Goal: Information Seeking & Learning: Learn about a topic

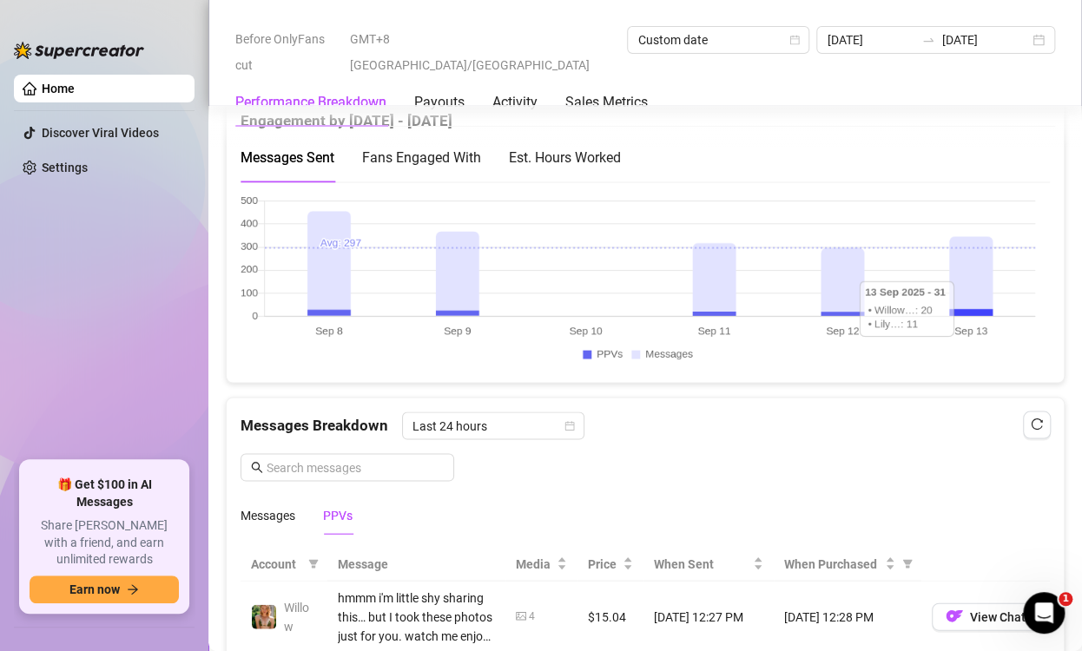
scroll to position [1033, 0]
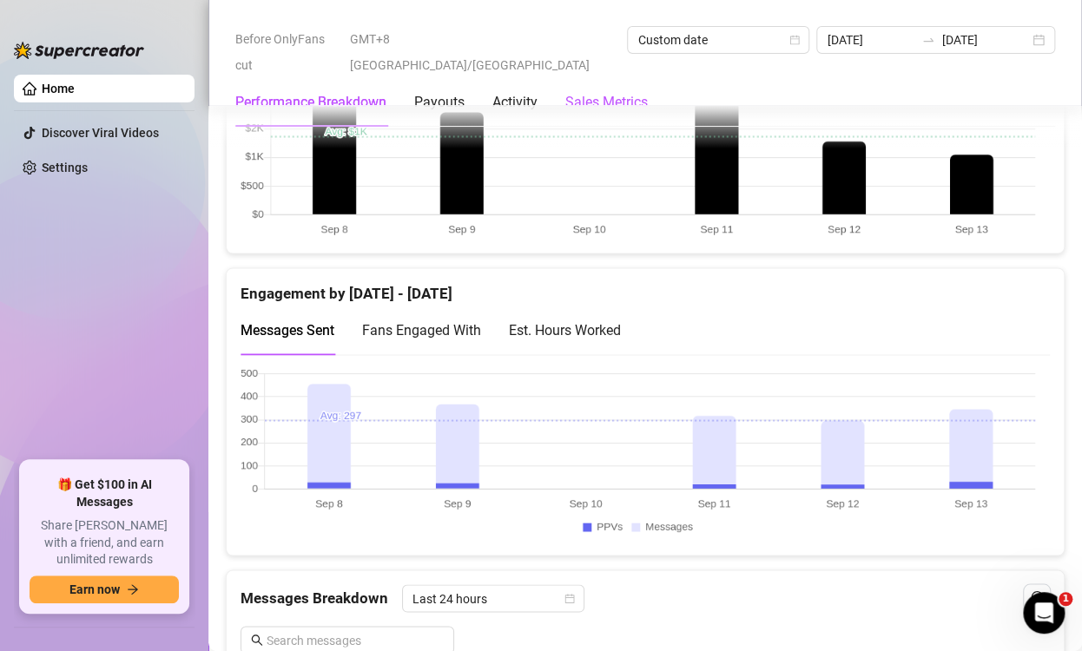
click at [628, 92] on Metrics "Sales Metrics" at bounding box center [606, 102] width 83 height 21
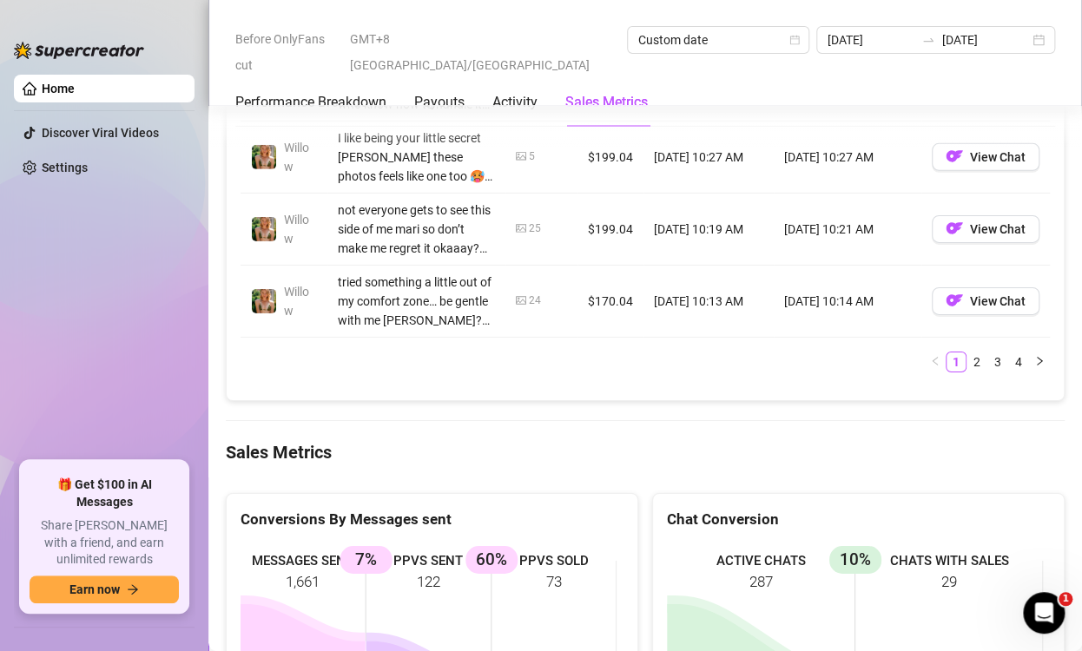
scroll to position [2169, 0]
click at [303, 92] on Breakdown "Performance Breakdown" at bounding box center [310, 102] width 151 height 21
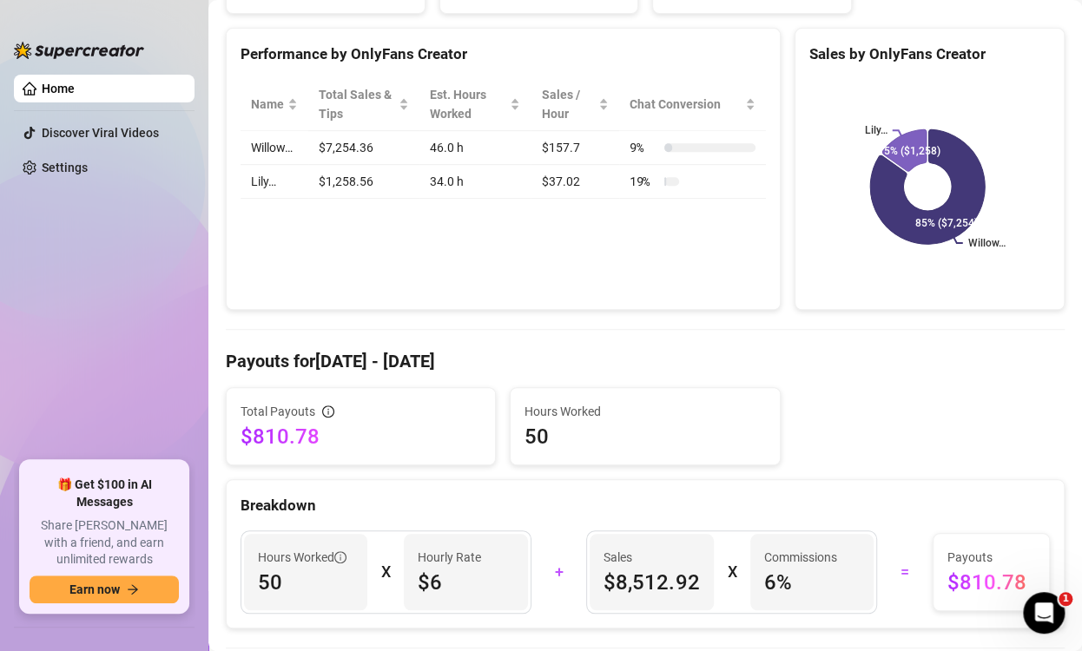
scroll to position [67, 0]
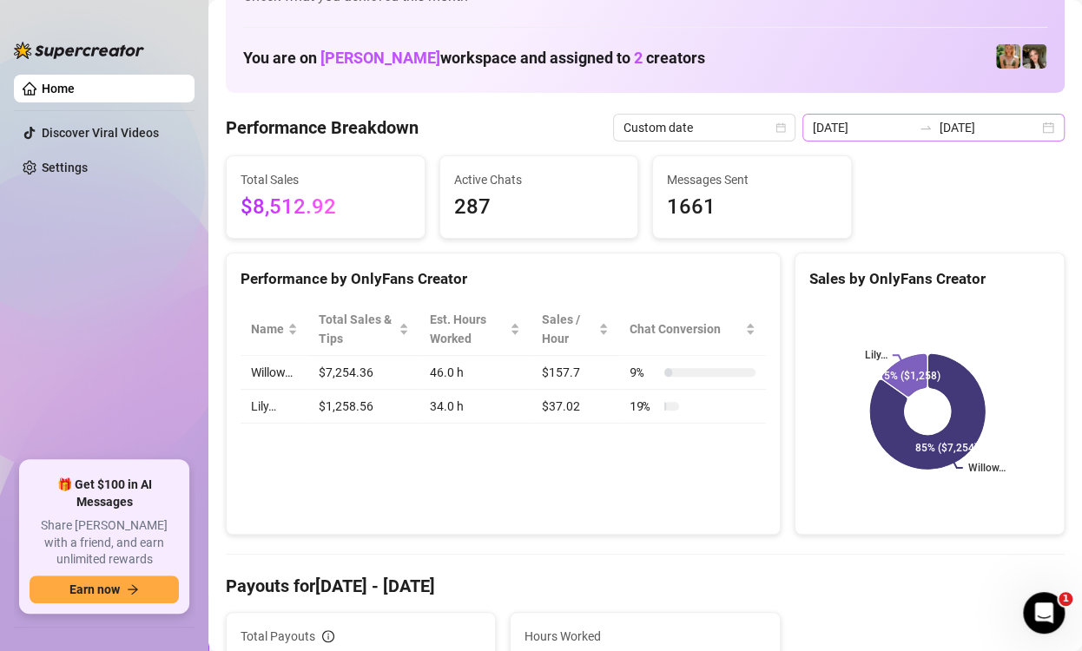
click at [1035, 128] on div "2025-09-08 2025-09-13" at bounding box center [934, 128] width 262 height 28
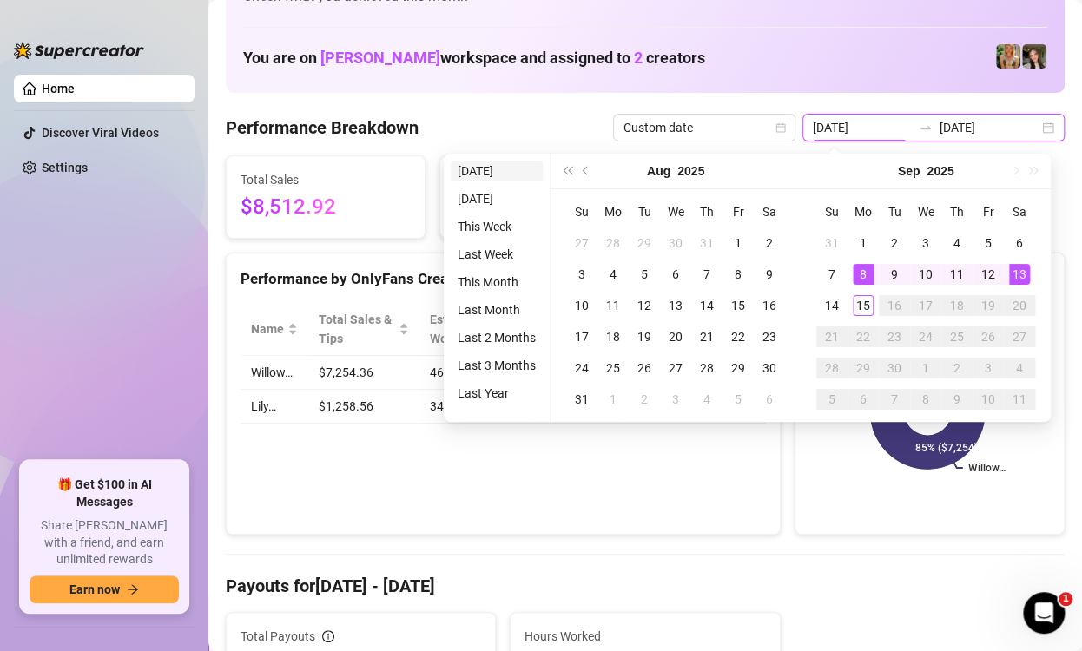
type input "[DATE]"
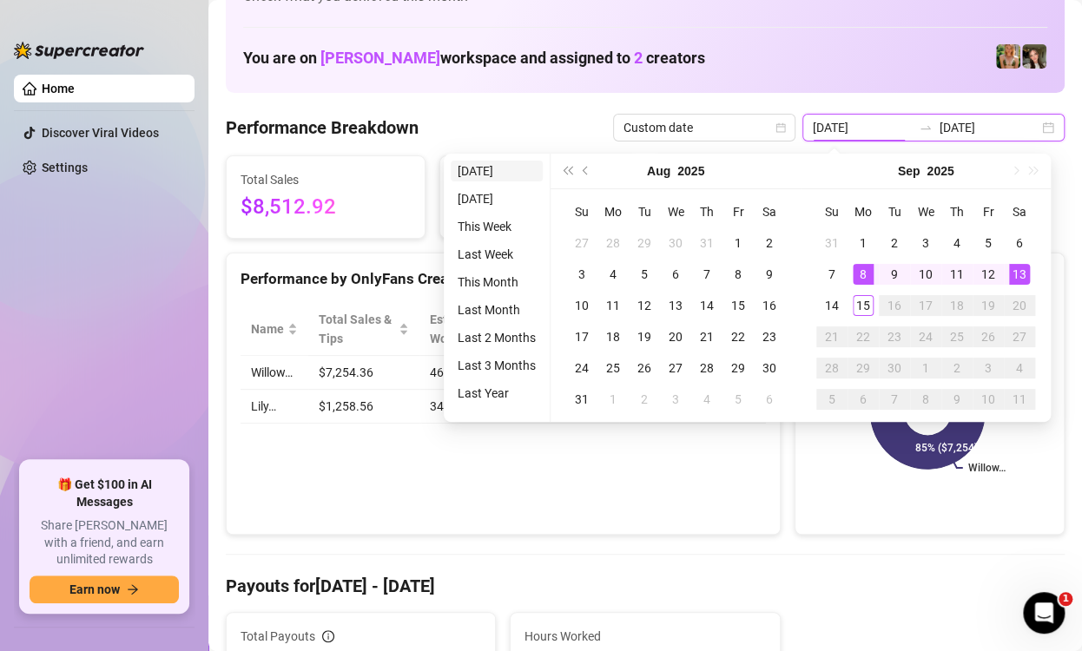
type input "[DATE]"
drag, startPoint x: 473, startPoint y: 166, endPoint x: 849, endPoint y: 407, distance: 447.0
click at [473, 167] on li "[DATE]" at bounding box center [497, 171] width 92 height 21
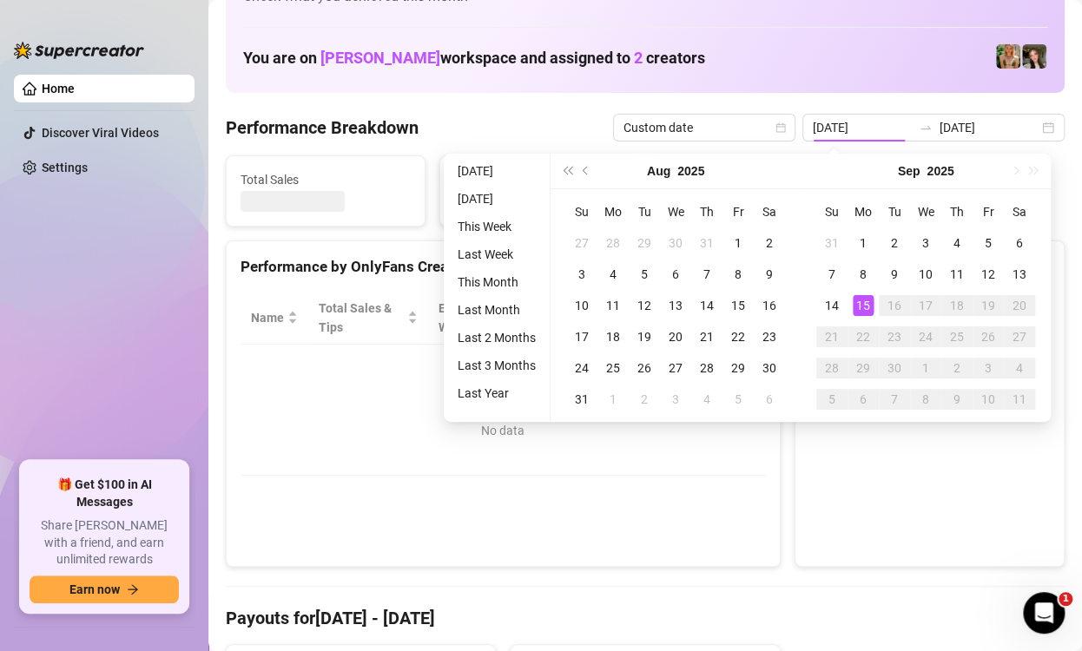
type input "[DATE]"
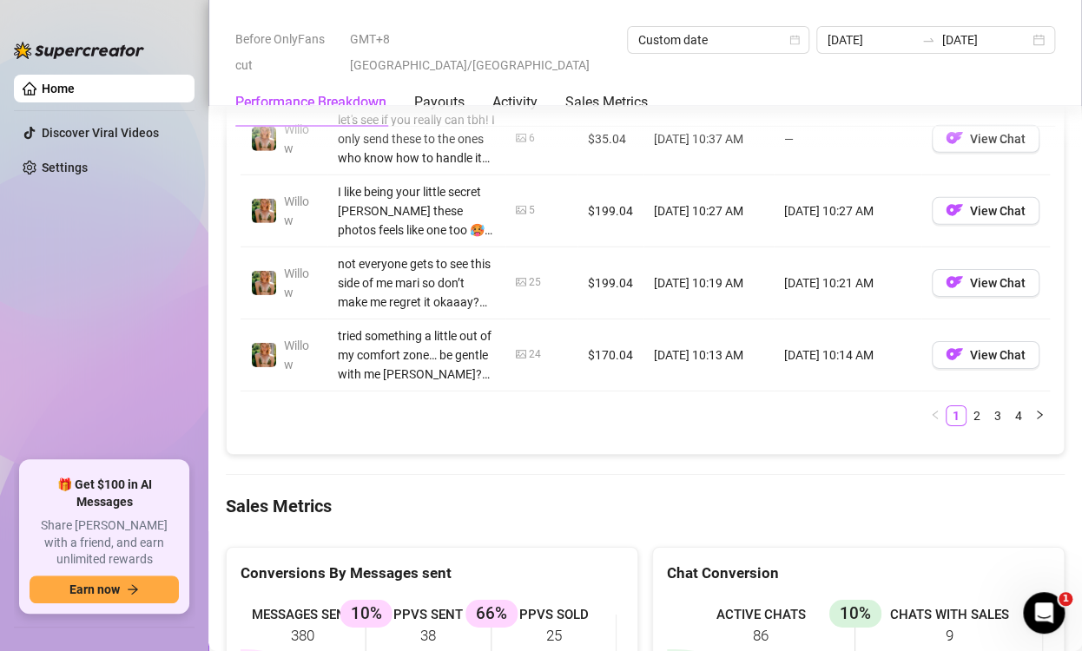
scroll to position [2120, 0]
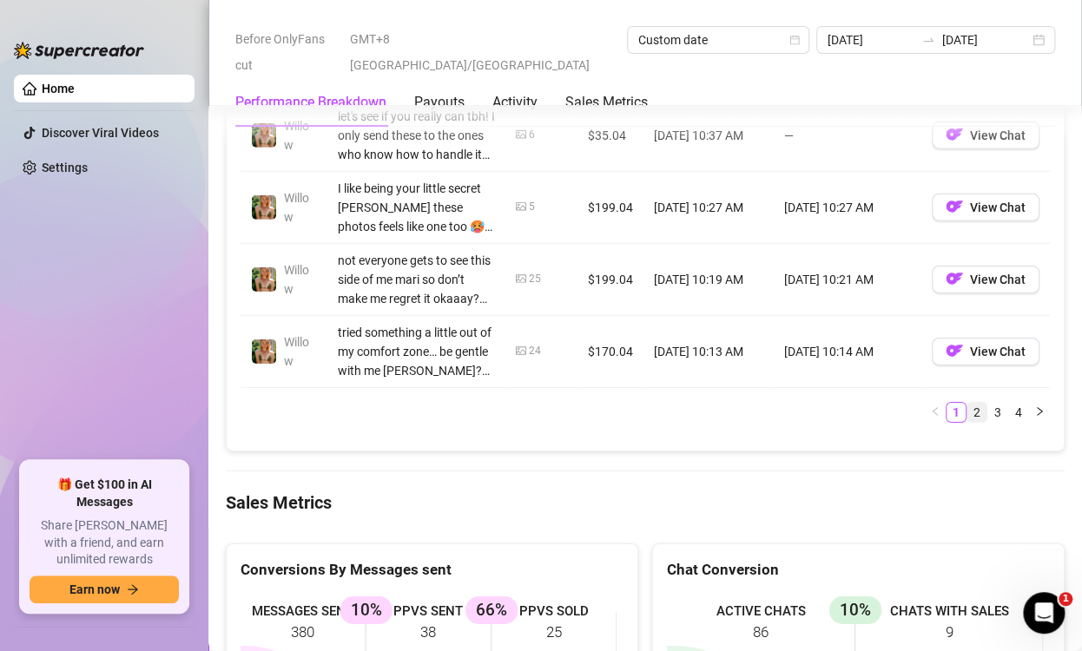
click at [968, 407] on link "2" at bounding box center [977, 412] width 19 height 19
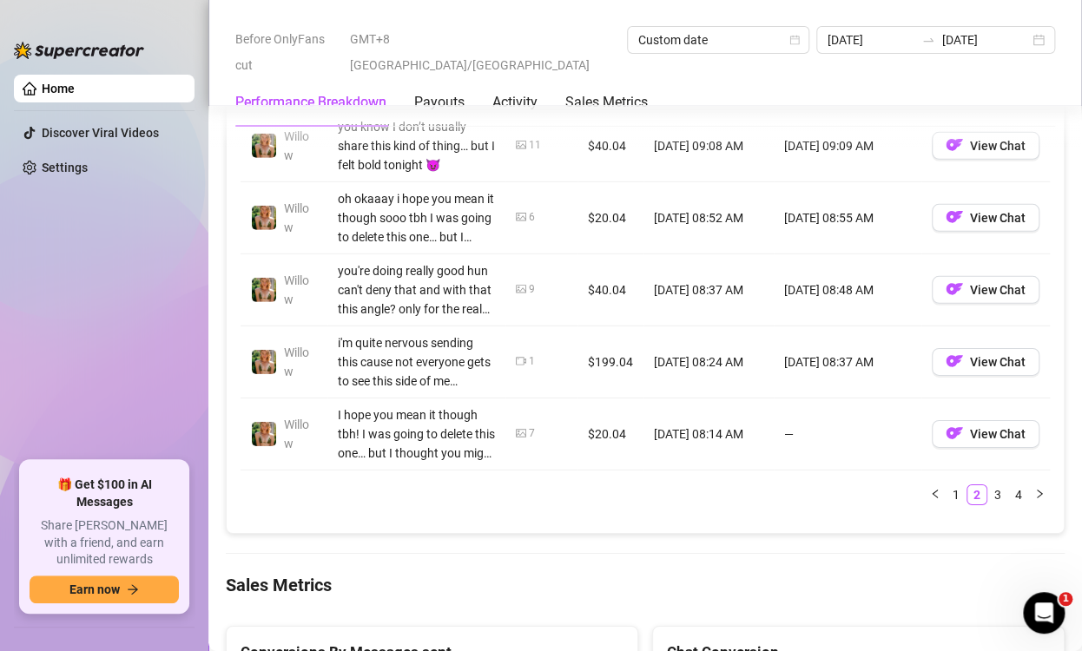
scroll to position [1946, 0]
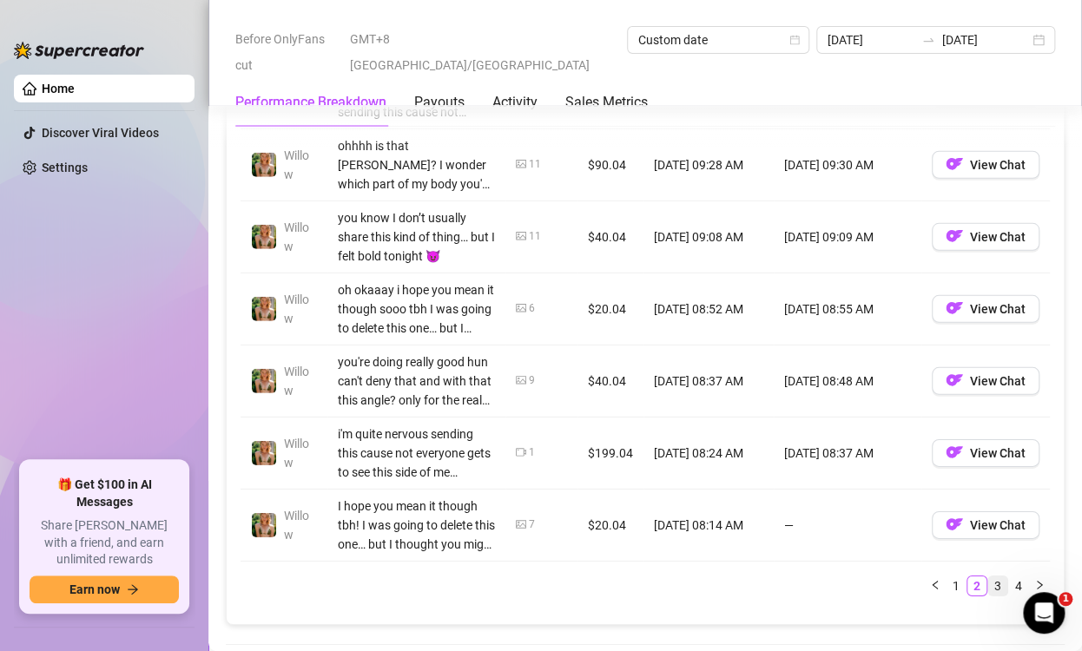
click at [989, 585] on link "3" at bounding box center [998, 586] width 19 height 19
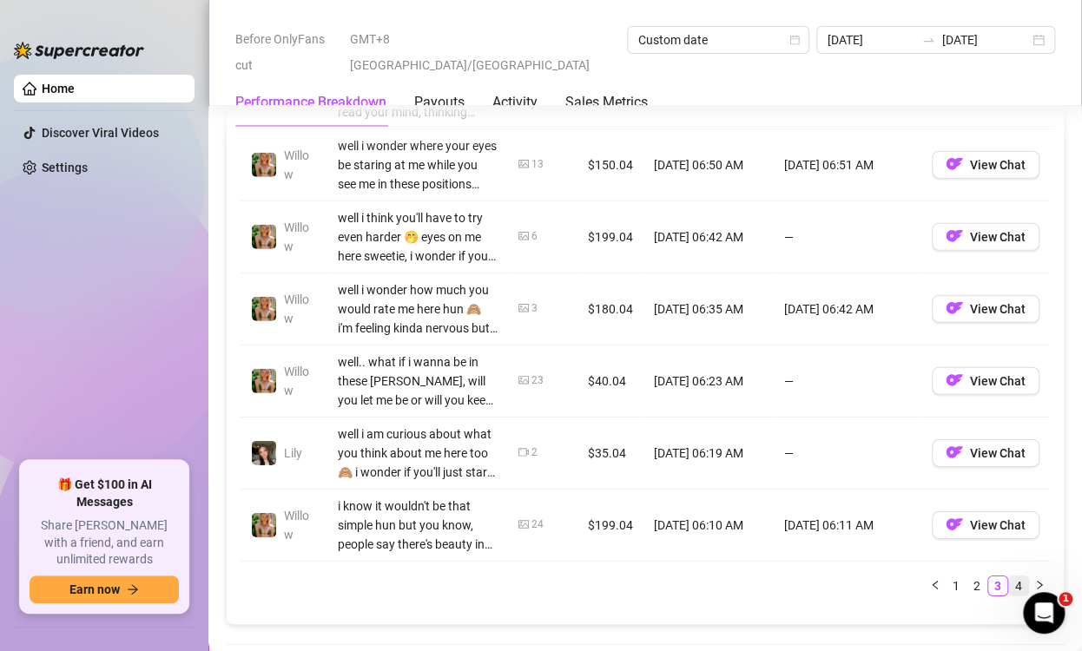
click at [1009, 584] on link "4" at bounding box center [1018, 586] width 19 height 19
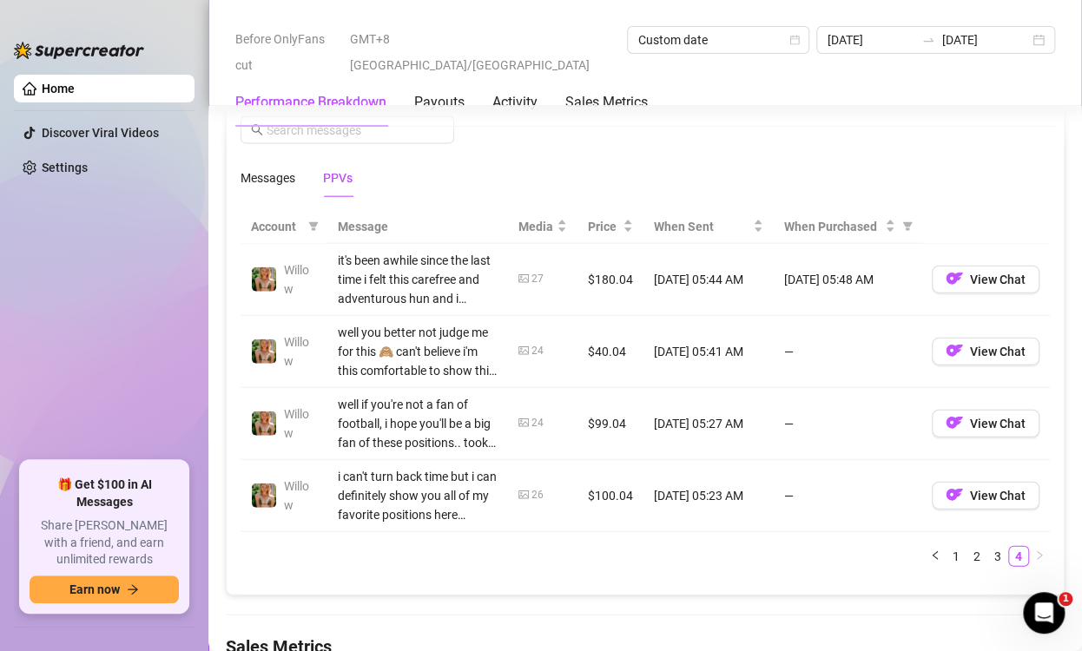
scroll to position [1511, 0]
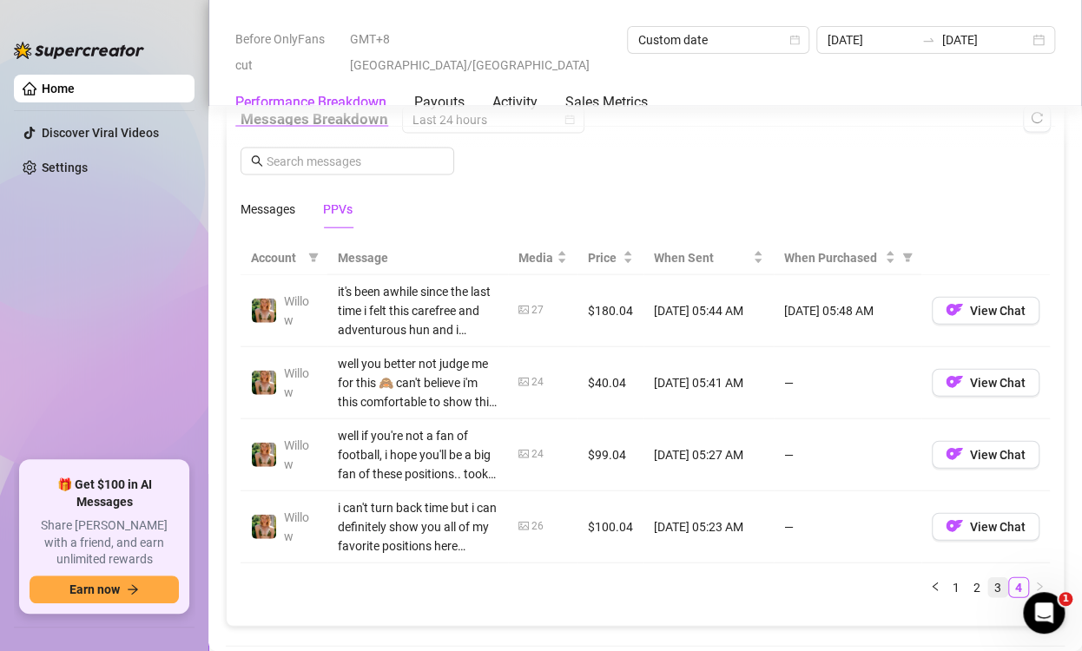
click at [989, 585] on link "3" at bounding box center [998, 588] width 19 height 19
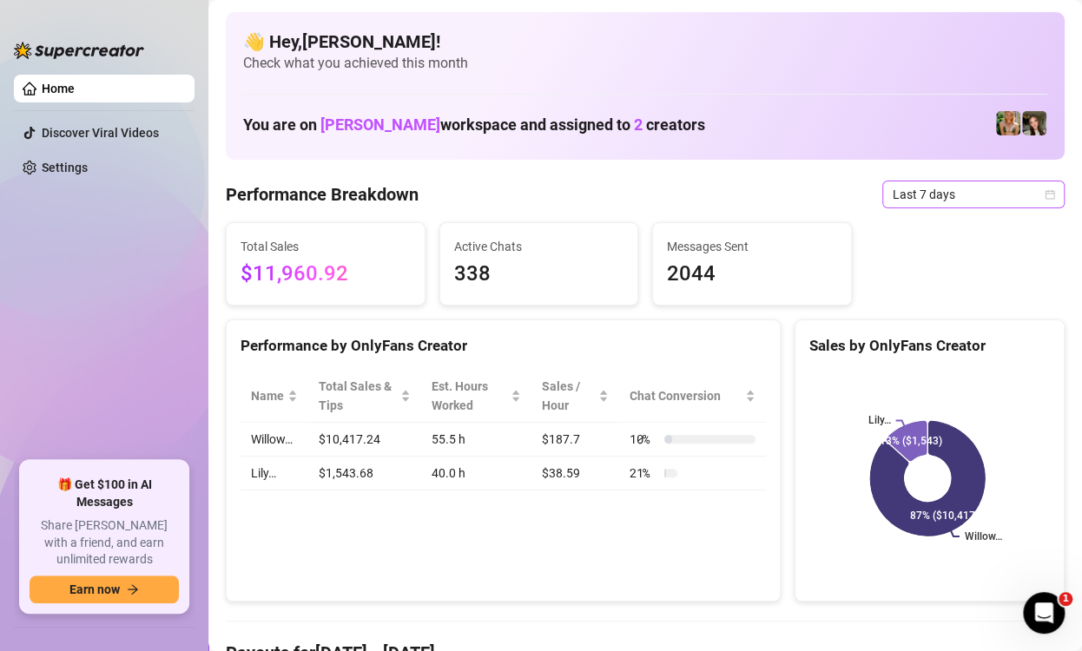
click at [1045, 194] on icon "calendar" at bounding box center [1050, 194] width 10 height 10
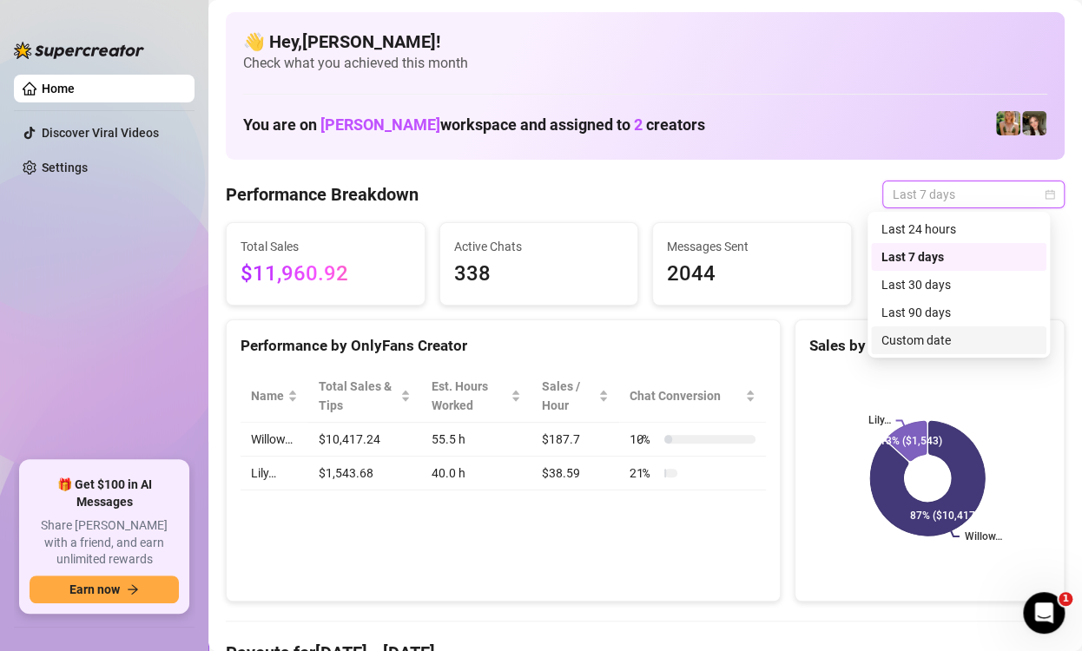
click at [913, 351] on div "Custom date" at bounding box center [958, 341] width 175 height 28
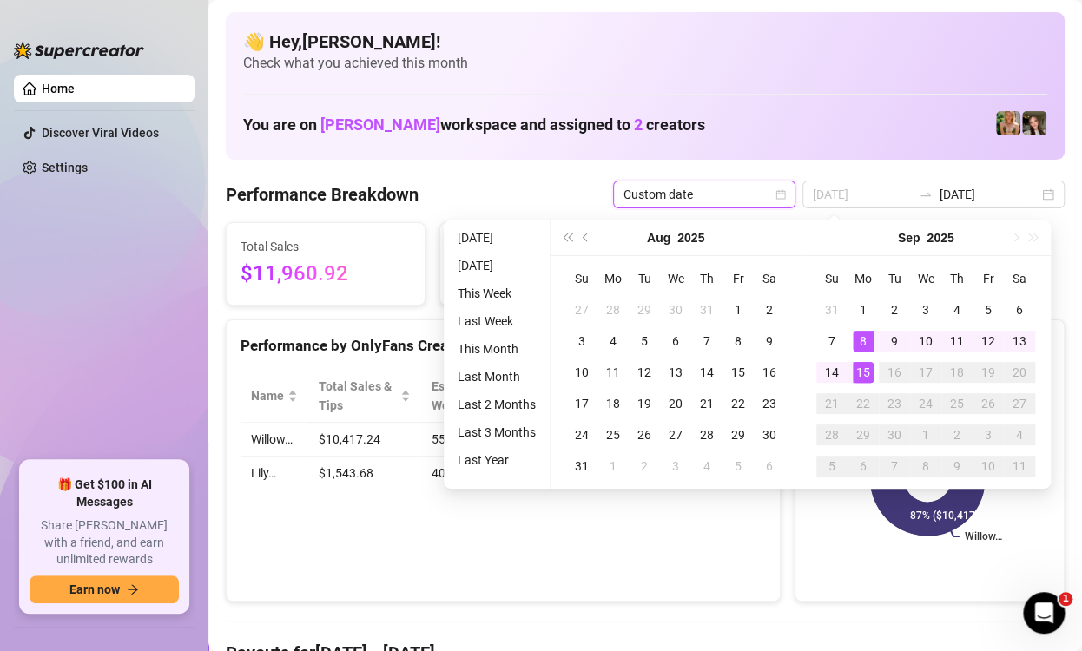
type input "[DATE]"
drag, startPoint x: 858, startPoint y: 341, endPoint x: 849, endPoint y: 361, distance: 22.9
click at [858, 341] on div "8" at bounding box center [863, 341] width 21 height 21
type input "[DATE]"
click at [836, 377] on div "14" at bounding box center [832, 372] width 21 height 21
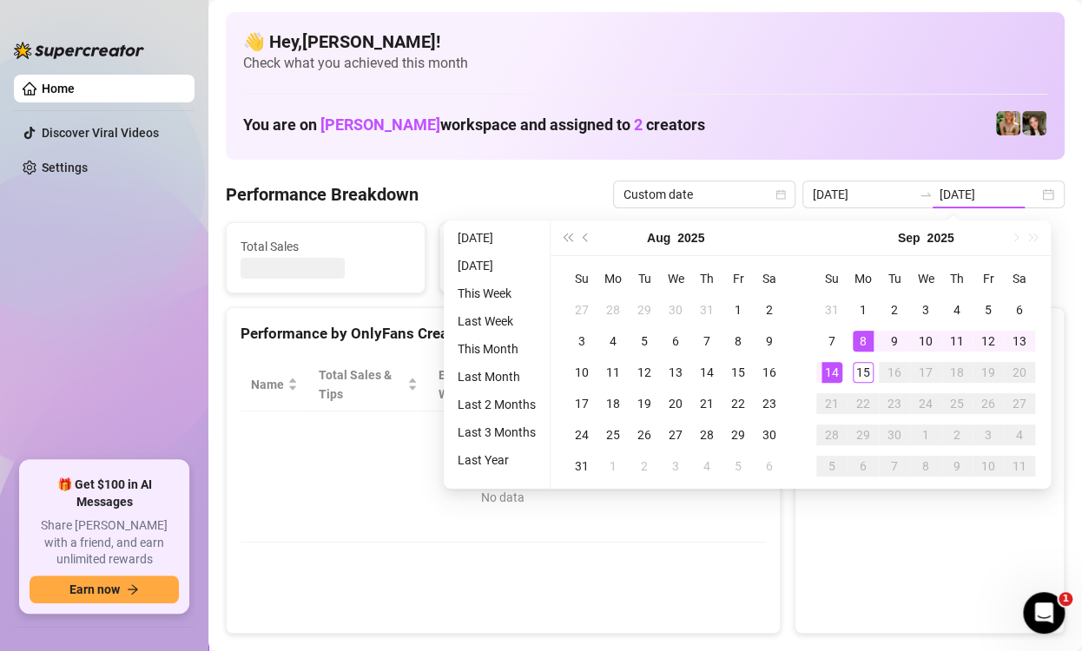
type input "[DATE]"
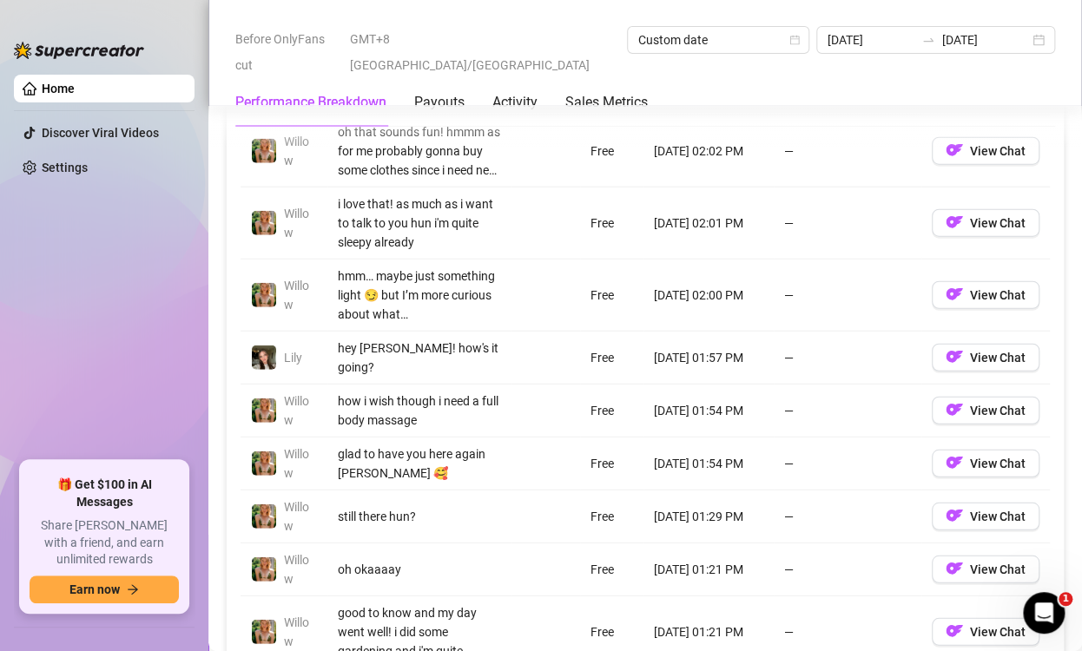
scroll to position [1350, 0]
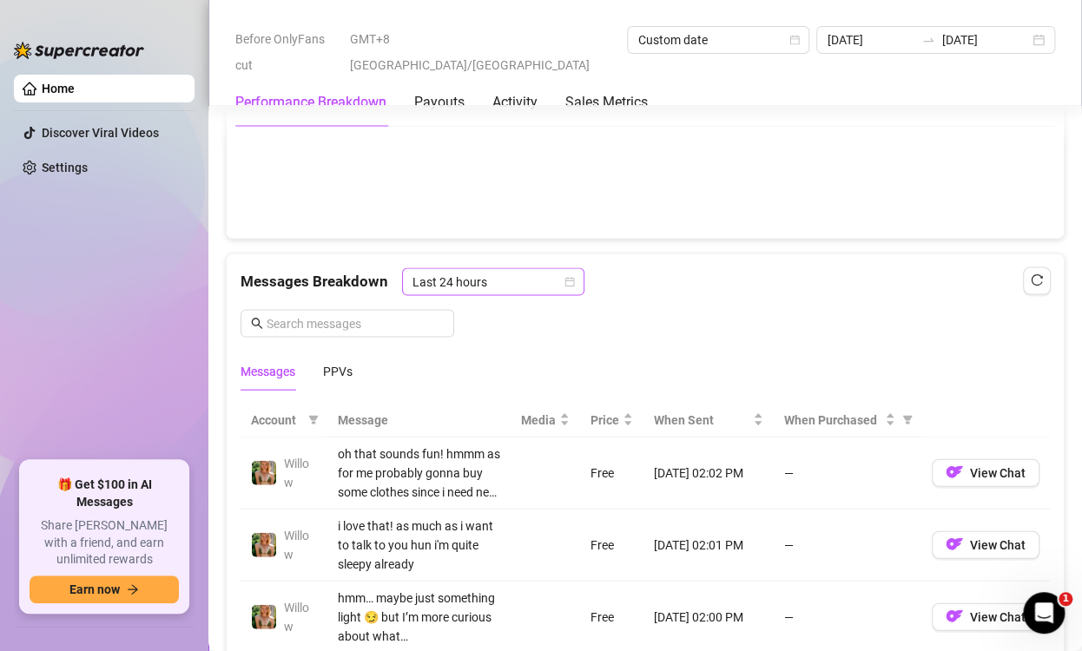
click at [568, 286] on icon "calendar" at bounding box center [570, 281] width 10 height 10
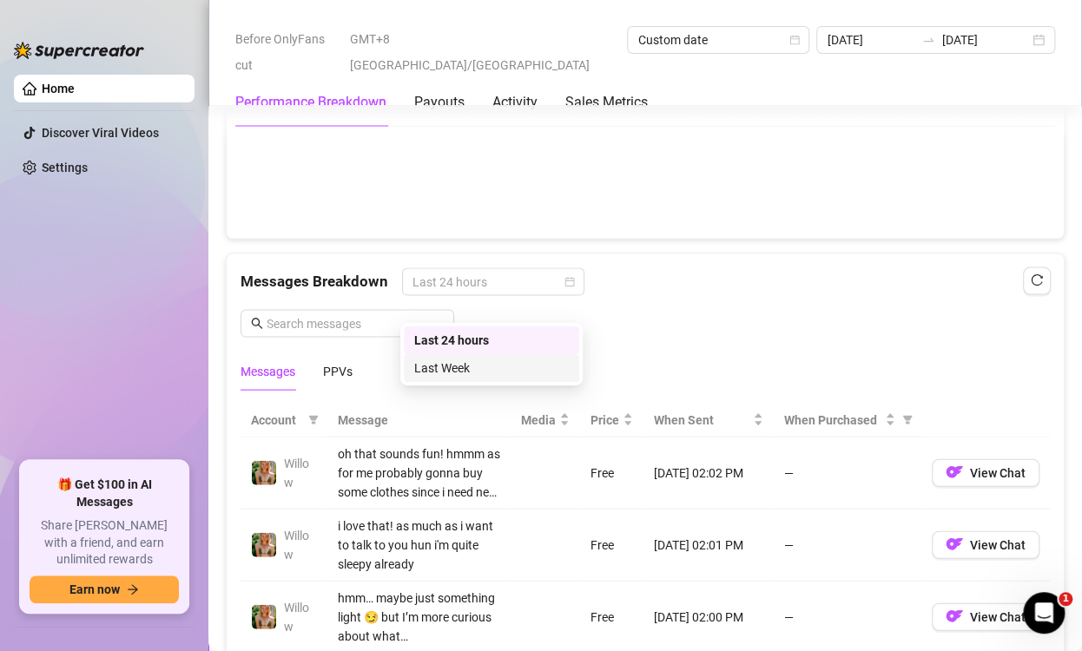
click at [513, 377] on div "Last Week" at bounding box center [491, 368] width 155 height 19
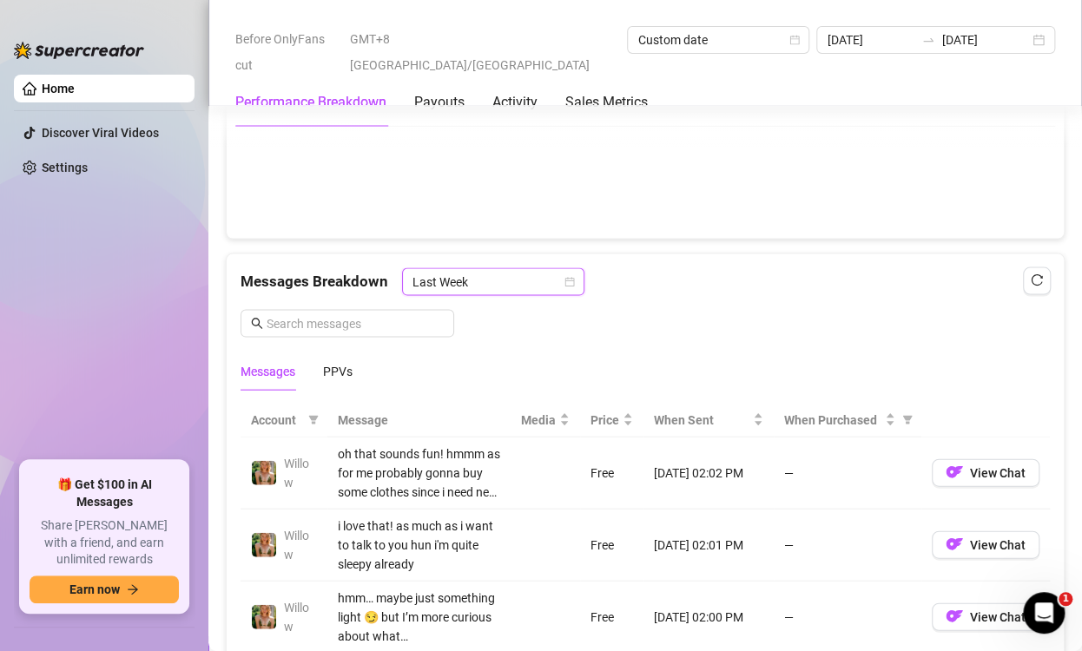
click at [567, 286] on icon "calendar" at bounding box center [570, 281] width 10 height 10
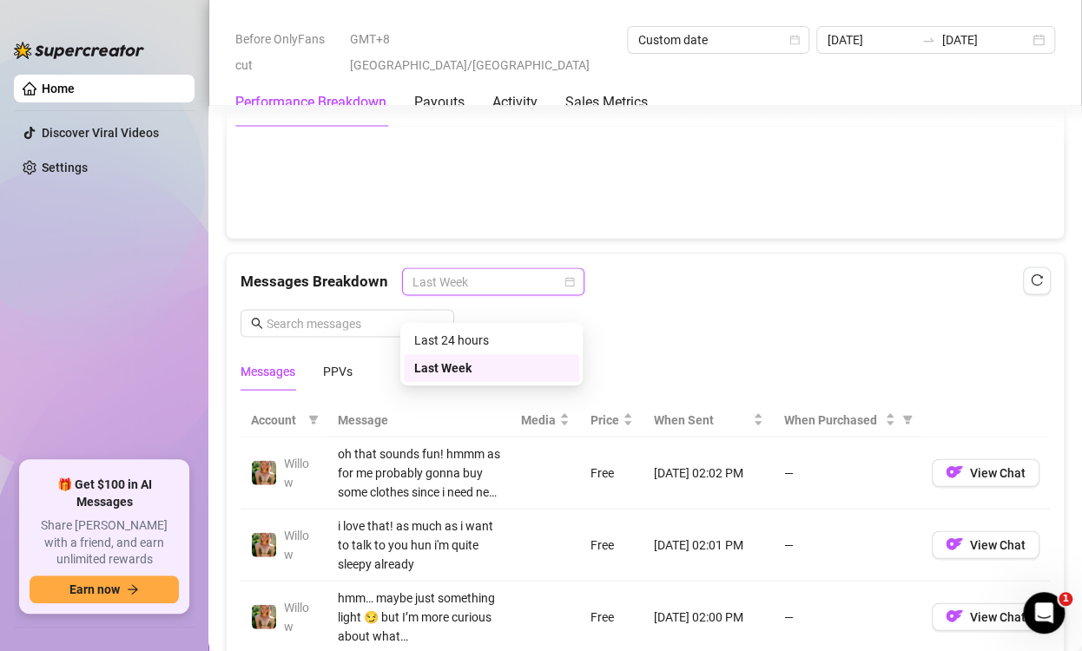
click at [817, 365] on div "Messages Breakdown Last Week Messages PPVs" at bounding box center [646, 329] width 810 height 122
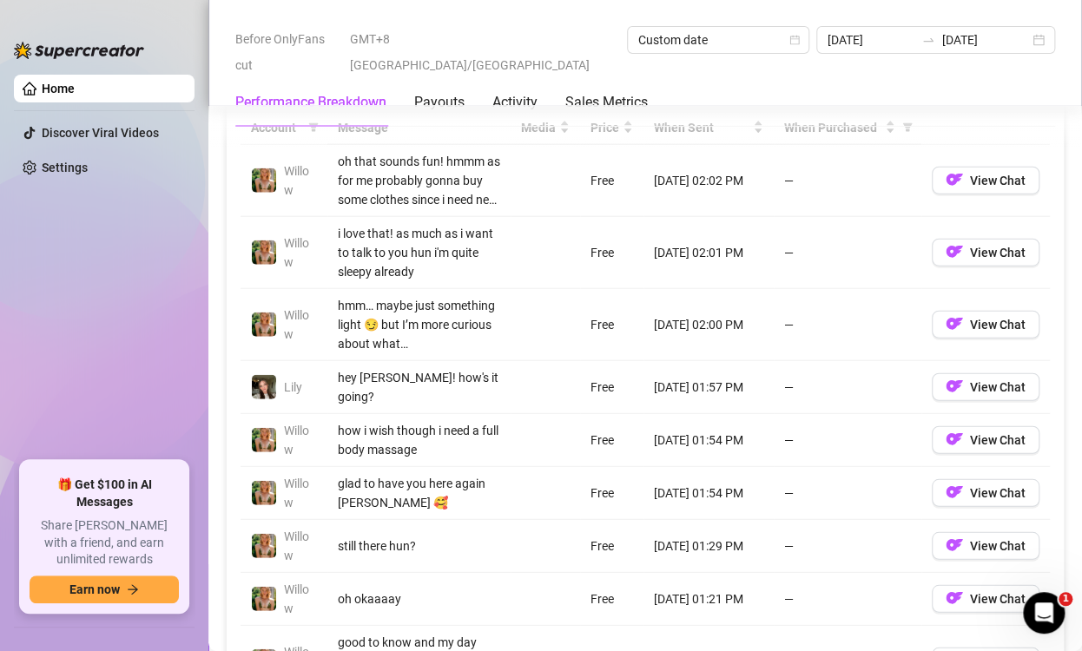
scroll to position [1521, 0]
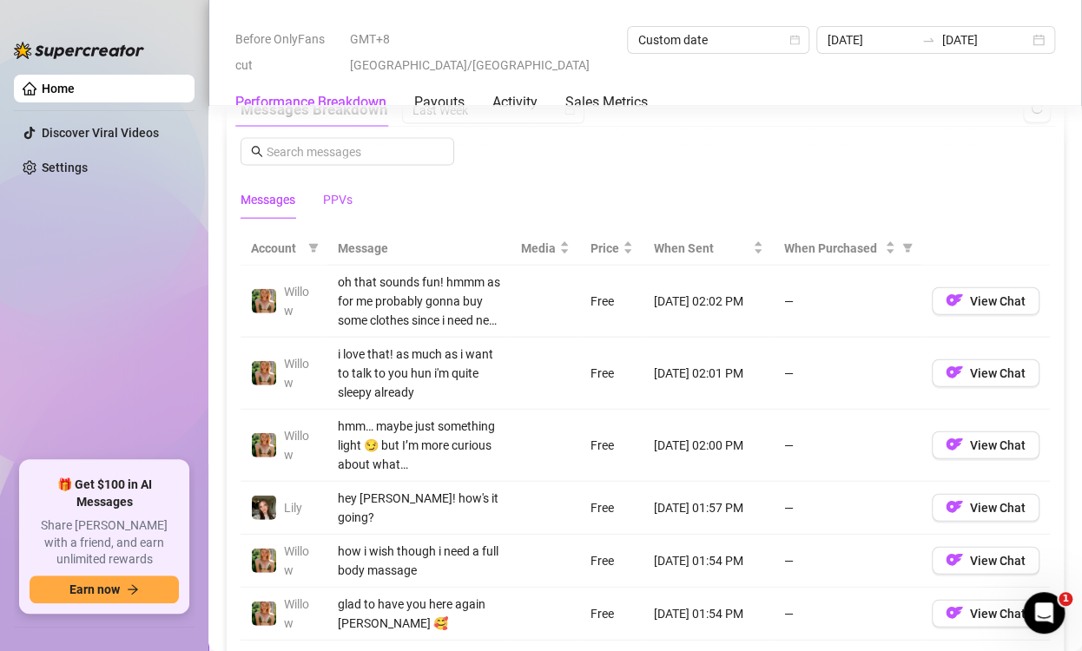
click at [337, 209] on div "PPVs" at bounding box center [338, 199] width 30 height 19
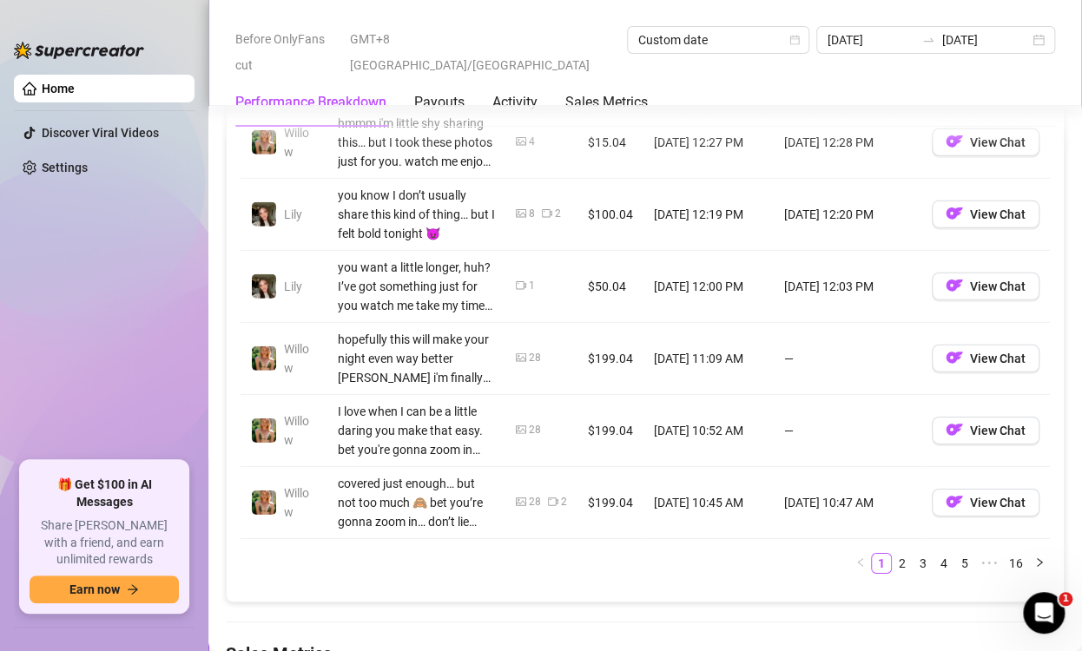
scroll to position [1977, 0]
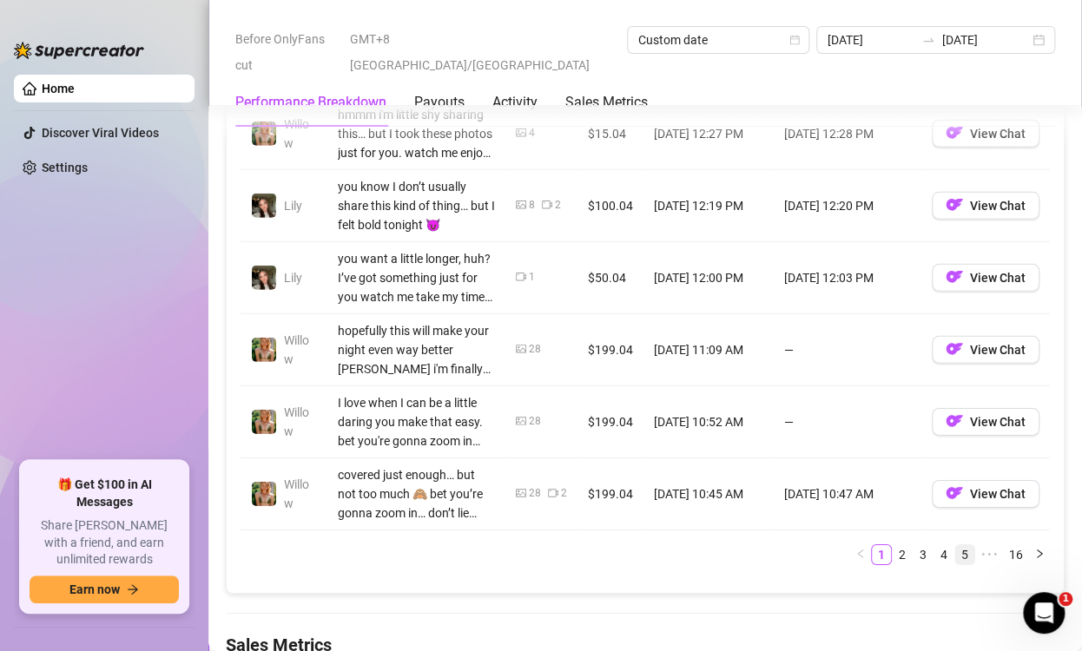
click at [956, 565] on link "5" at bounding box center [965, 555] width 19 height 19
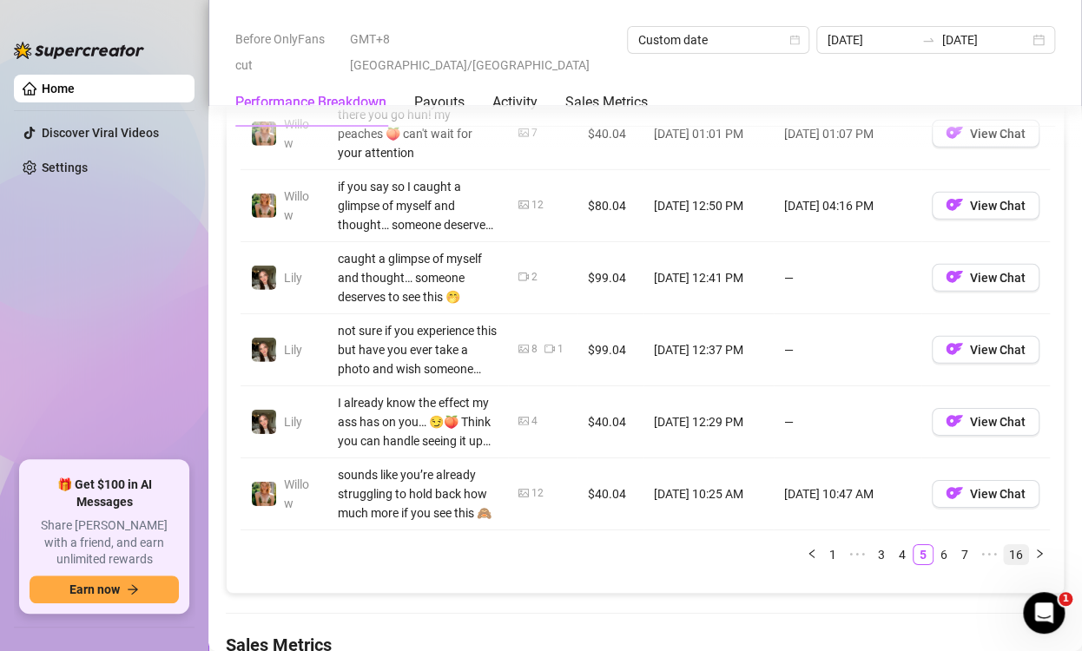
click at [1004, 565] on link "16" at bounding box center [1016, 555] width 24 height 19
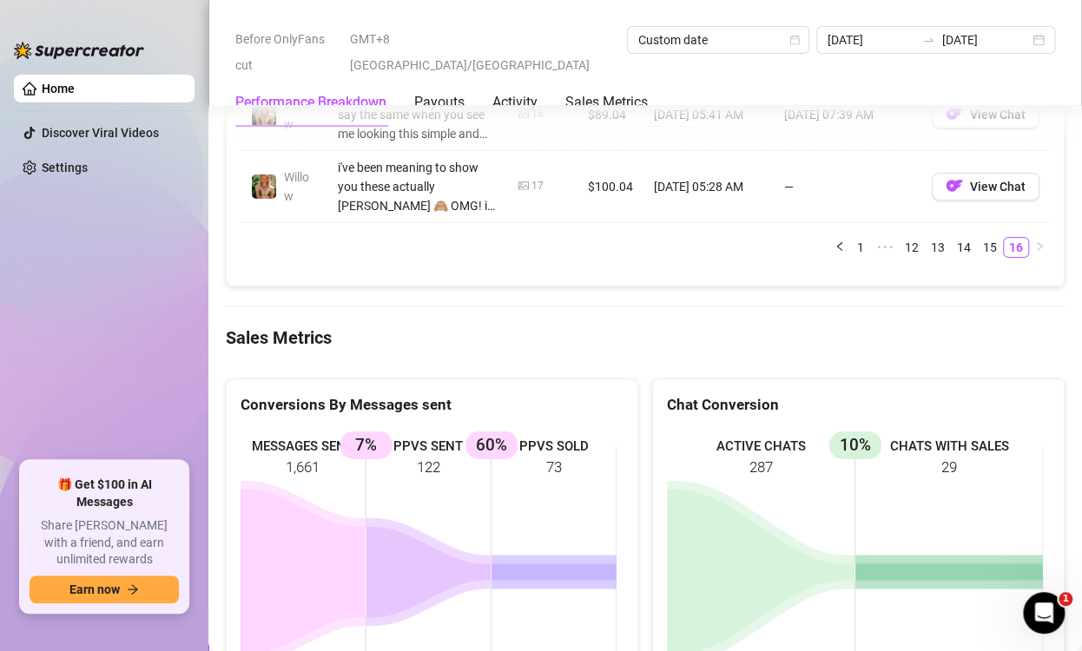
scroll to position [2231, 0]
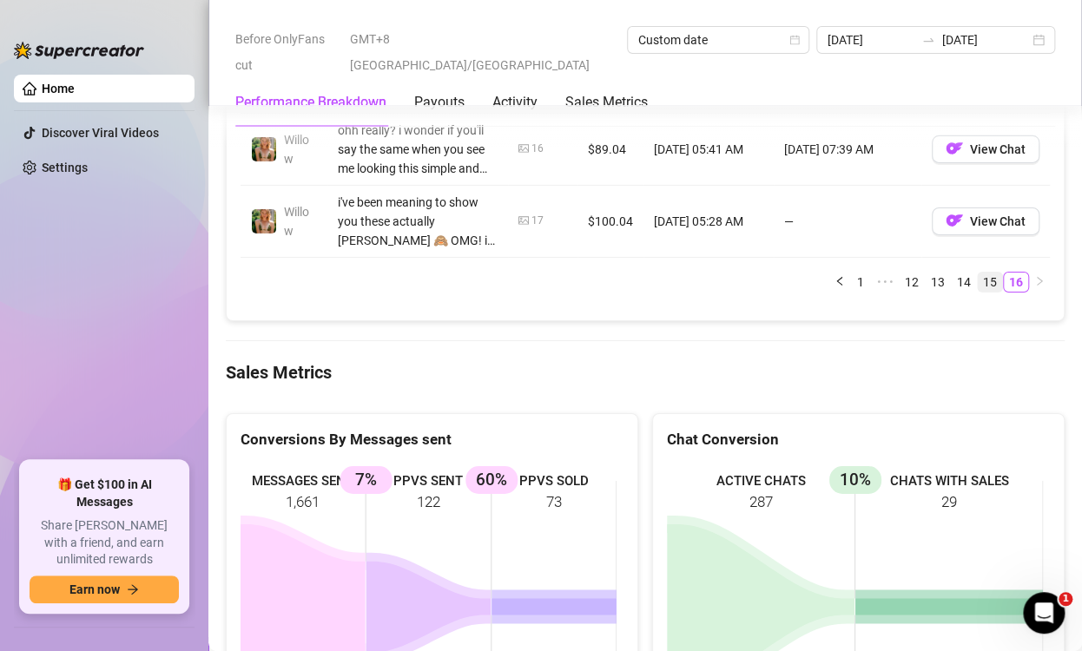
click at [979, 292] on link "15" at bounding box center [990, 282] width 24 height 19
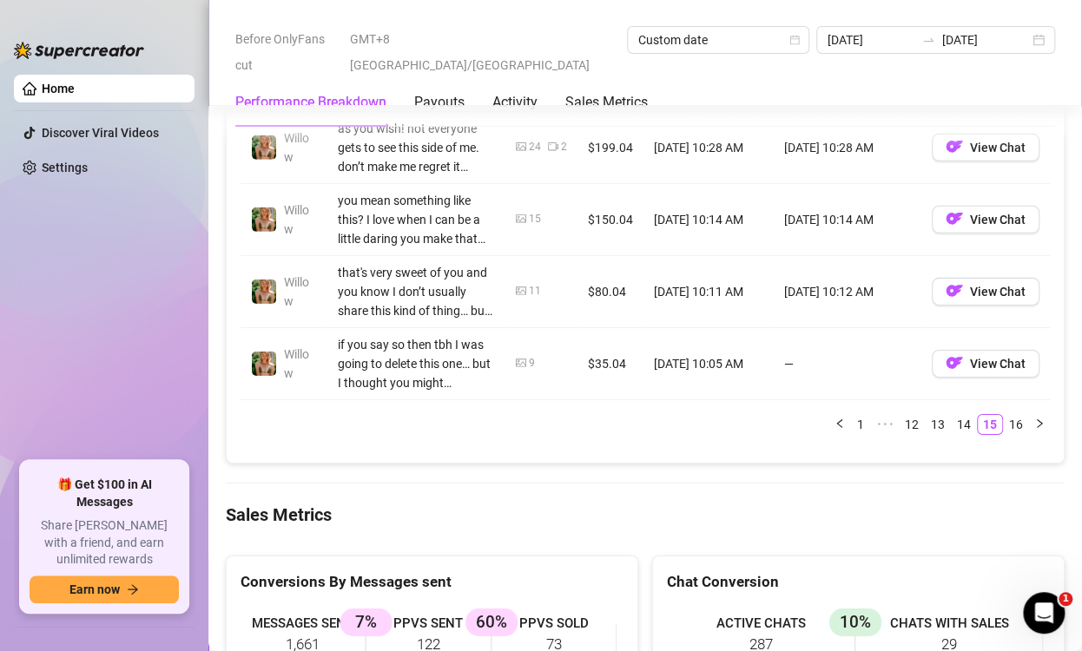
scroll to position [2114, 0]
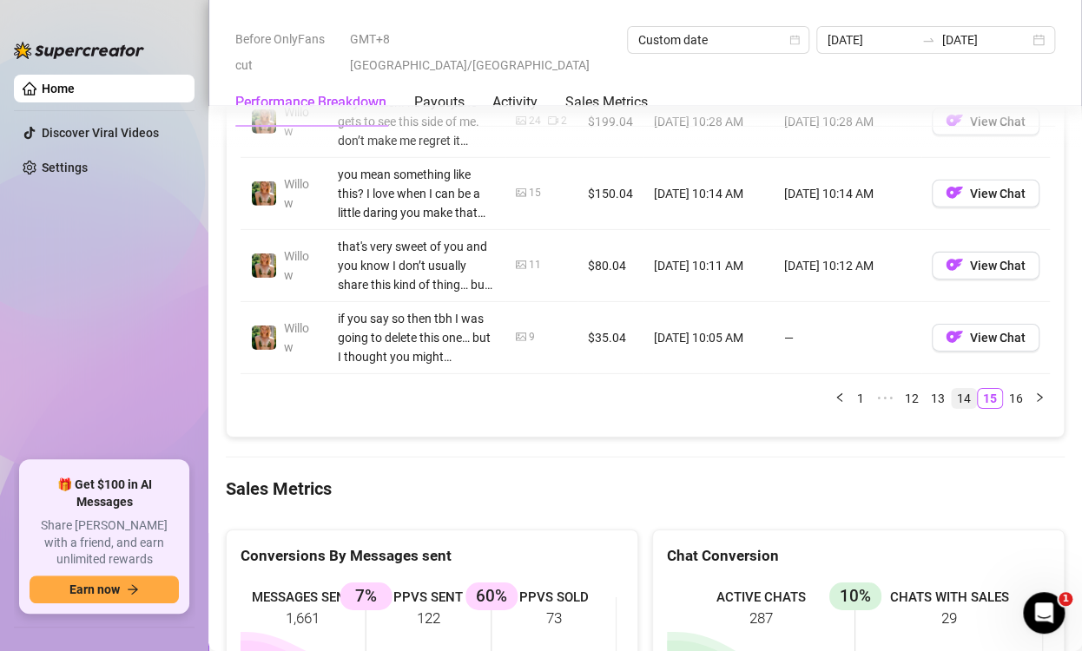
click at [954, 408] on link "14" at bounding box center [964, 398] width 24 height 19
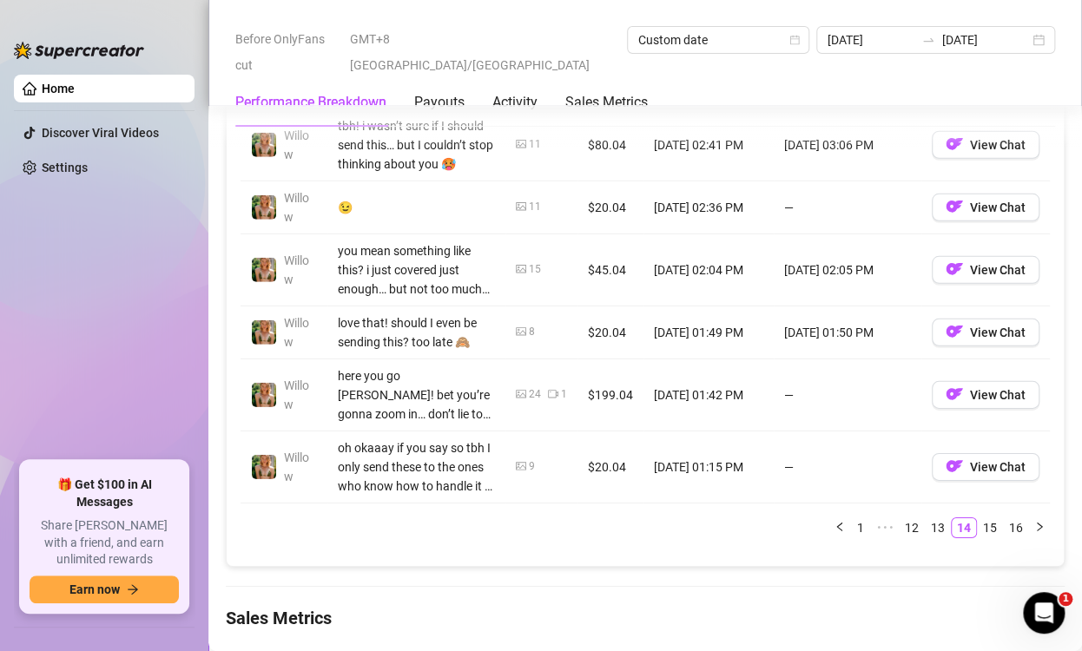
scroll to position [1995, 0]
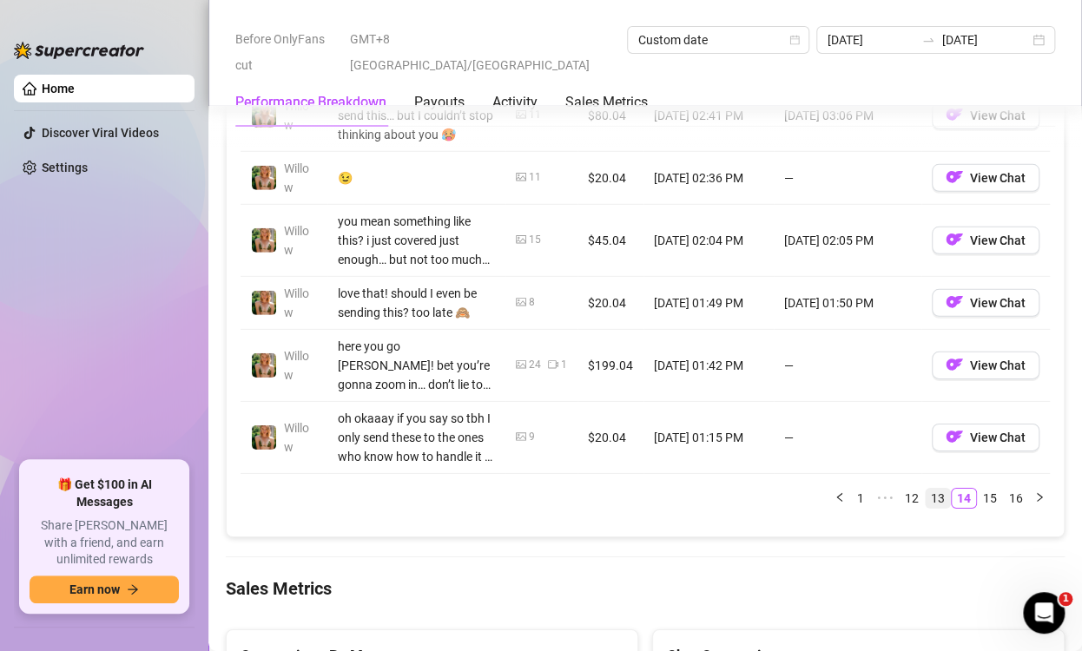
click at [928, 508] on link "13" at bounding box center [938, 498] width 24 height 19
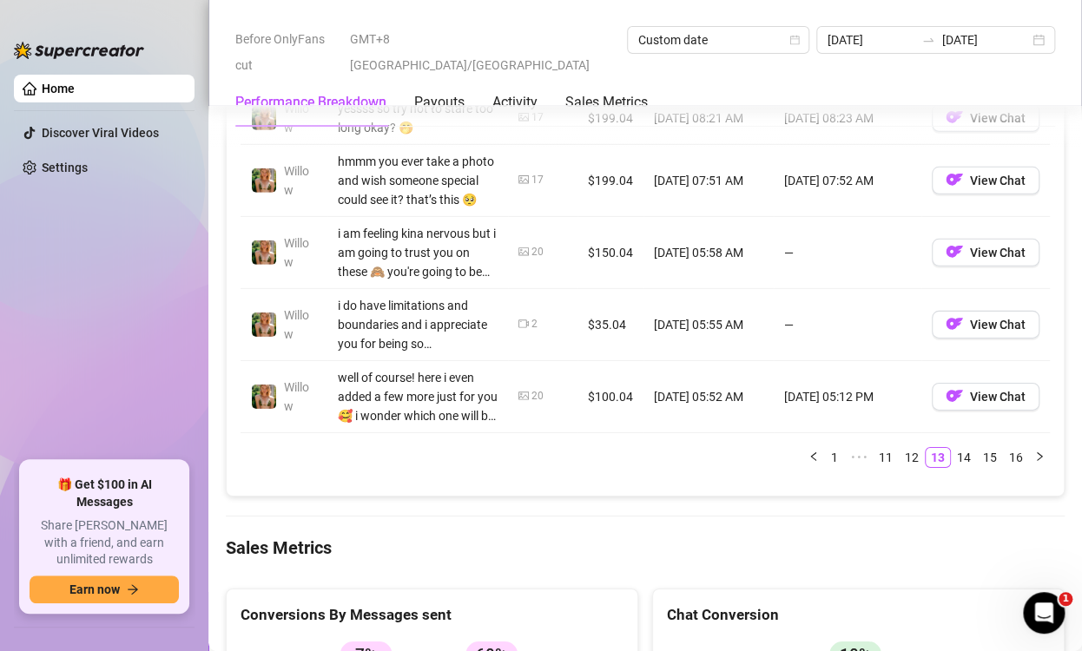
scroll to position [2067, 0]
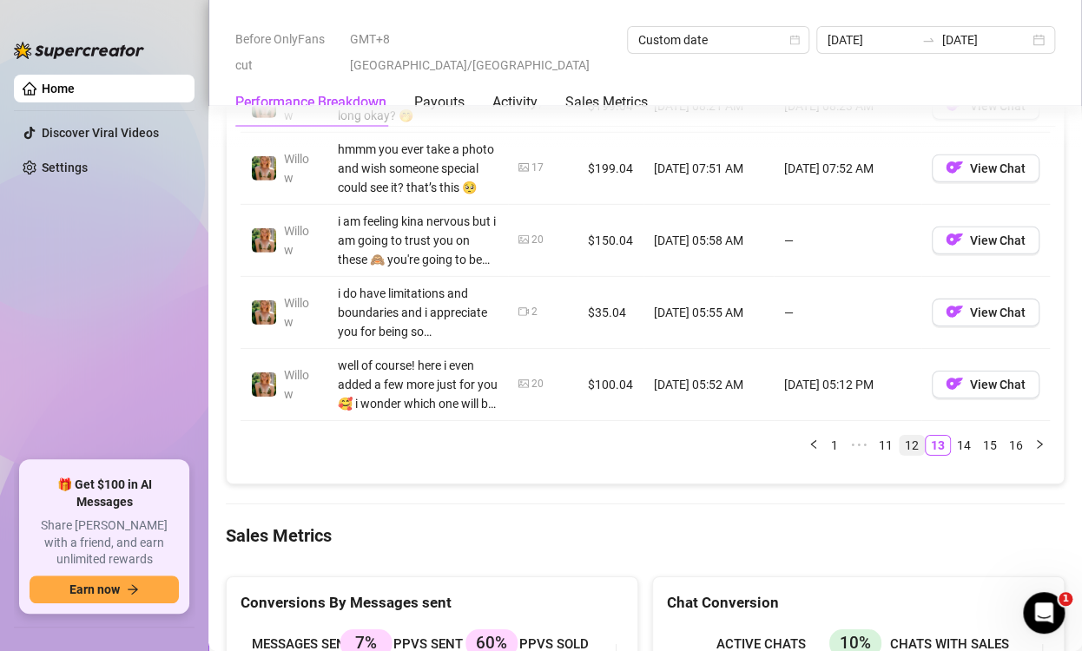
click at [903, 455] on link "12" at bounding box center [912, 445] width 24 height 19
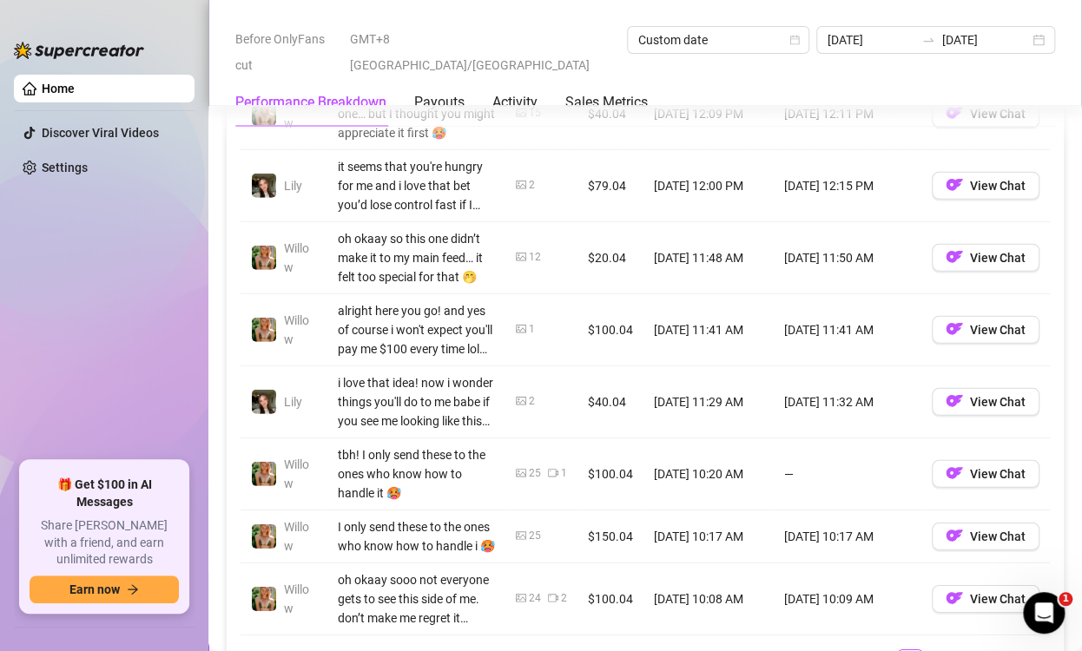
scroll to position [2184, 0]
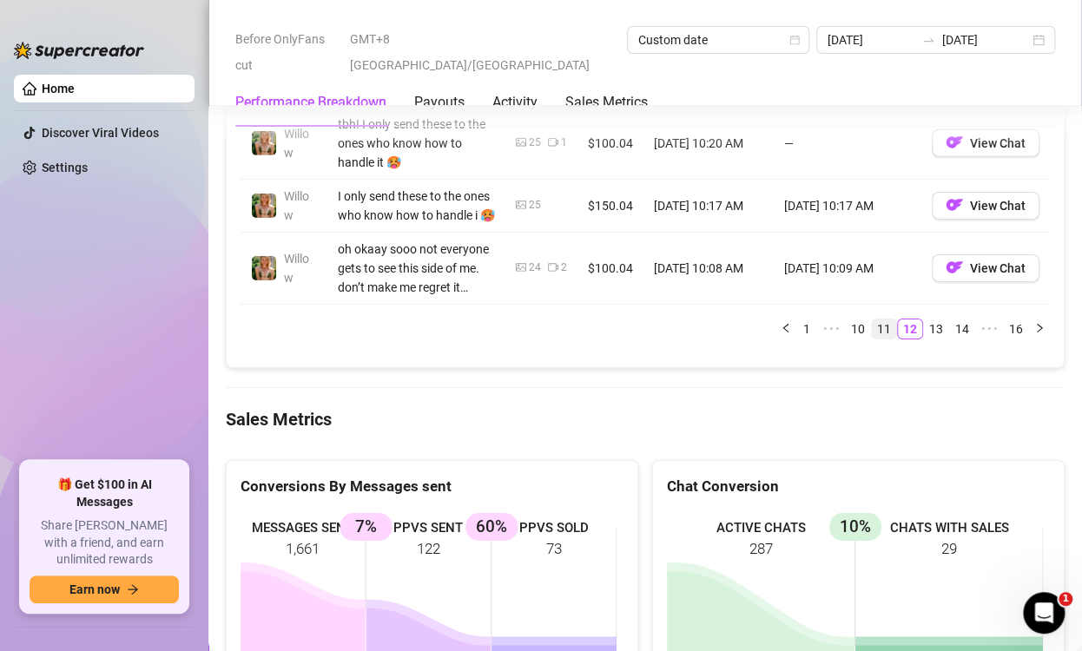
click at [874, 339] on link "11" at bounding box center [884, 329] width 24 height 19
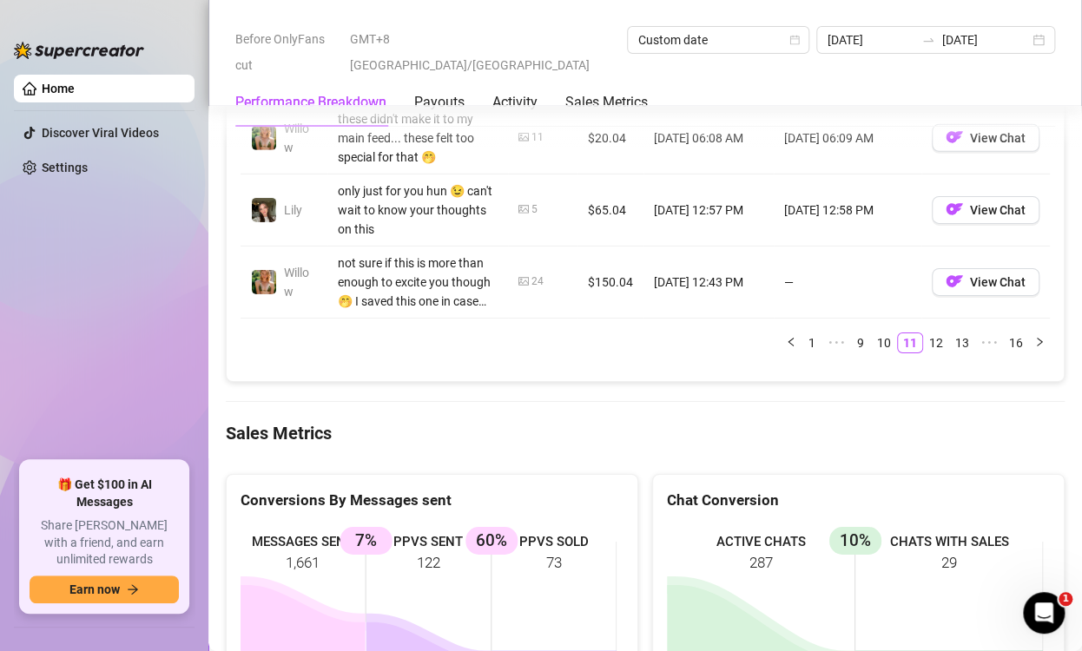
scroll to position [2192, 0]
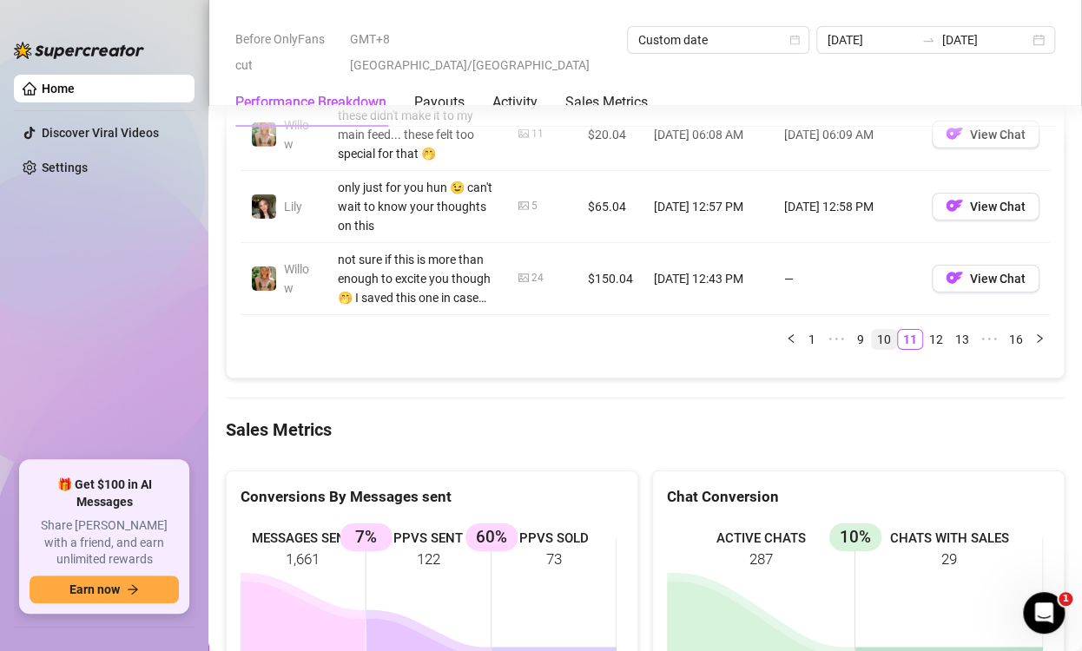
click at [872, 349] on link "10" at bounding box center [884, 339] width 24 height 19
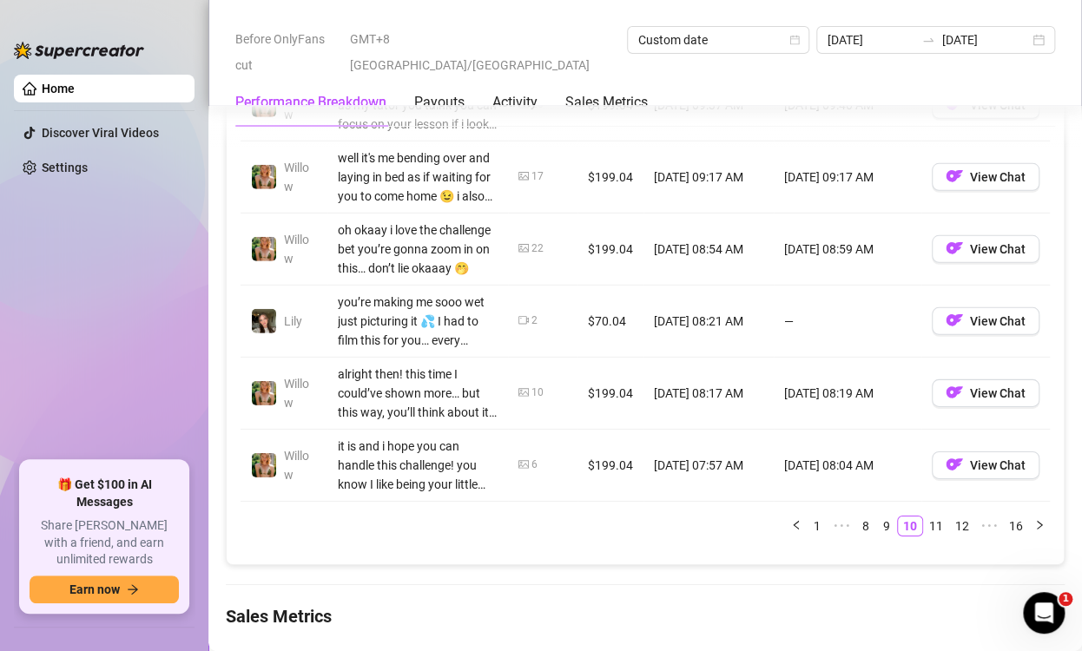
scroll to position [2073, 0]
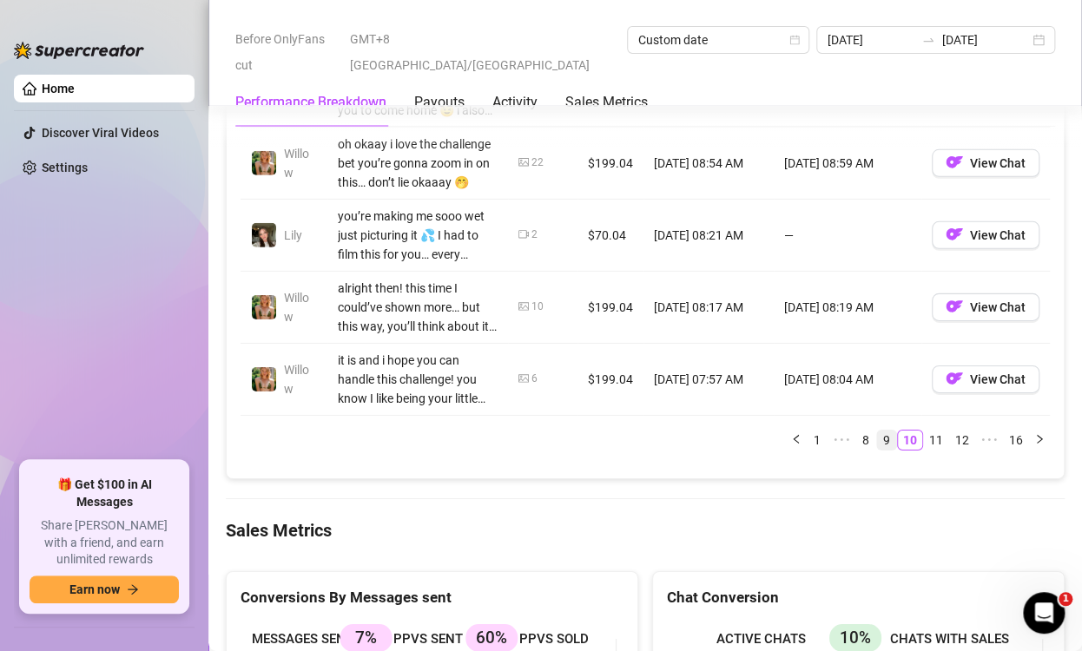
click at [877, 450] on link "9" at bounding box center [886, 440] width 19 height 19
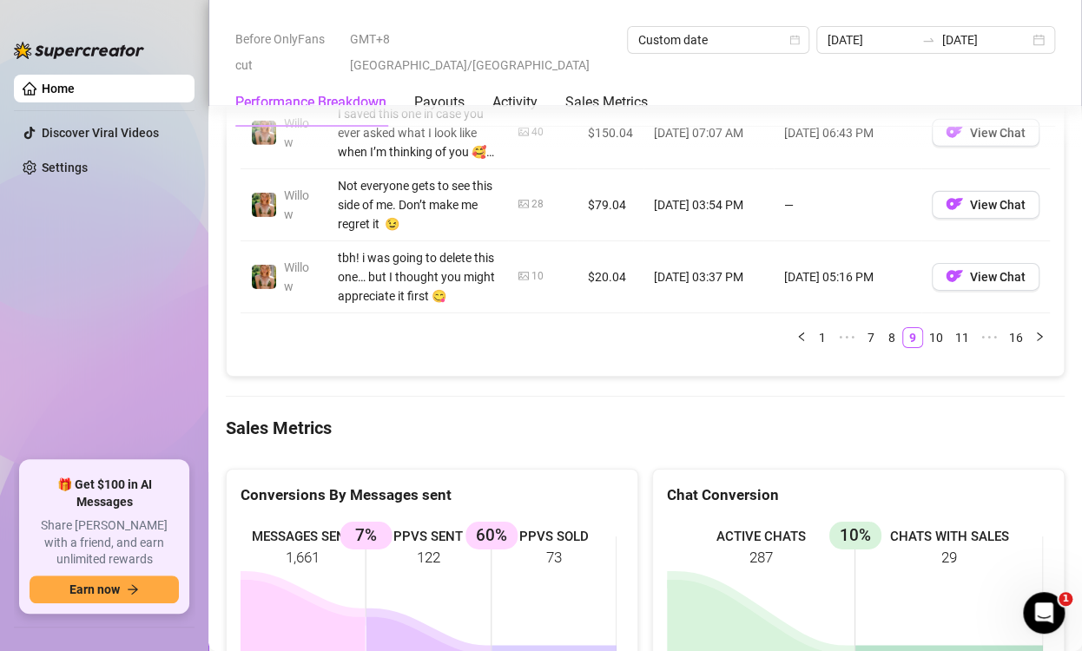
scroll to position [2184, 0]
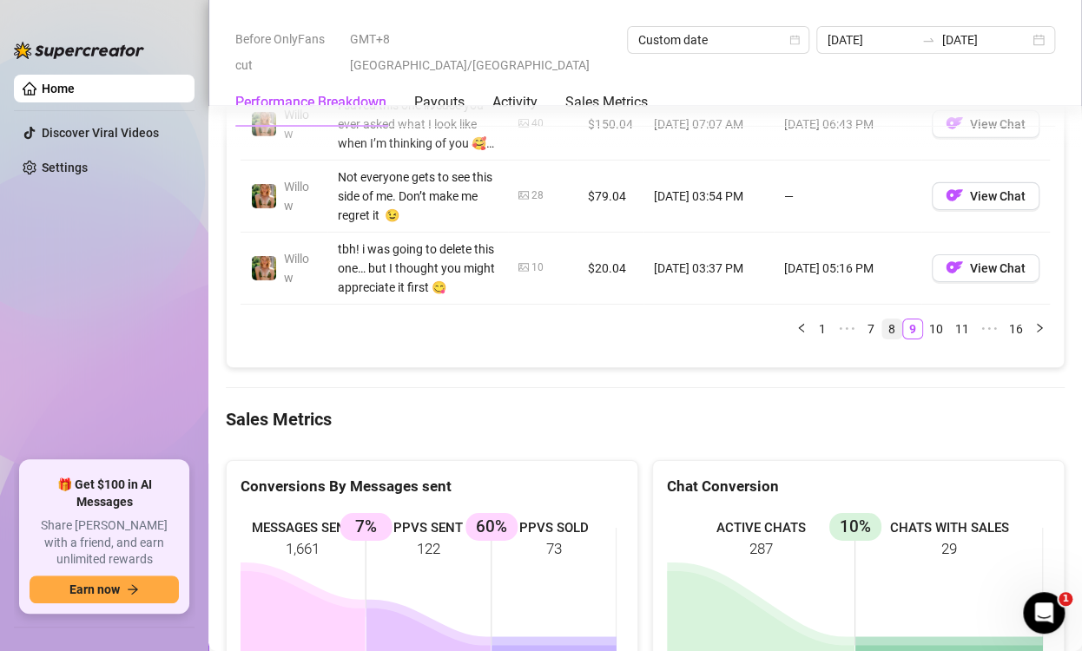
click at [883, 339] on link "8" at bounding box center [892, 329] width 19 height 19
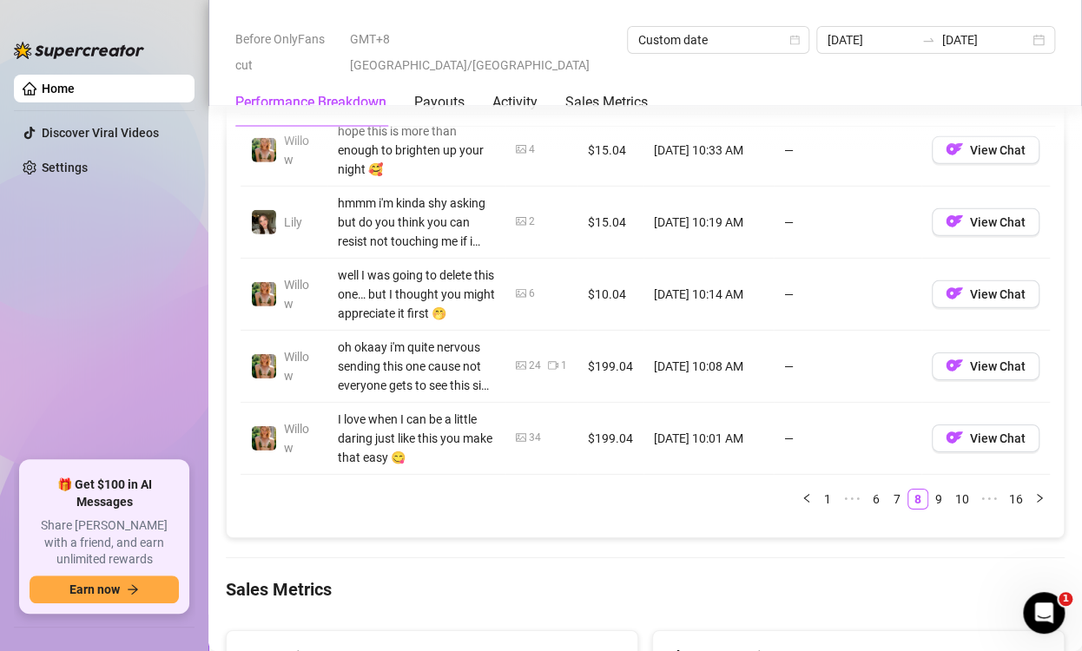
scroll to position [2098, 0]
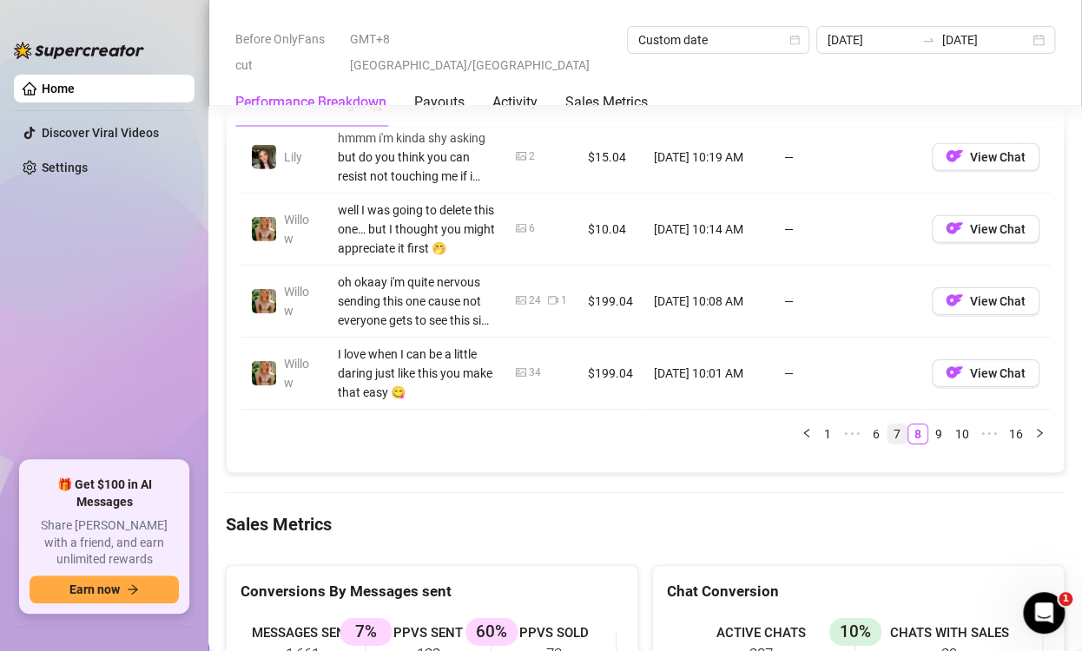
click at [888, 444] on link "7" at bounding box center [897, 434] width 19 height 19
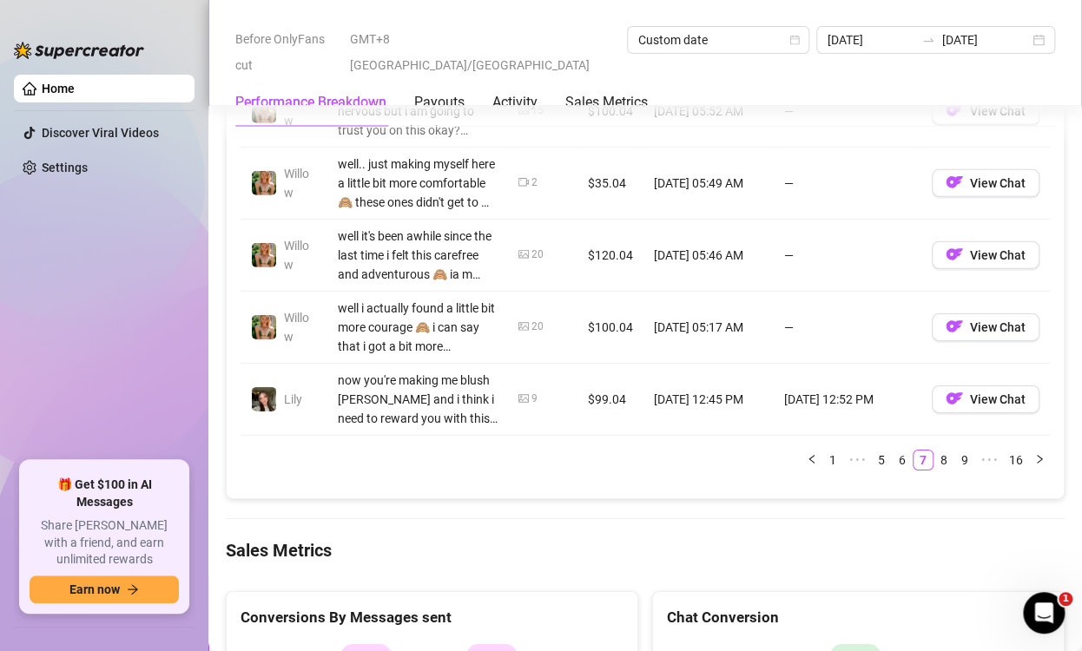
scroll to position [2080, 0]
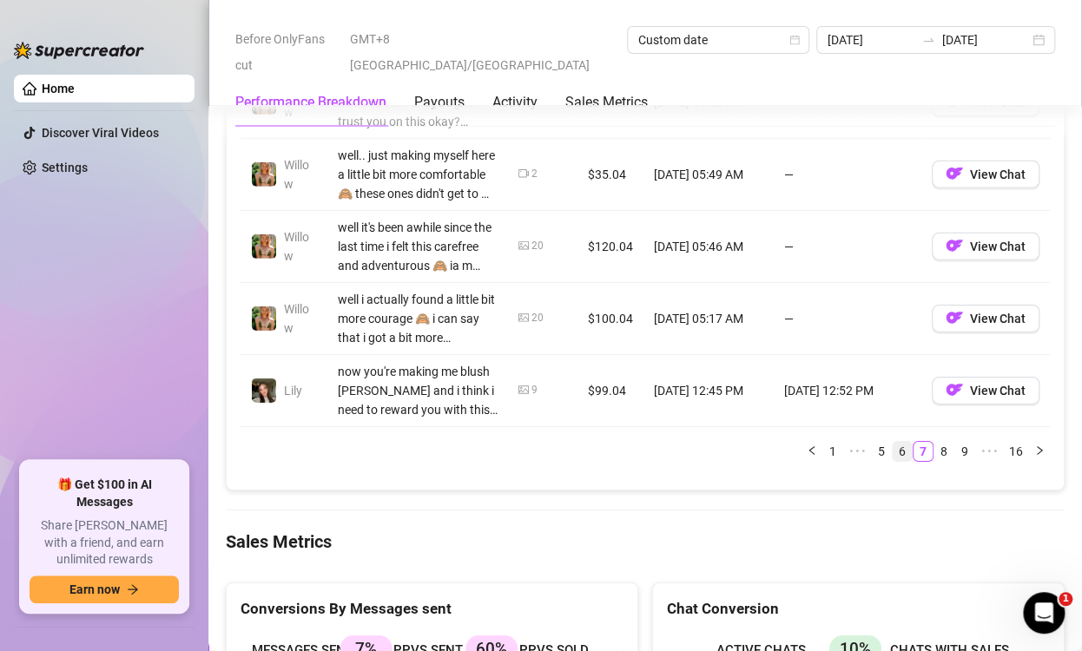
click at [893, 461] on link "6" at bounding box center [902, 451] width 19 height 19
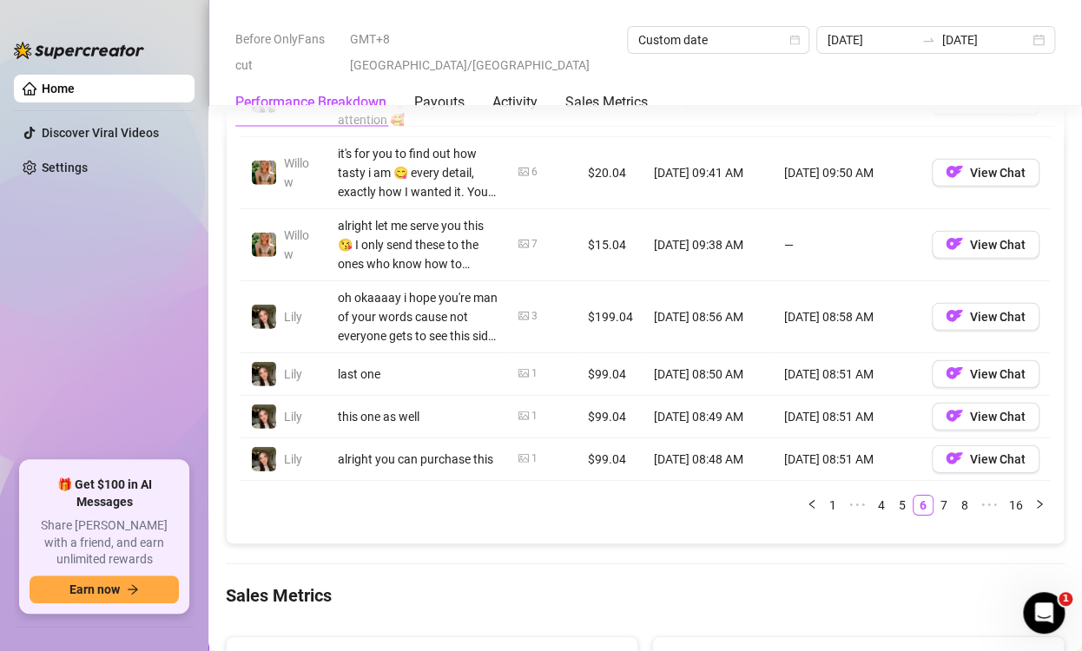
scroll to position [1942, 0]
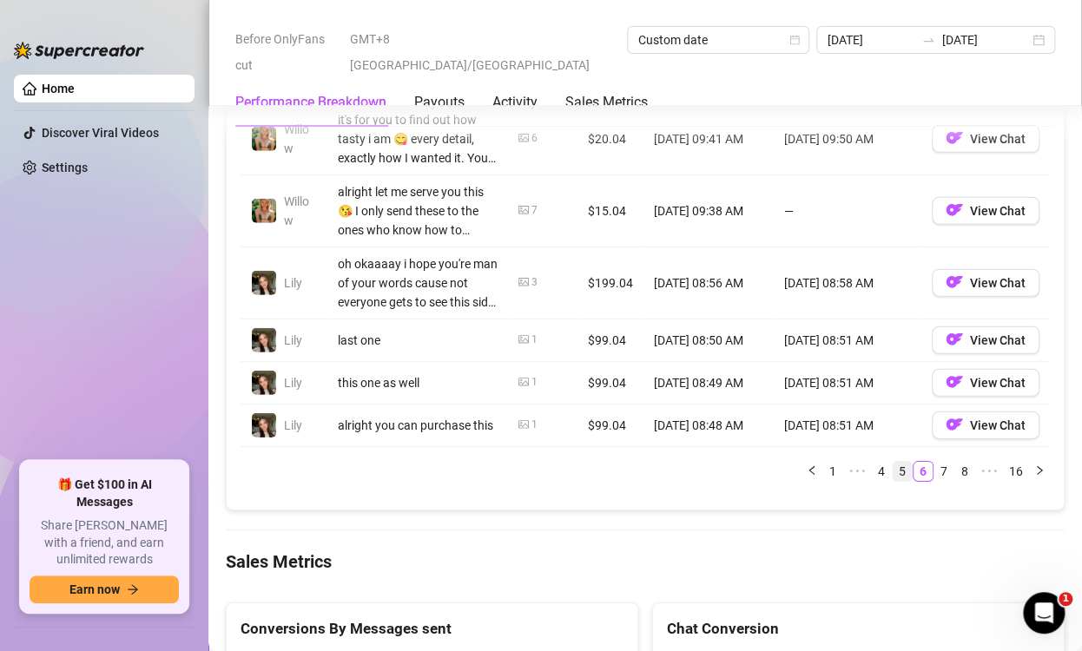
click at [893, 481] on link "5" at bounding box center [902, 471] width 19 height 19
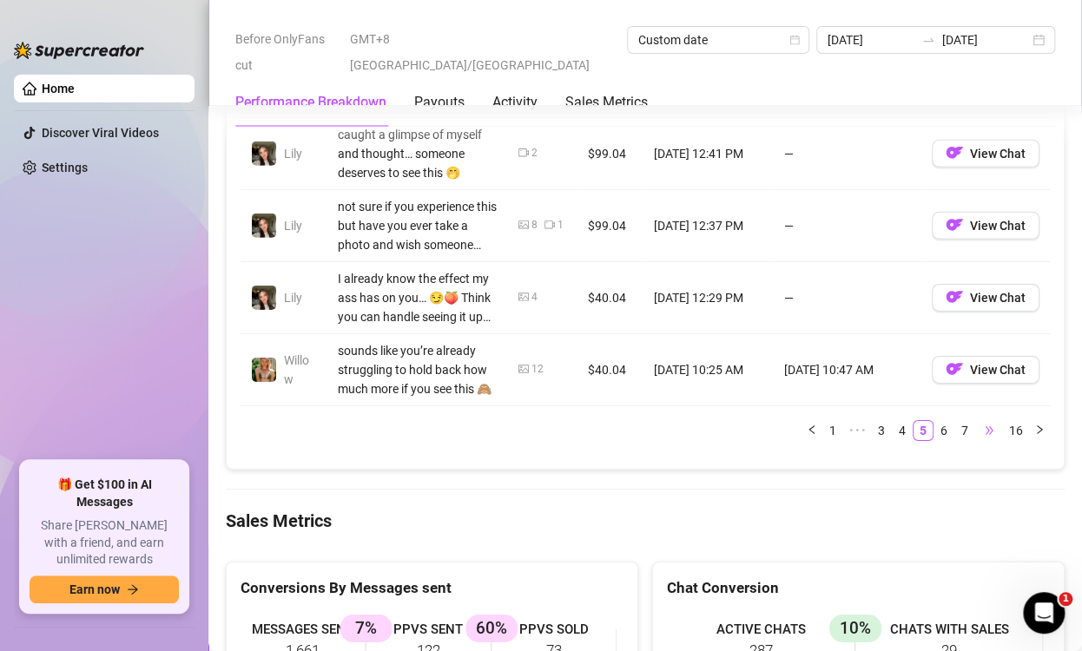
scroll to position [2110, 0]
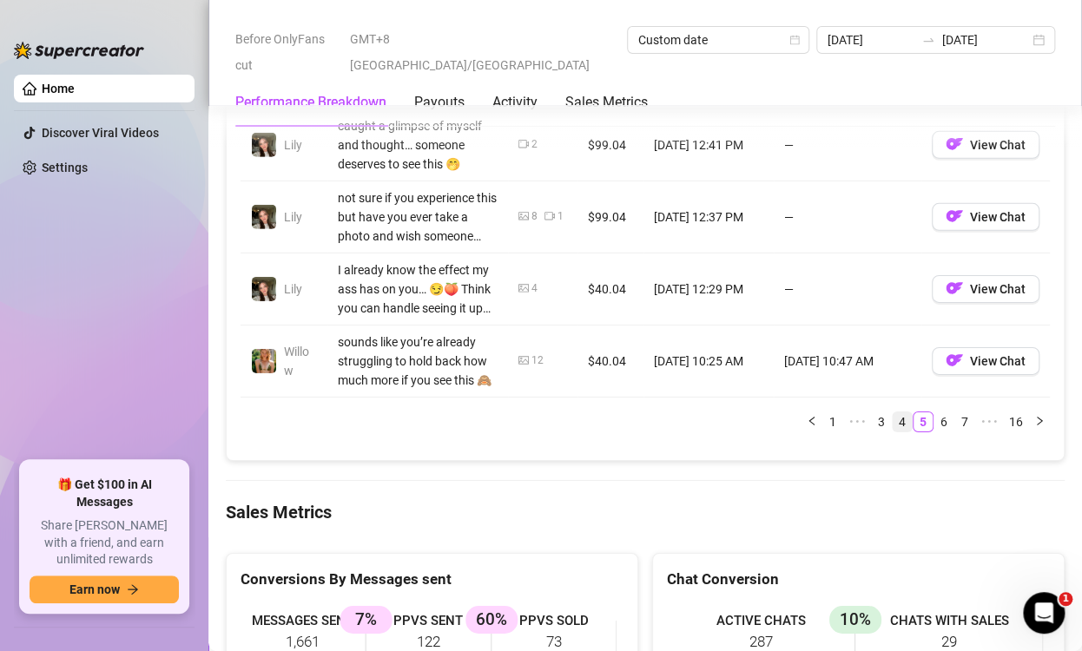
click at [893, 432] on link "4" at bounding box center [902, 422] width 19 height 19
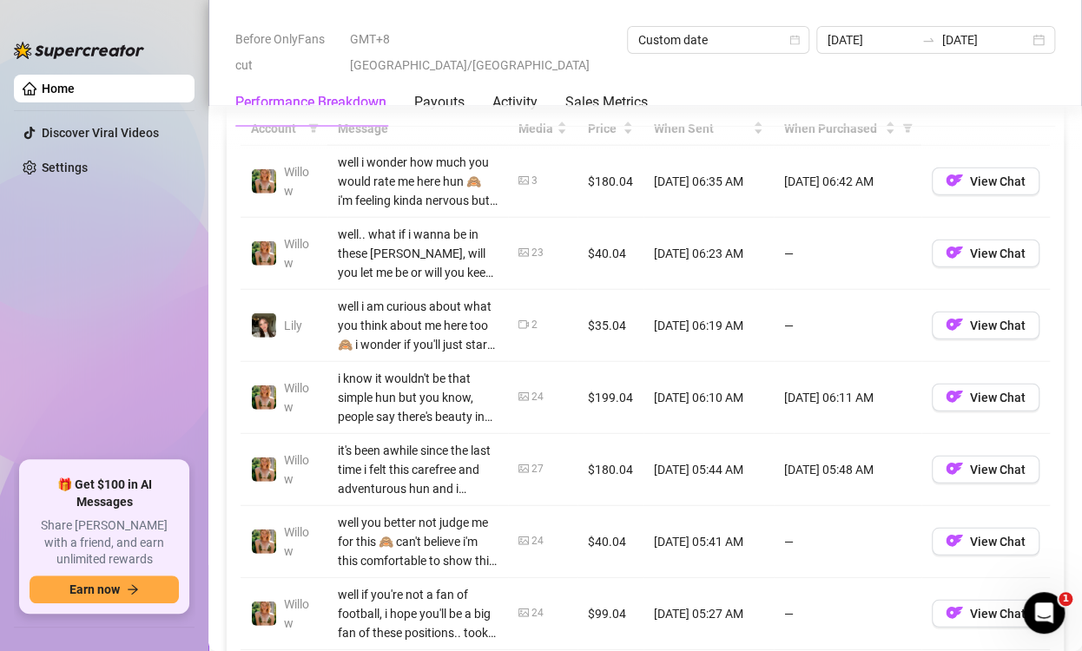
scroll to position [1619, 0]
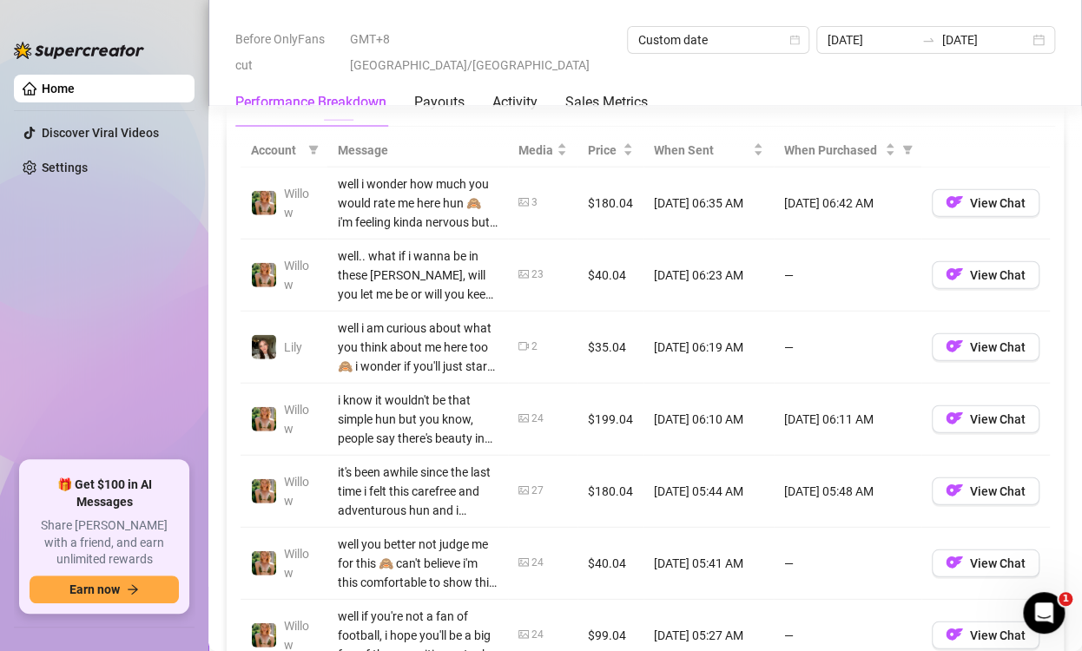
click at [996, 116] on div "Messages PPVs" at bounding box center [646, 102] width 810 height 40
click at [301, 335] on td "Lily" at bounding box center [284, 348] width 87 height 72
click at [314, 384] on td "Lily" at bounding box center [284, 348] width 87 height 72
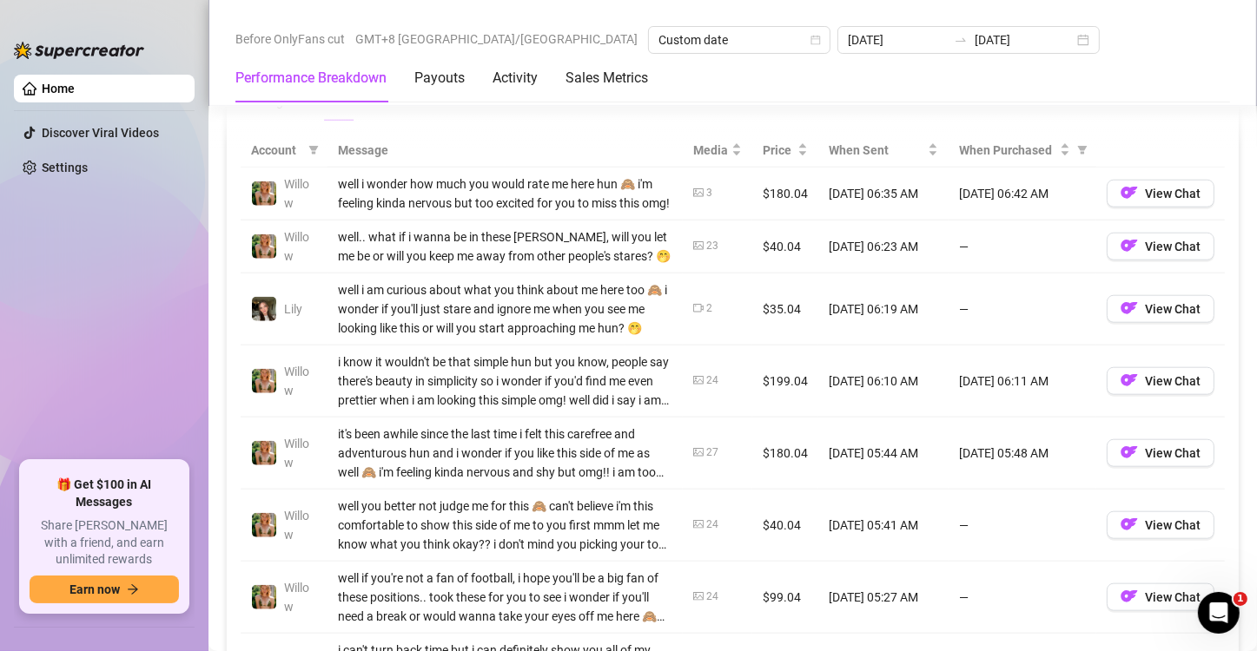
scroll to position [1591, 0]
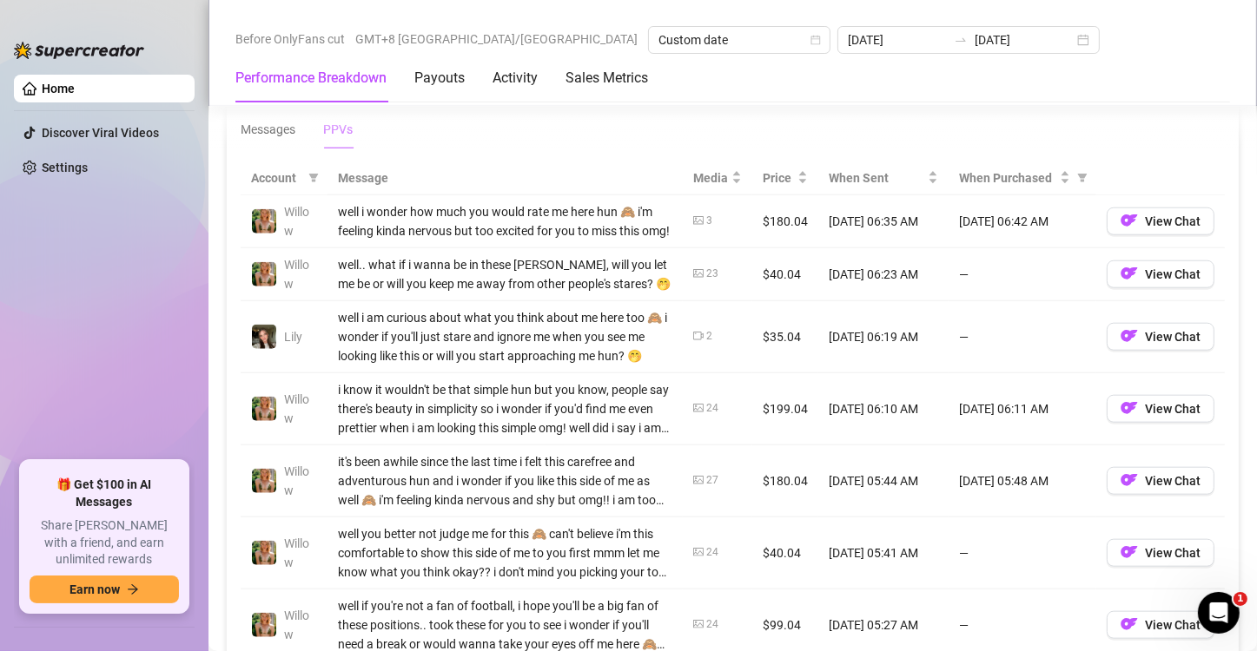
click at [562, 132] on div "Messages PPVs" at bounding box center [733, 129] width 984 height 40
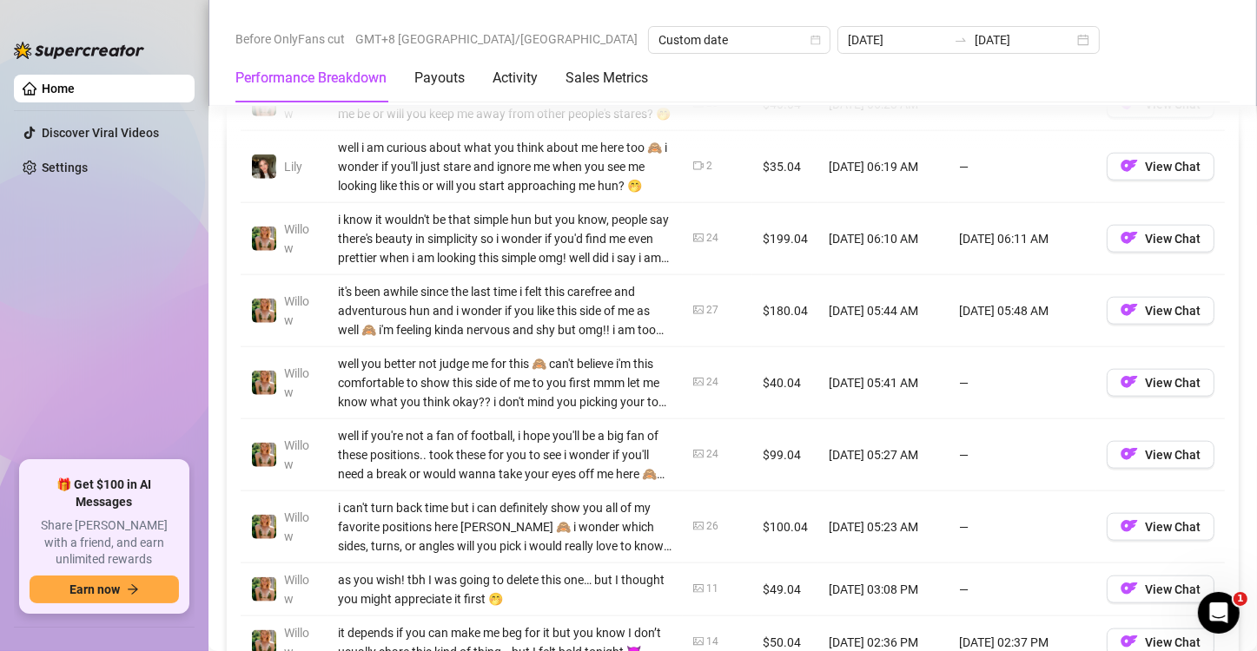
scroll to position [2026, 0]
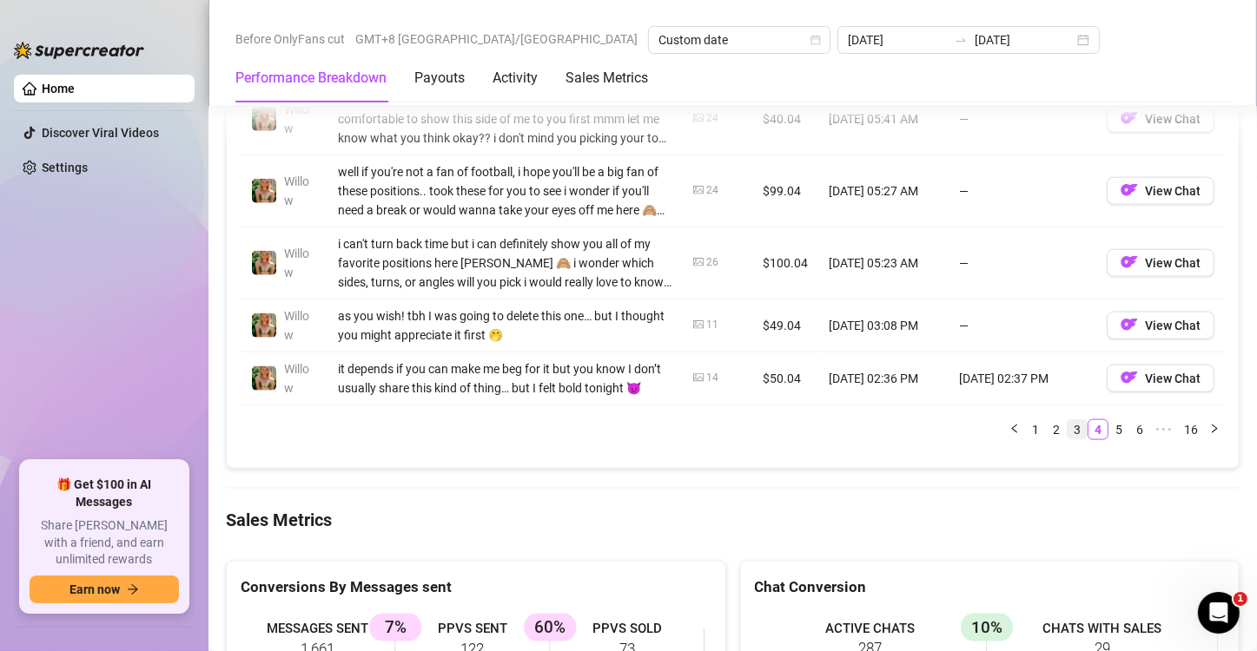
click at [1068, 440] on link "3" at bounding box center [1077, 429] width 19 height 19
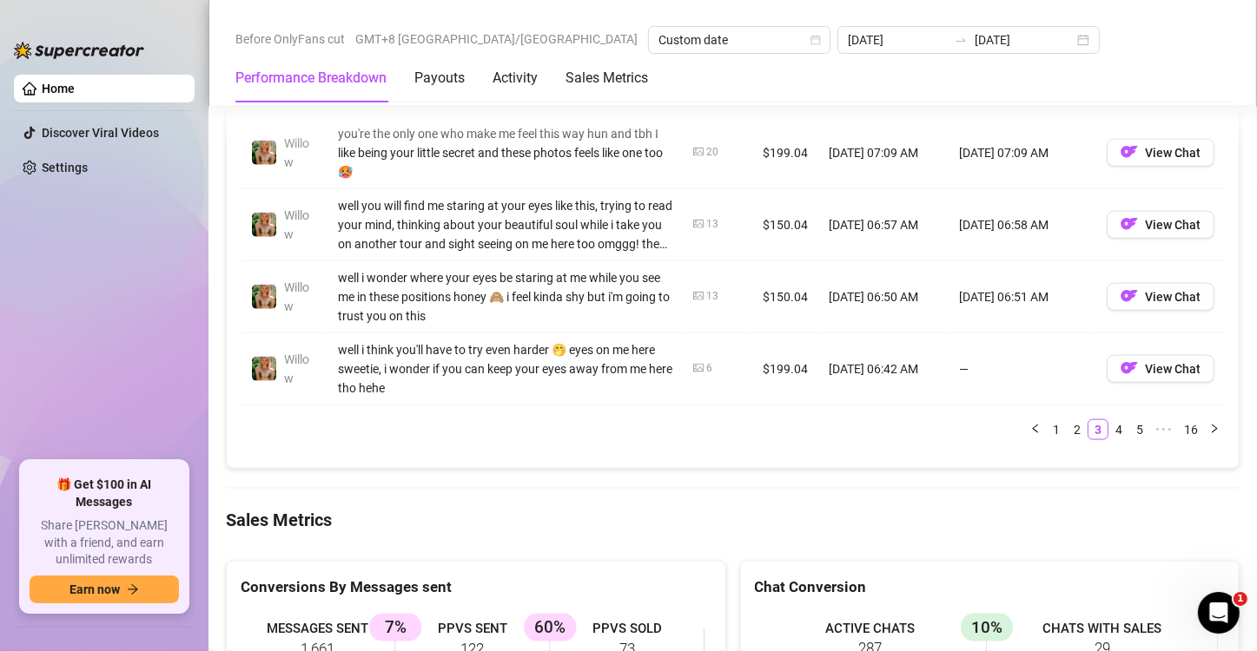
scroll to position [1939, 0]
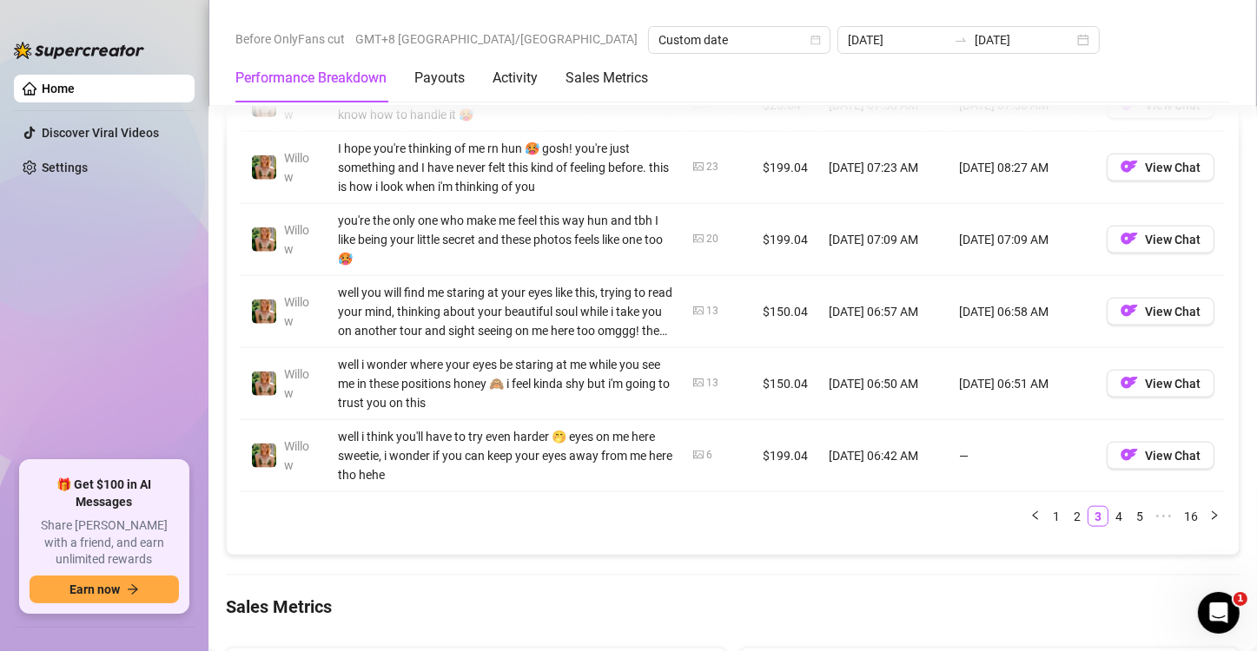
click at [589, 555] on div "Account Message Media Price When Sent When Purchased [PERSON_NAME] oh okaaay i …" at bounding box center [733, 177] width 1012 height 755
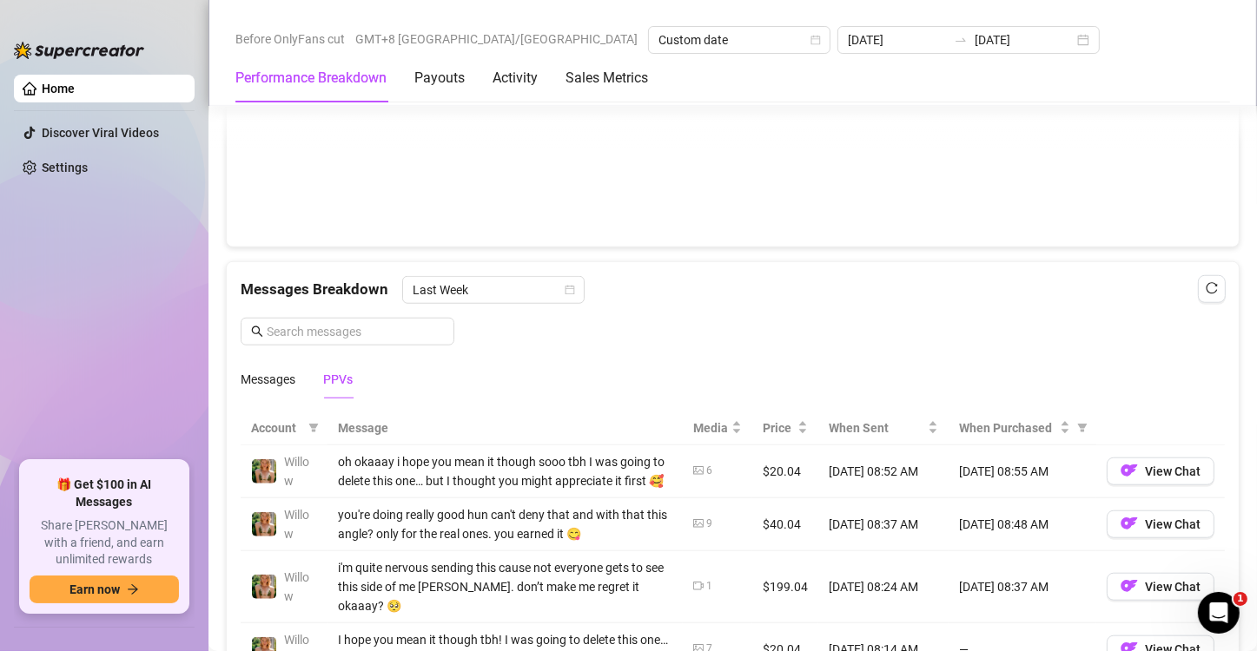
scroll to position [1331, 0]
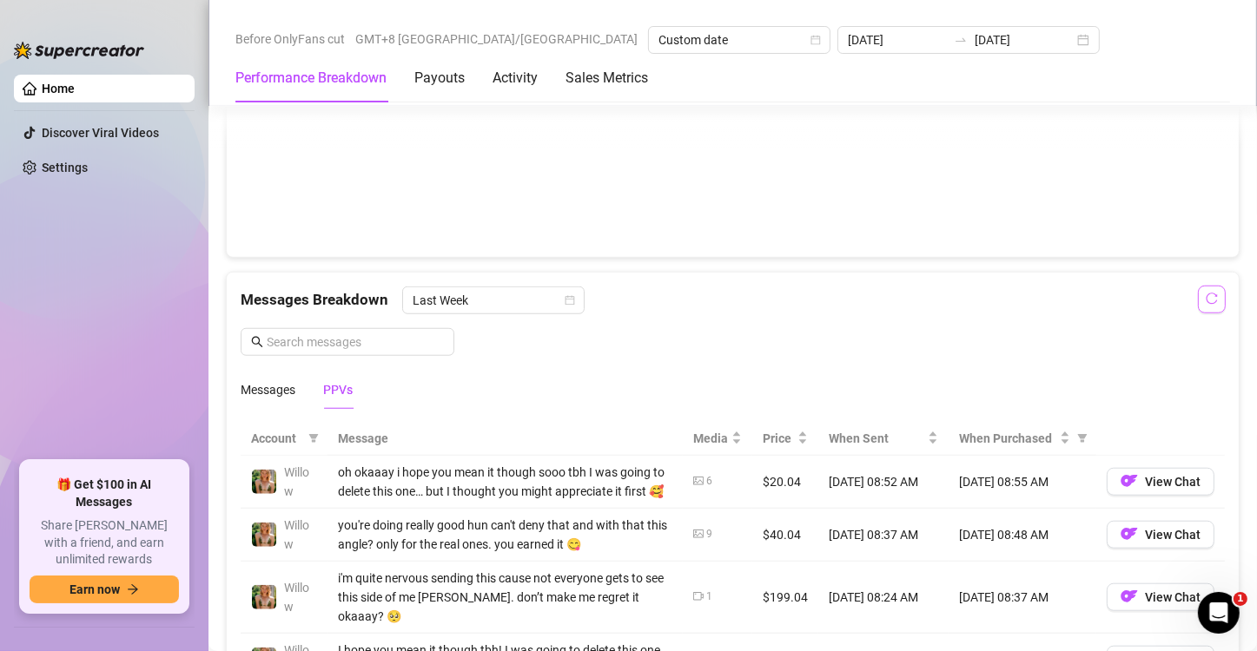
click at [1081, 295] on icon "reload" at bounding box center [1212, 299] width 12 height 12
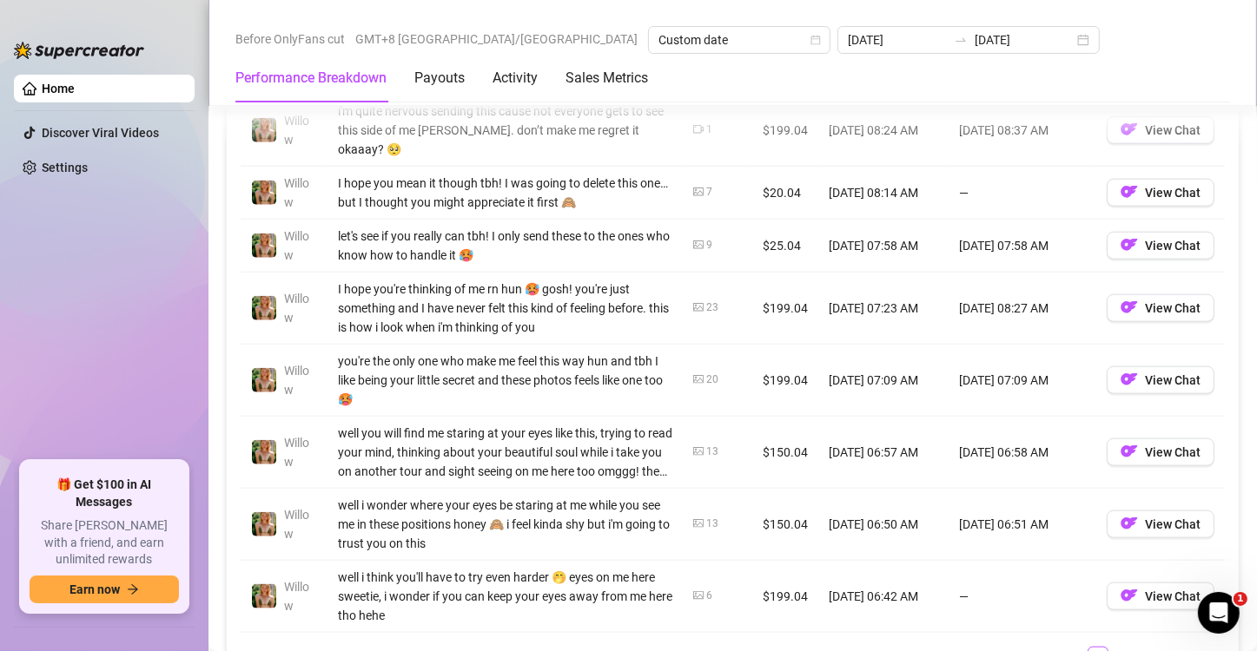
scroll to position [2026, 0]
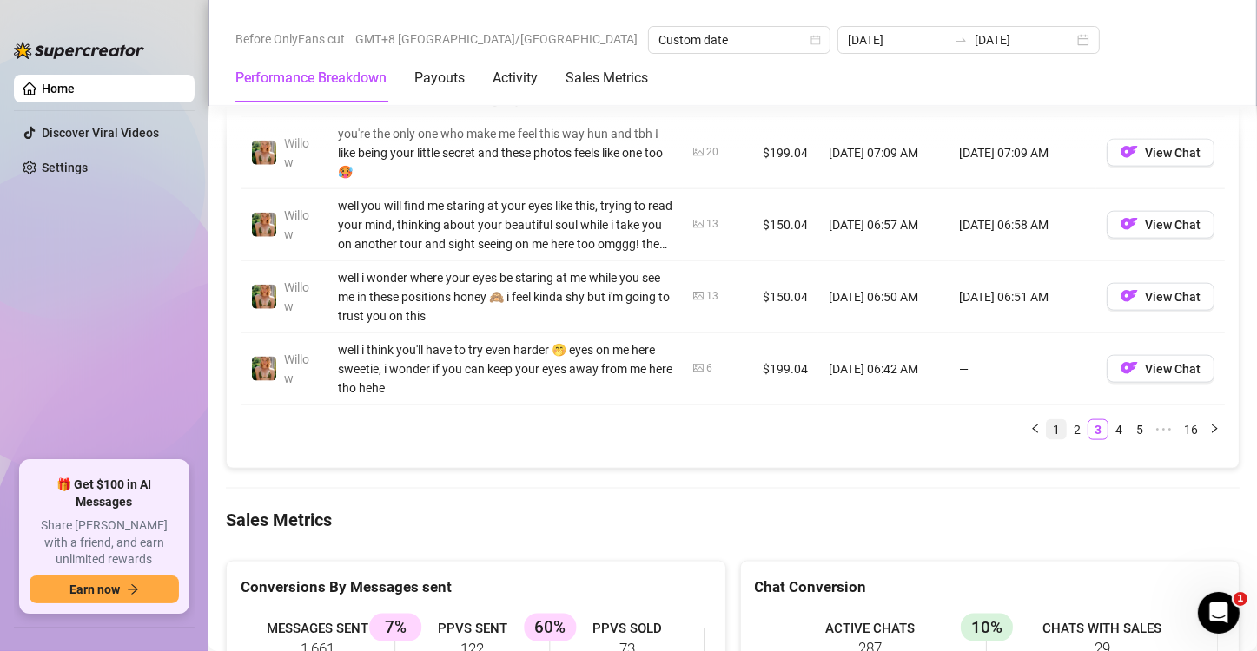
click at [1047, 440] on link "1" at bounding box center [1056, 429] width 19 height 19
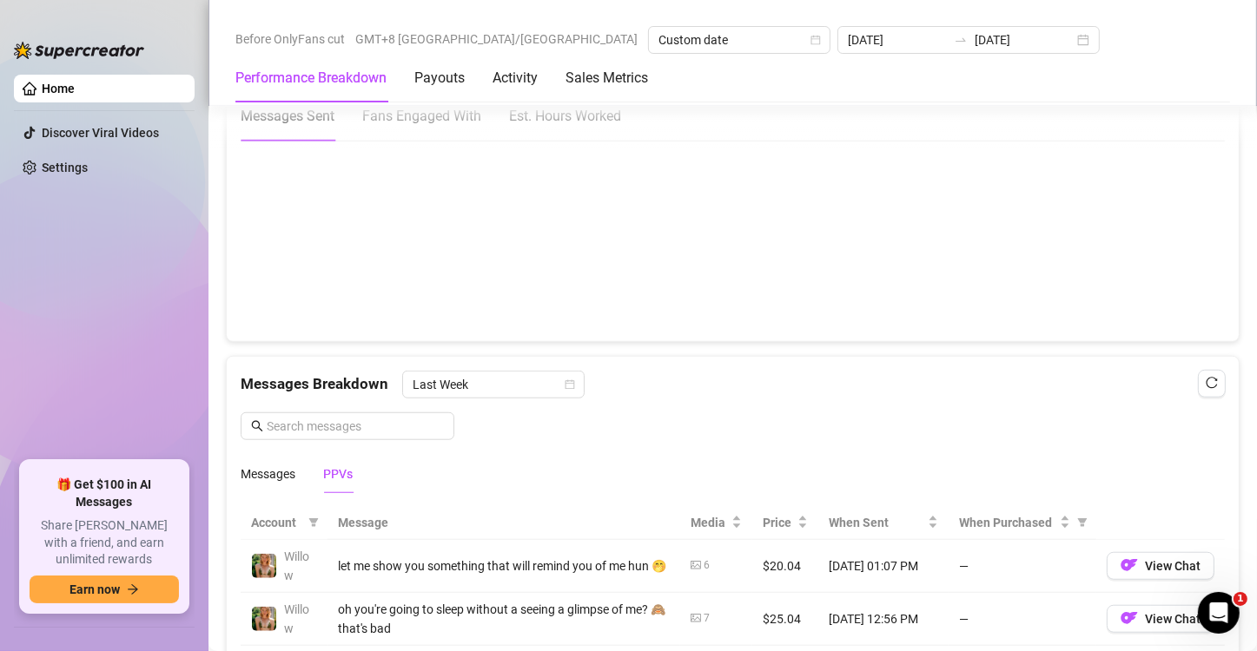
scroll to position [1244, 0]
click at [1081, 382] on icon "reload" at bounding box center [1212, 386] width 12 height 12
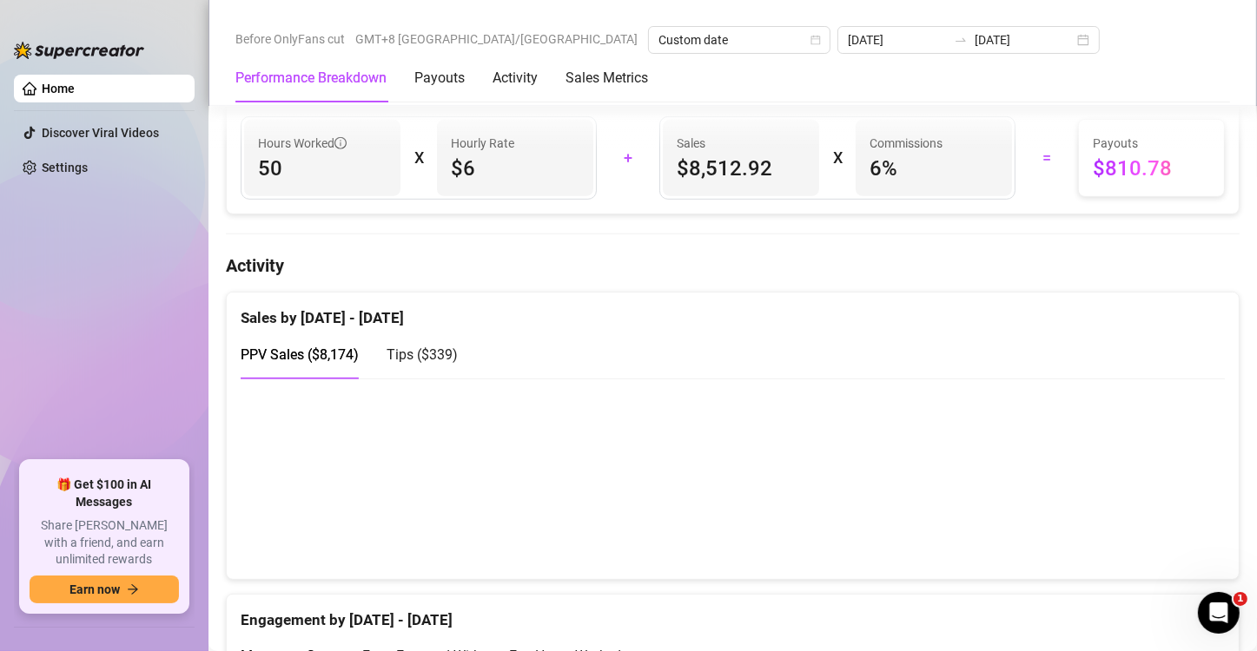
scroll to position [723, 0]
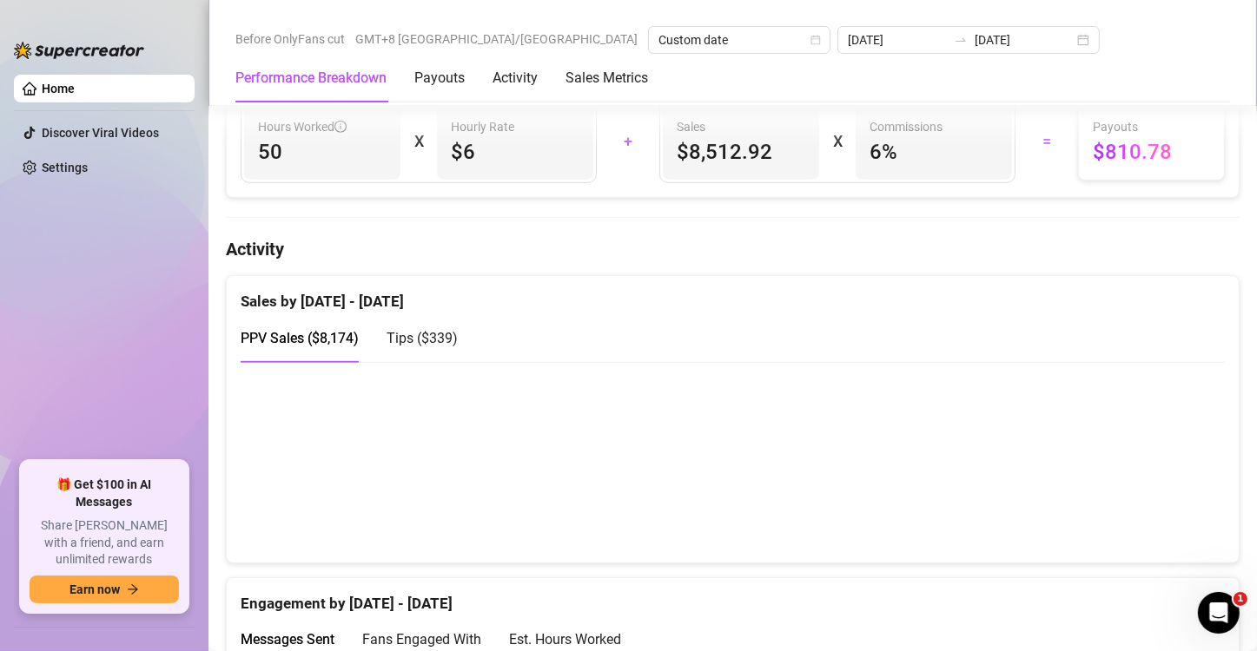
click at [429, 341] on span "Tips ( $339 )" at bounding box center [422, 338] width 71 height 17
click at [1081, 545] on canvas at bounding box center [726, 462] width 970 height 174
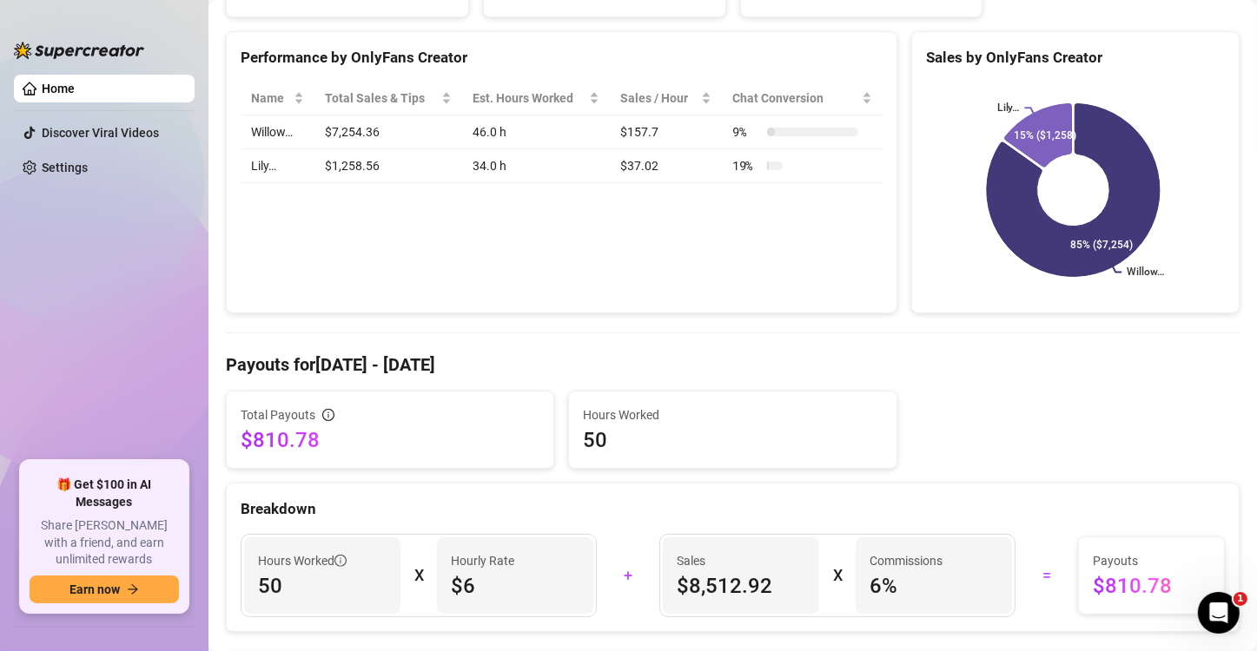
scroll to position [0, 0]
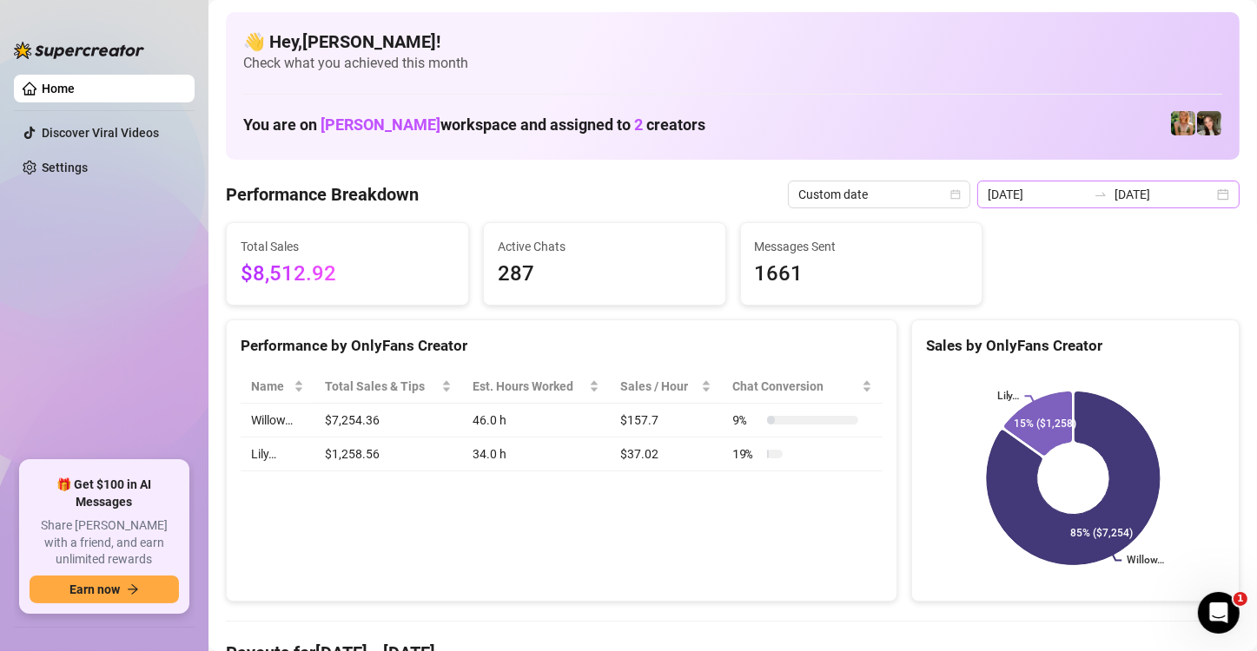
click at [1081, 193] on div "[DATE] [DATE]" at bounding box center [1108, 195] width 262 height 28
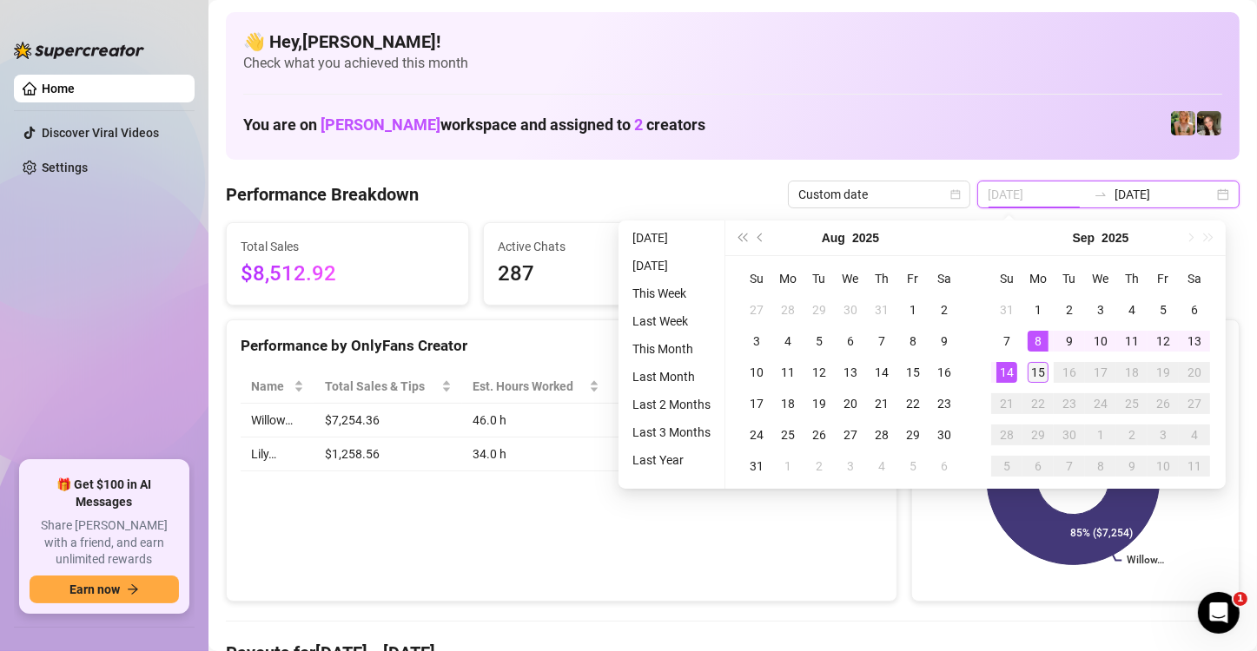
type input "[DATE]"
click at [1035, 369] on div "15" at bounding box center [1038, 372] width 21 height 21
type input "[DATE]"
click at [1036, 340] on div "8" at bounding box center [1038, 341] width 21 height 21
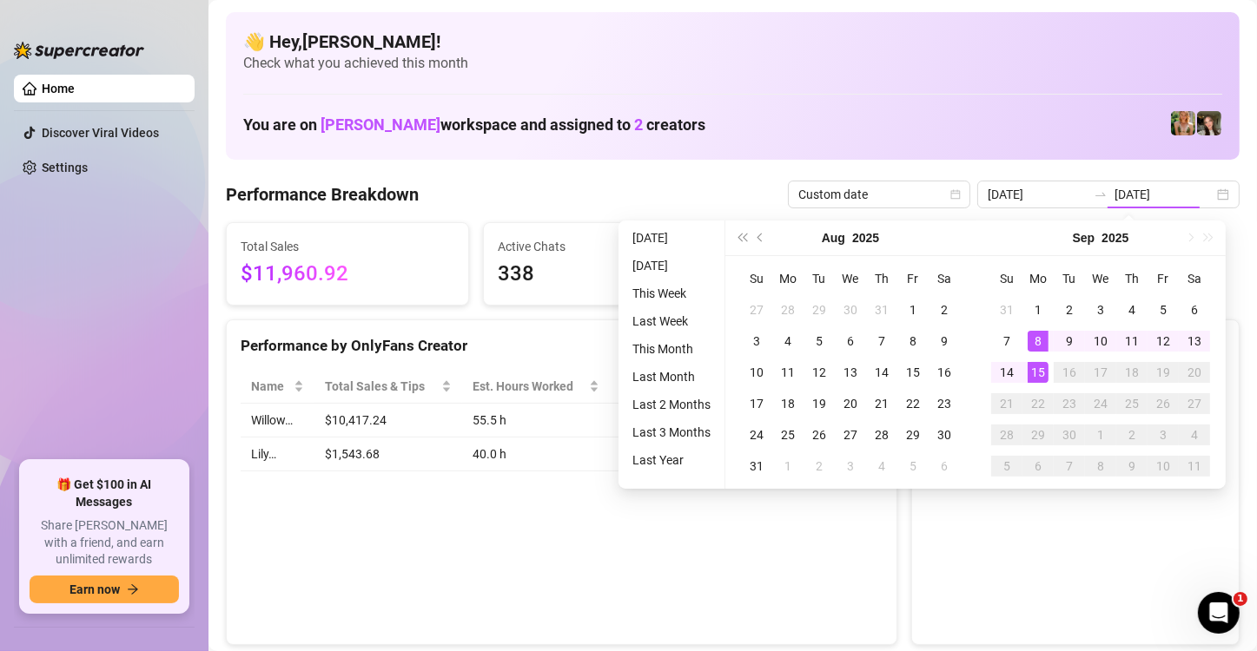
type input "[DATE]"
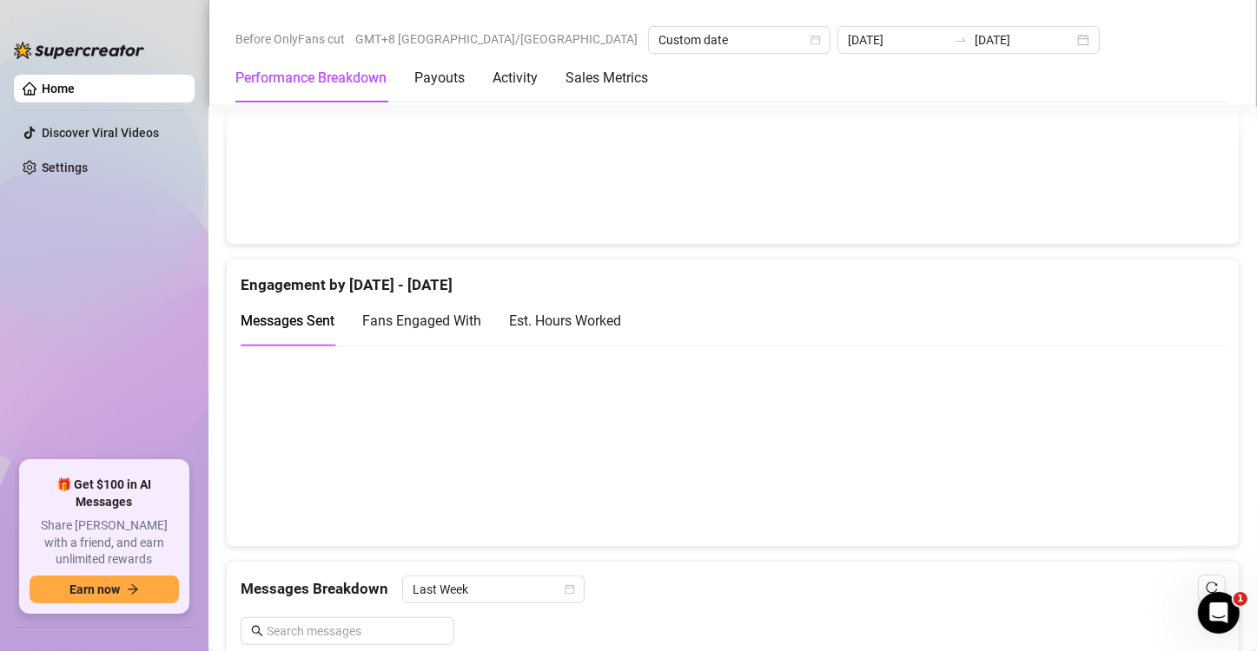
scroll to position [1172, 0]
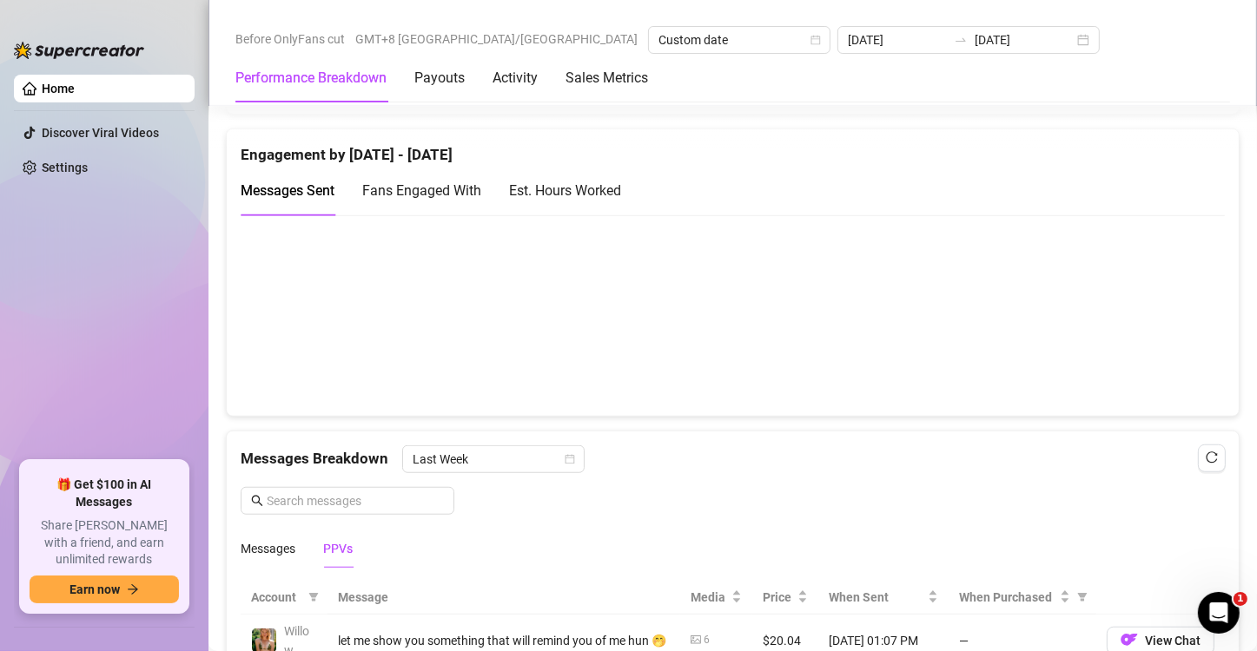
click at [1020, 396] on canvas at bounding box center [726, 315] width 970 height 174
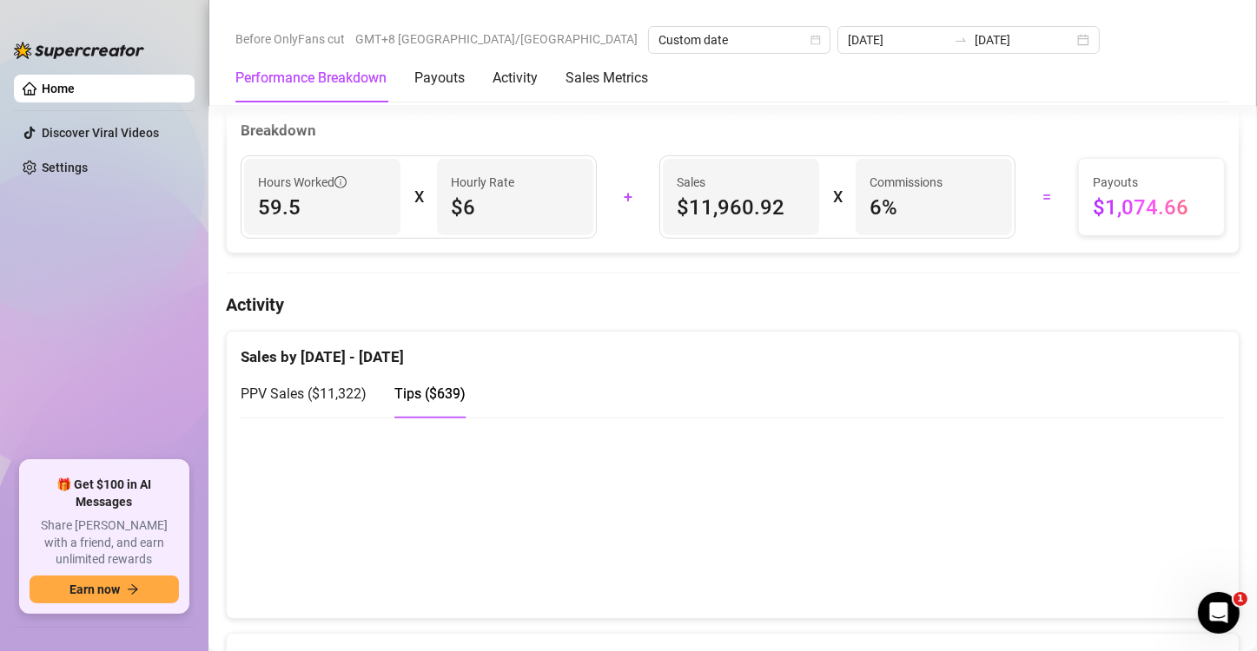
scroll to position [782, 0]
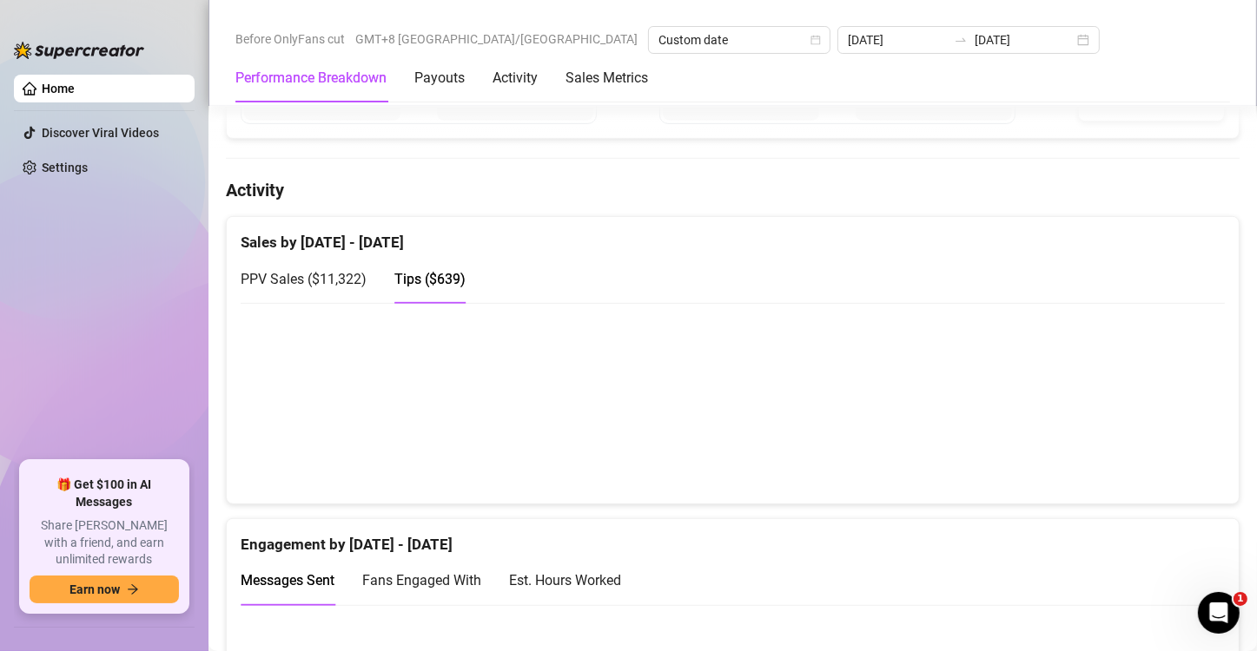
click at [290, 281] on span "PPV Sales ( $11,322 )" at bounding box center [304, 279] width 126 height 17
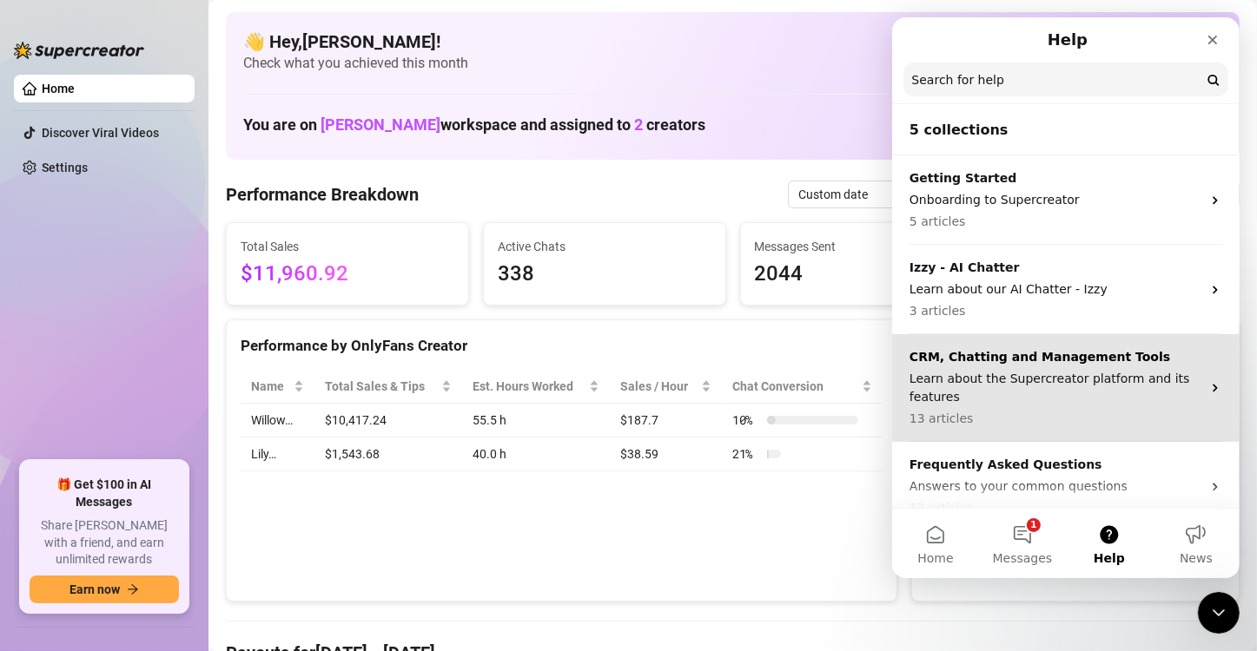
scroll to position [112, 0]
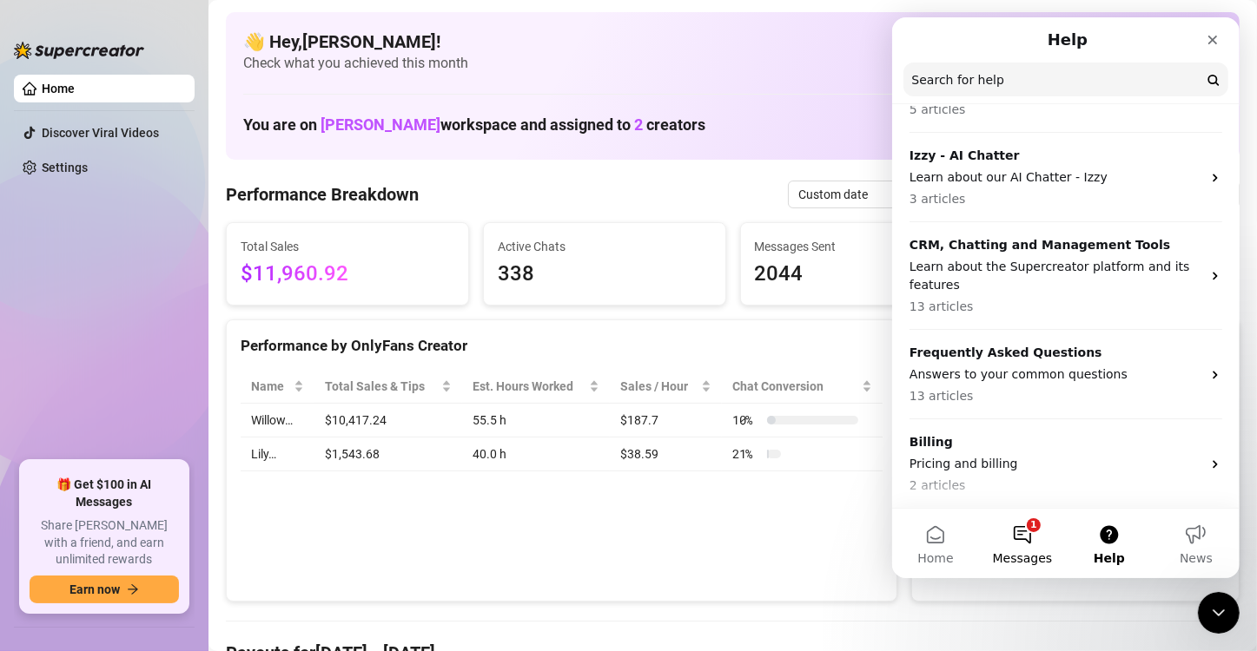
click at [1018, 541] on button "1 Messages" at bounding box center [1021, 543] width 87 height 69
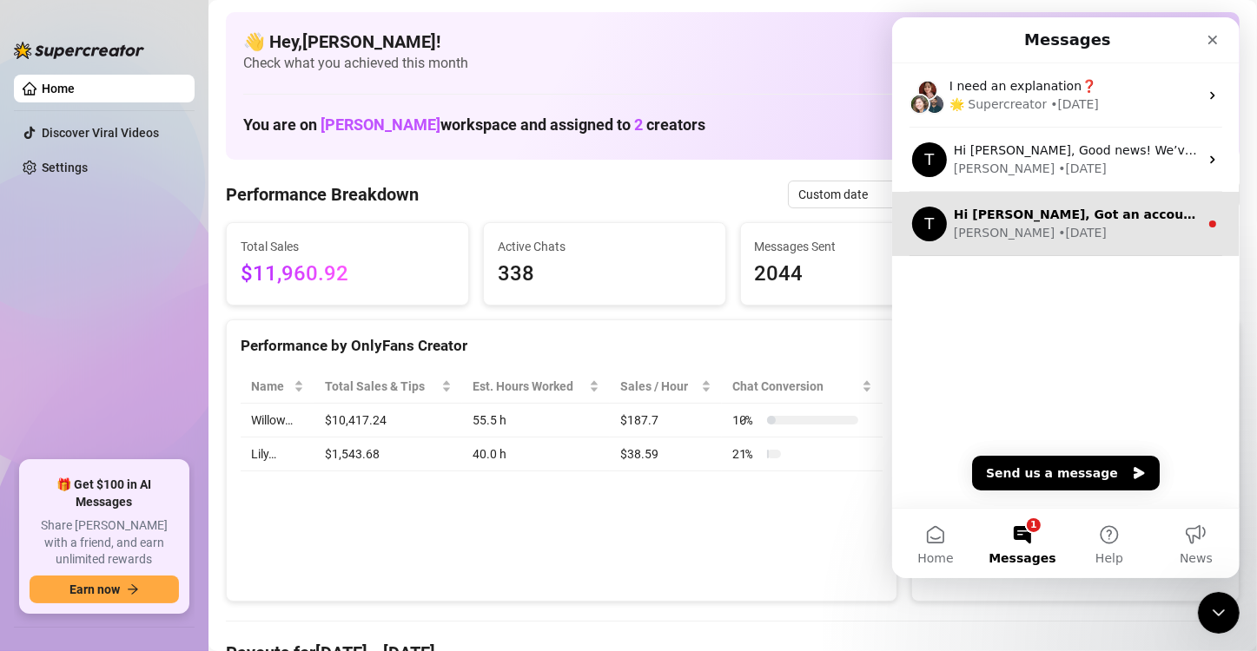
click at [1081, 233] on div "[PERSON_NAME] • [DATE]" at bounding box center [1075, 233] width 245 height 18
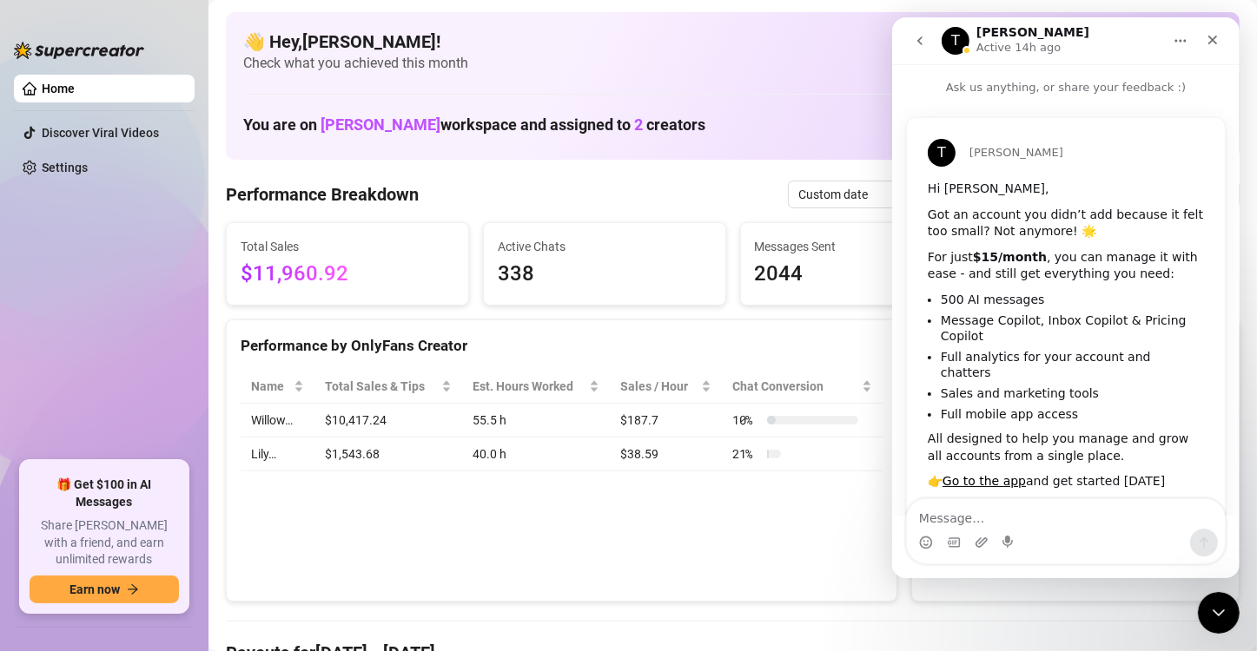
click at [918, 46] on icon "go back" at bounding box center [919, 41] width 14 height 14
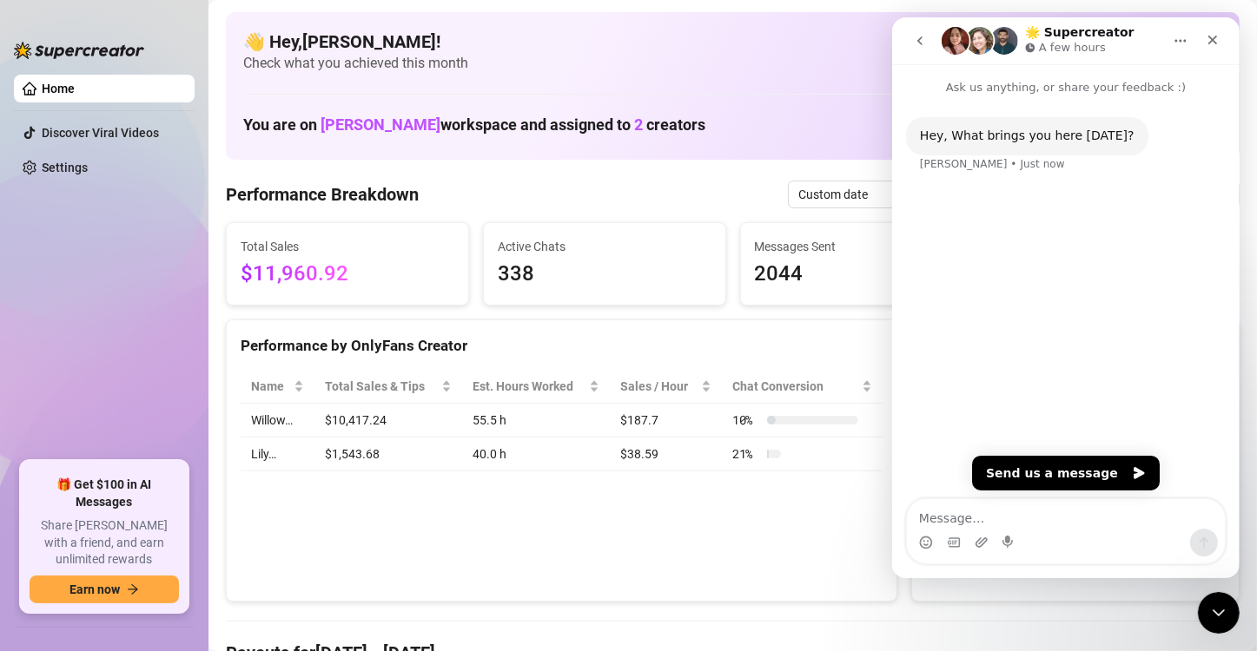
click at [919, 42] on icon "go back" at bounding box center [919, 41] width 14 height 14
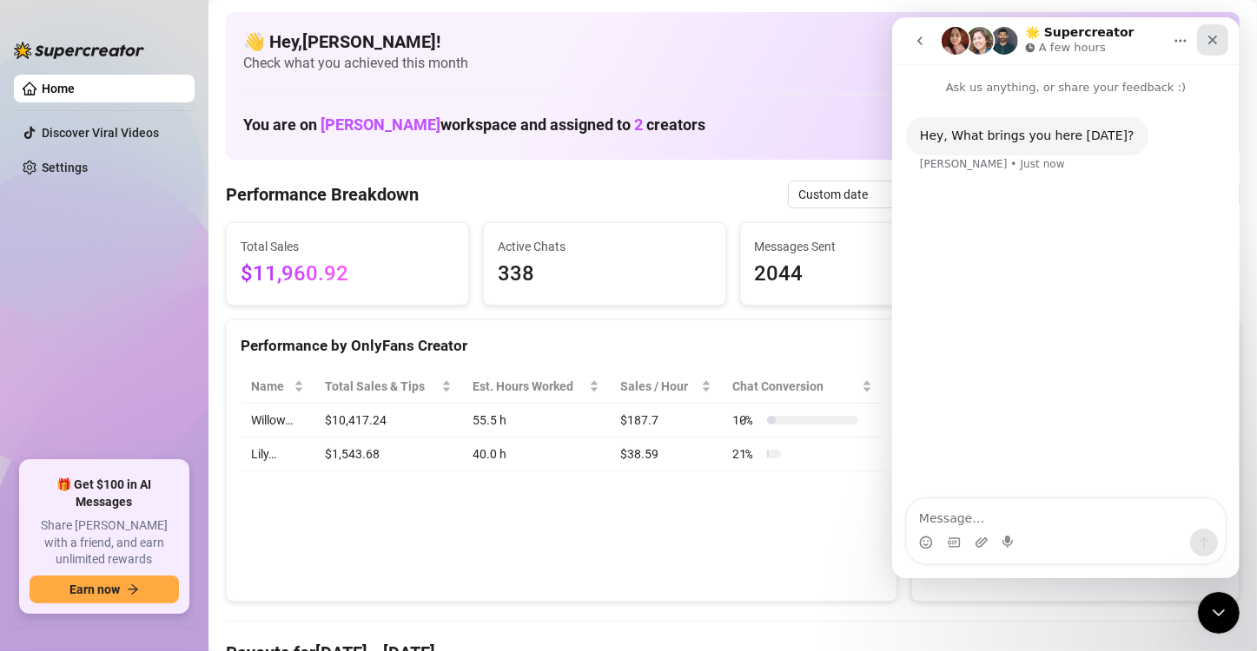
click at [1081, 38] on icon "Close" at bounding box center [1212, 41] width 10 height 10
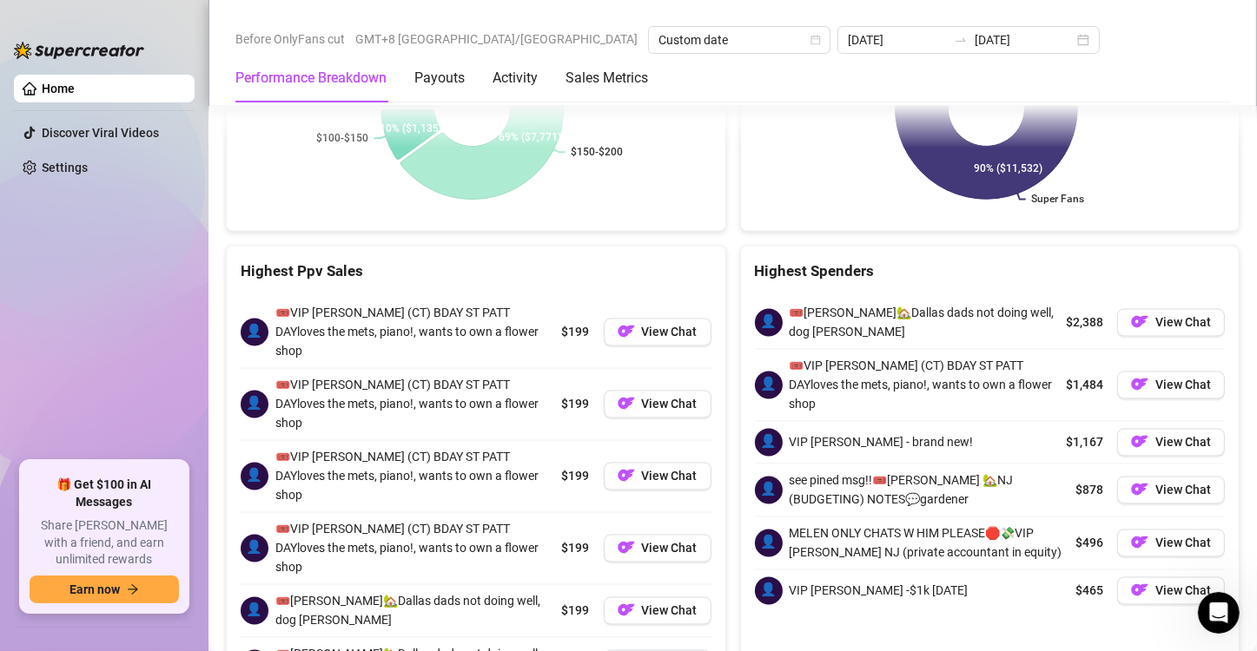
scroll to position [0, 0]
click at [558, 247] on div "Highest Ppv Sales" at bounding box center [476, 265] width 499 height 37
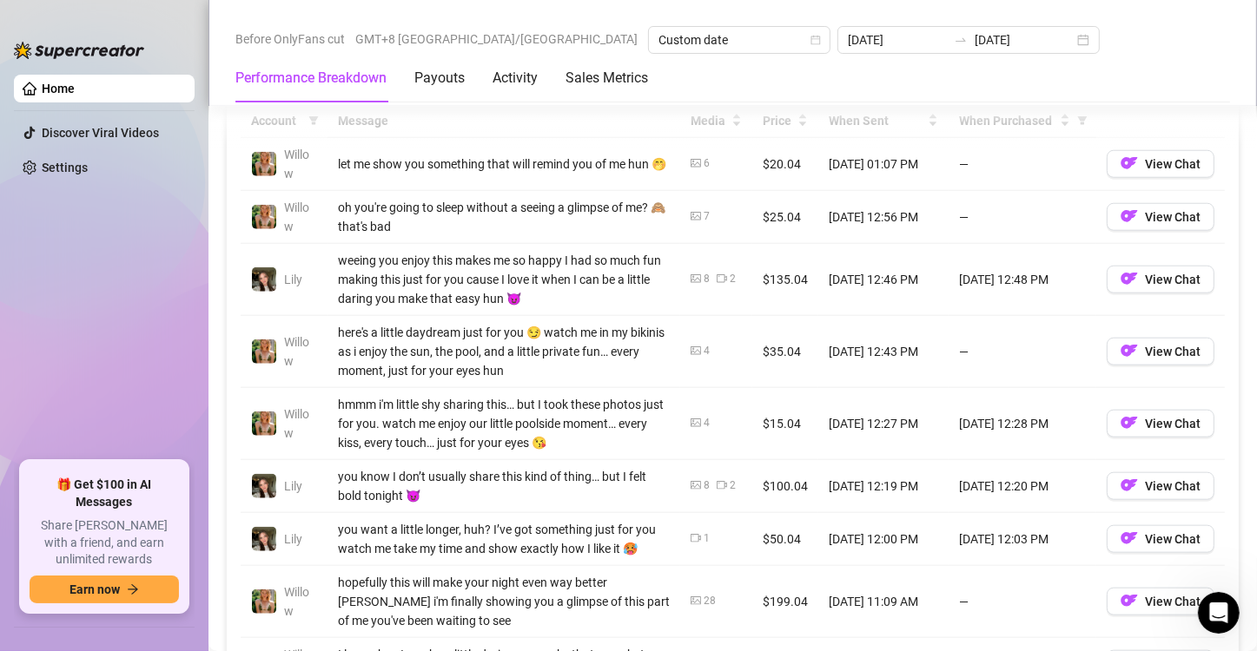
scroll to position [1575, 0]
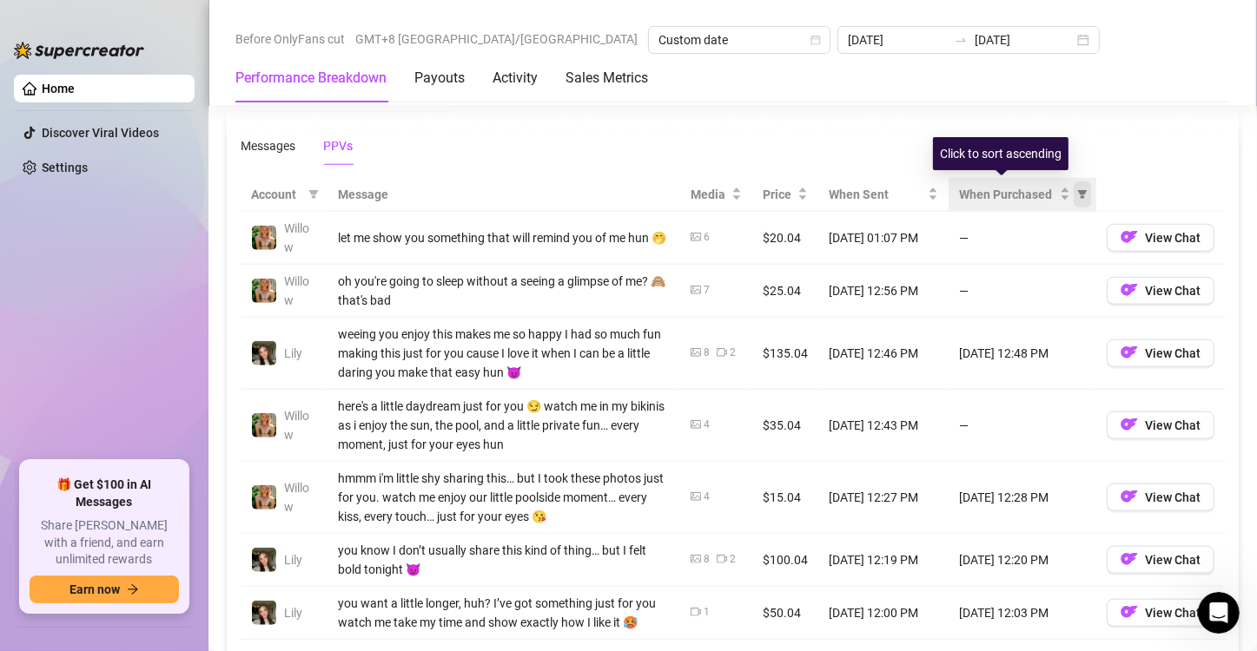
click at [1074, 192] on span "When Purchased" at bounding box center [1082, 195] width 17 height 26
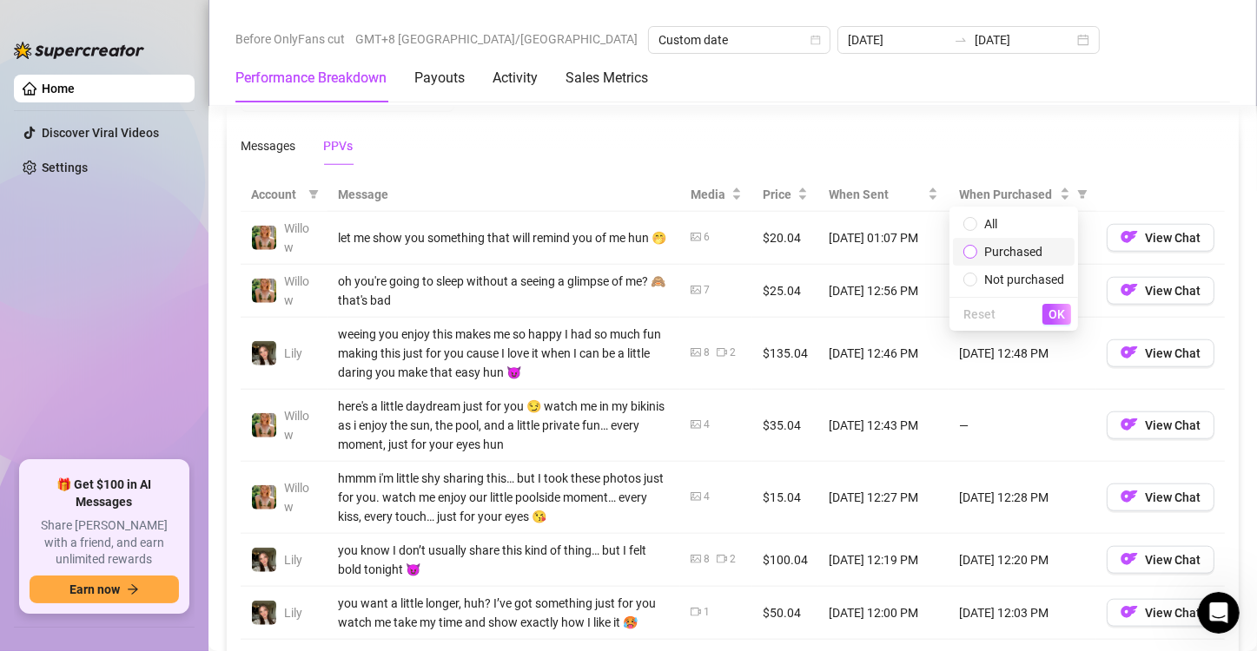
click at [969, 257] on input "radio" at bounding box center [971, 253] width 7 height 11
radio input "true"
click at [1081, 178] on th at bounding box center [1160, 195] width 129 height 34
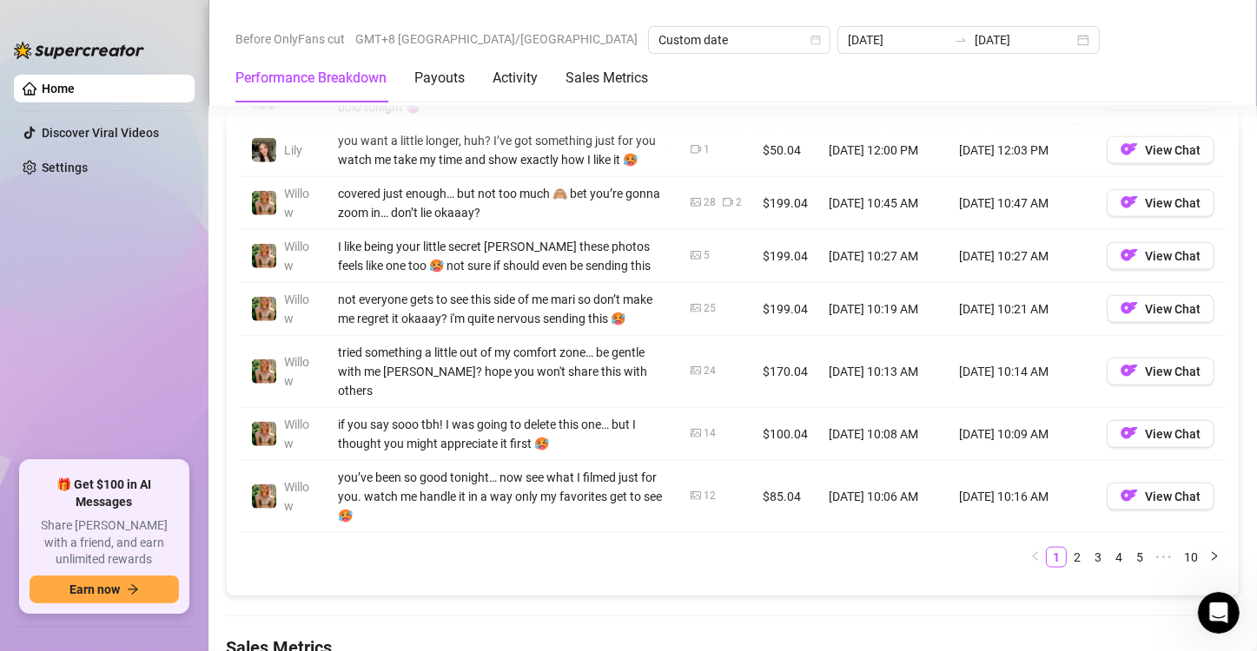
scroll to position [1922, 0]
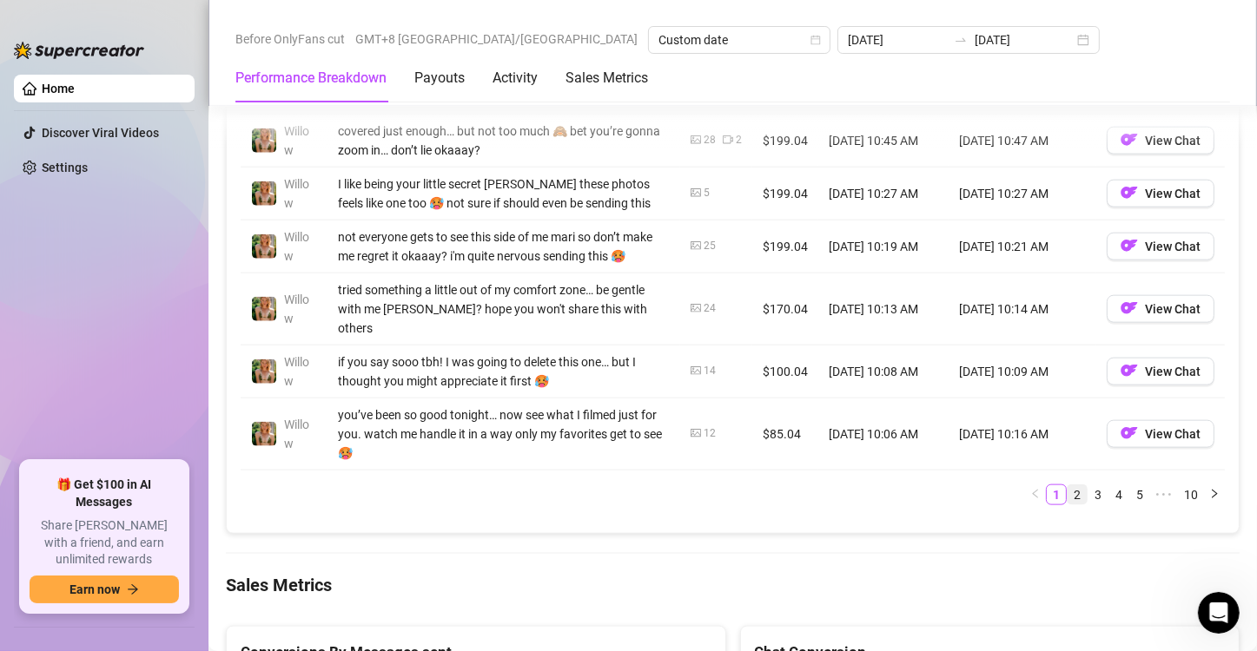
click at [1068, 486] on link "2" at bounding box center [1077, 495] width 19 height 19
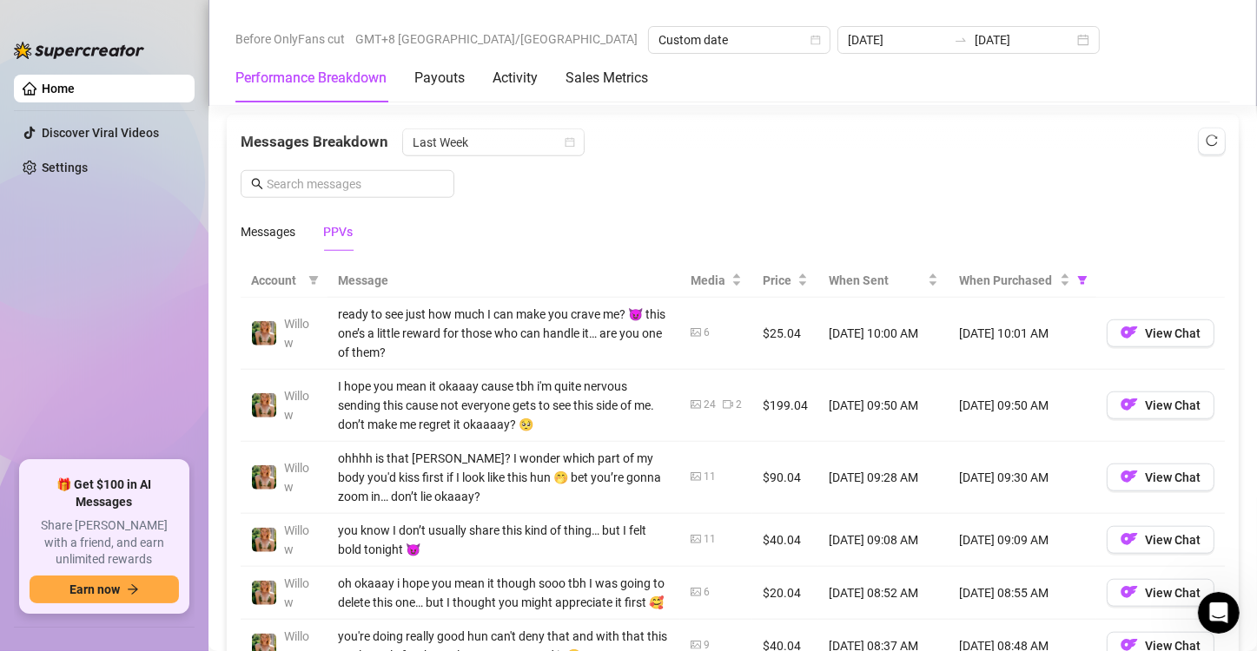
scroll to position [1488, 0]
click at [1078, 277] on icon "filter" at bounding box center [1083, 281] width 10 height 9
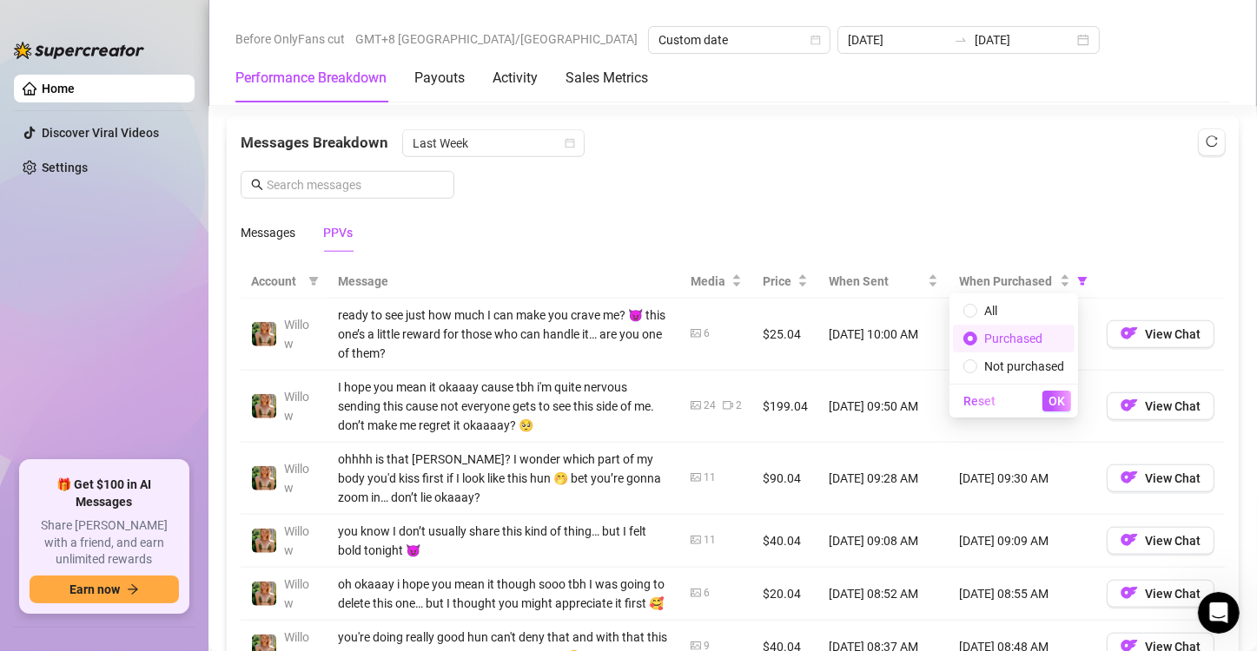
click at [1081, 265] on th at bounding box center [1160, 282] width 129 height 34
click at [1081, 139] on div "Messages Breakdown Last Week Messages PPVs" at bounding box center [733, 184] width 1012 height 136
click at [1081, 144] on icon "reload" at bounding box center [1212, 142] width 12 height 12
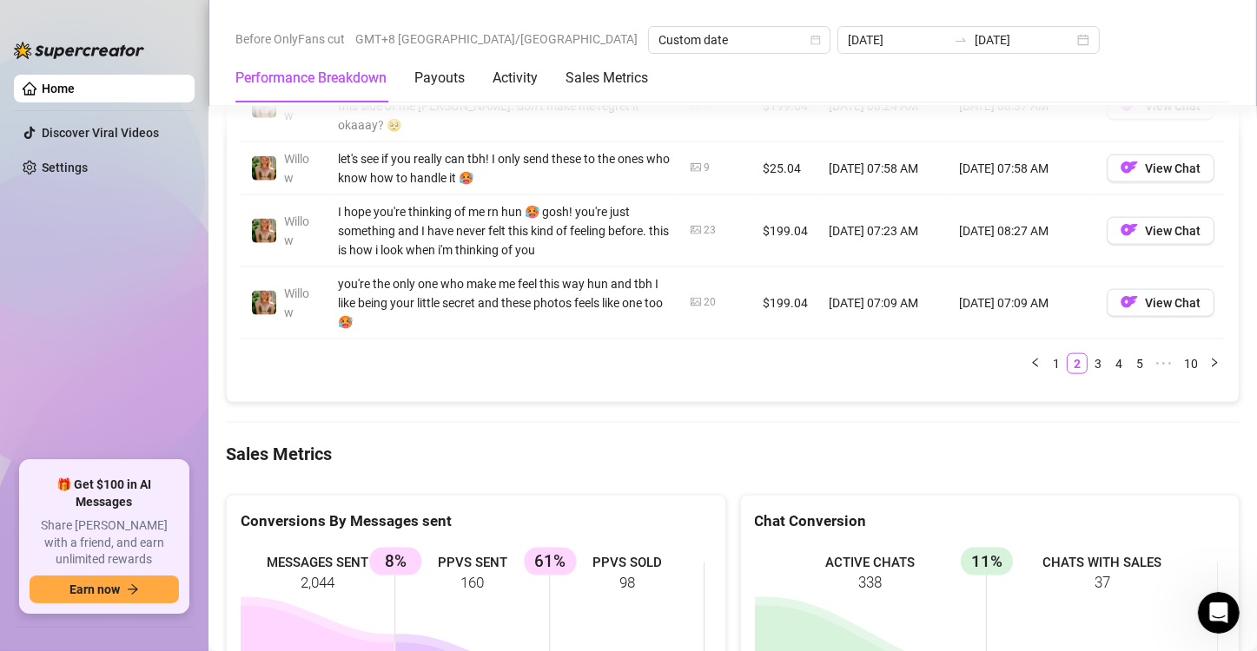
scroll to position [2096, 0]
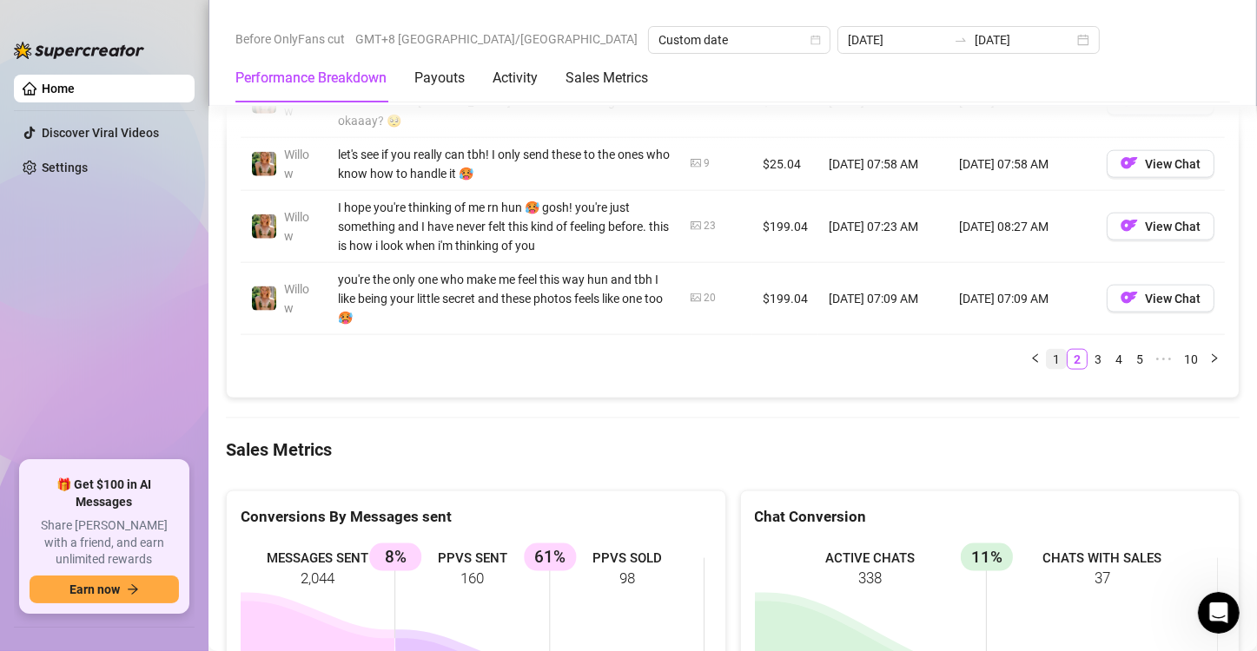
click at [1047, 369] on link "1" at bounding box center [1056, 359] width 19 height 19
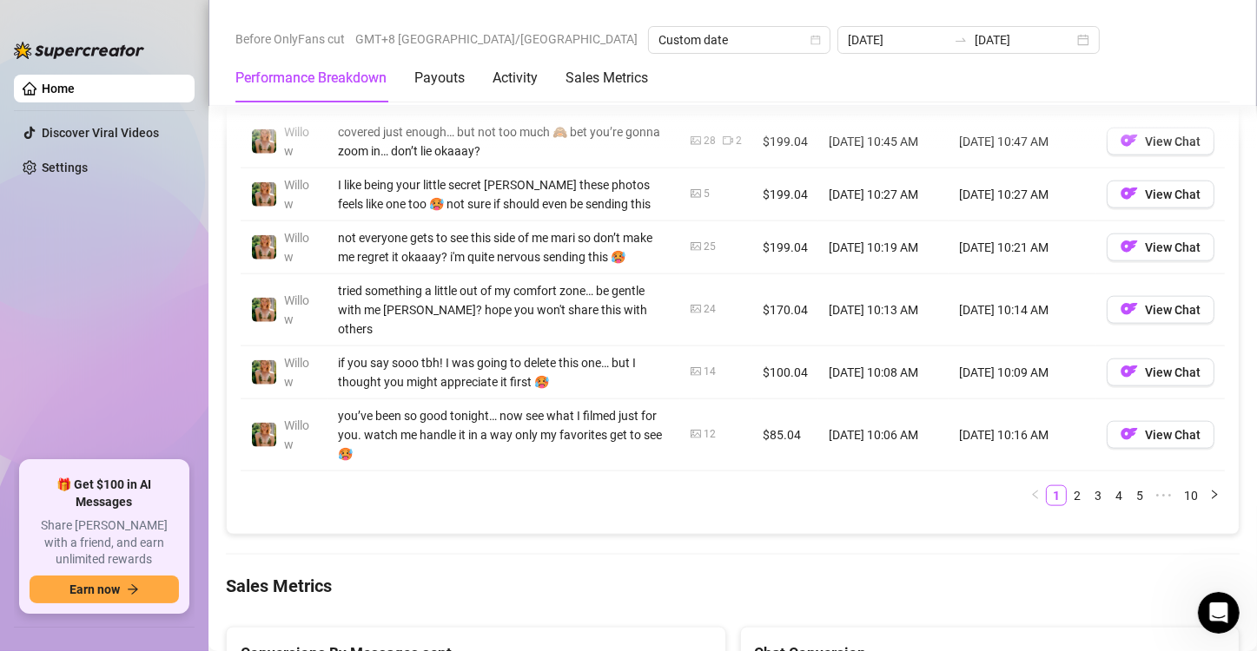
scroll to position [1922, 0]
click at [1068, 486] on link "2" at bounding box center [1077, 495] width 19 height 19
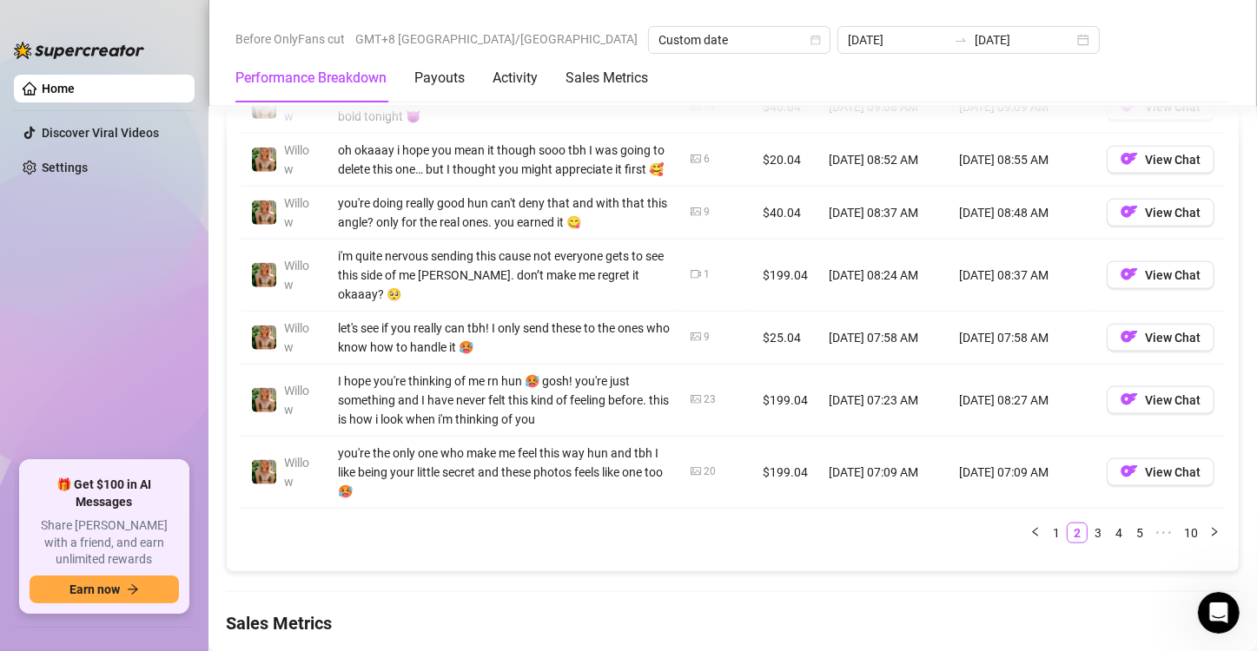
click at [1081, 543] on link "3" at bounding box center [1097, 533] width 19 height 19
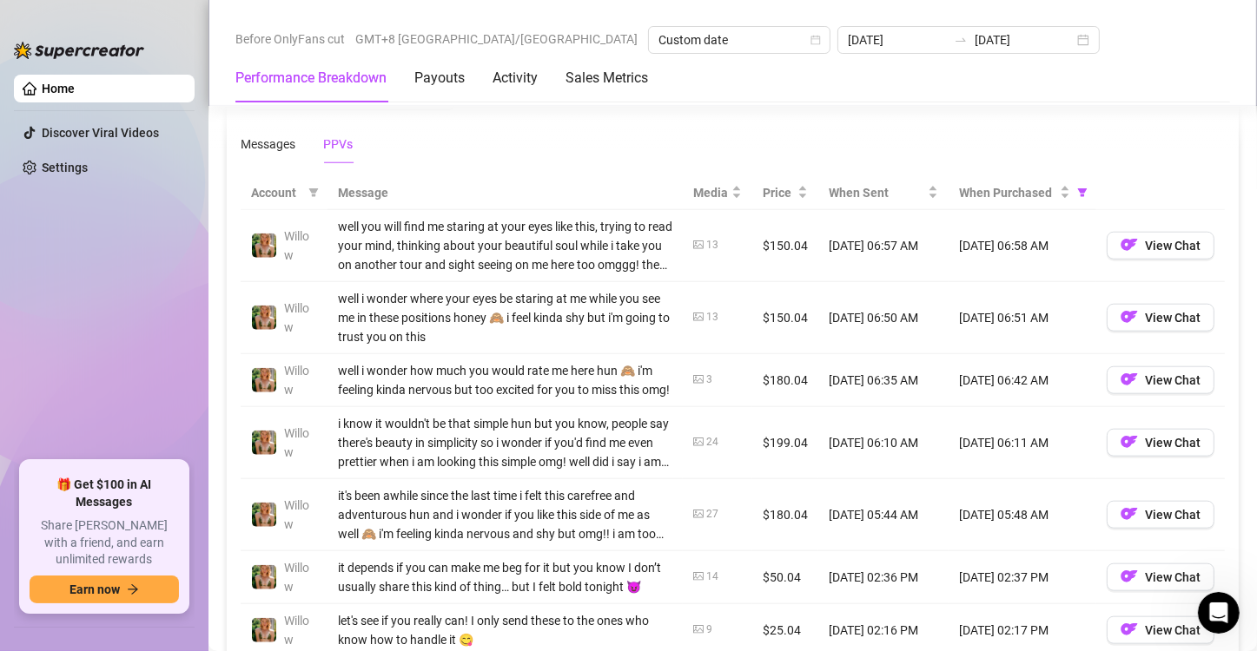
scroll to position [1575, 0]
click at [493, 131] on div "Messages PPVs" at bounding box center [733, 146] width 984 height 40
click at [582, 146] on div "Messages PPVs" at bounding box center [733, 146] width 984 height 40
click at [1077, 192] on icon "filter" at bounding box center [1082, 194] width 10 height 10
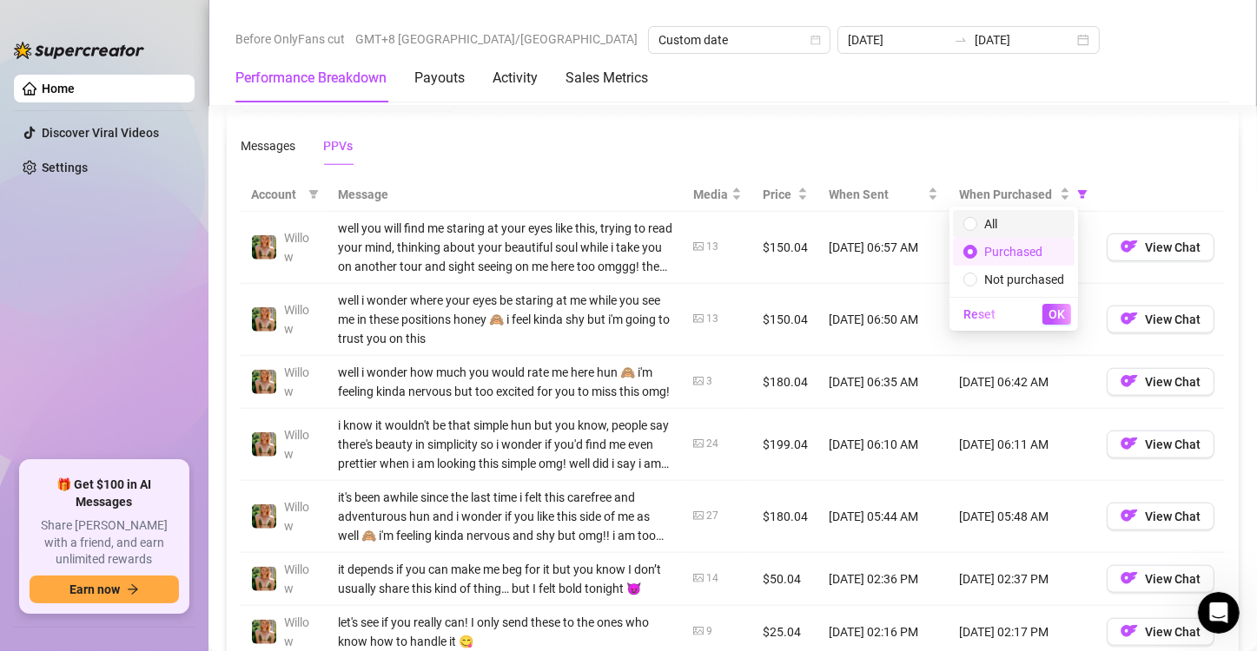
click at [1018, 228] on span "All" at bounding box center [1013, 224] width 101 height 19
radio input "true"
radio input "false"
click at [1081, 182] on th at bounding box center [1160, 195] width 129 height 34
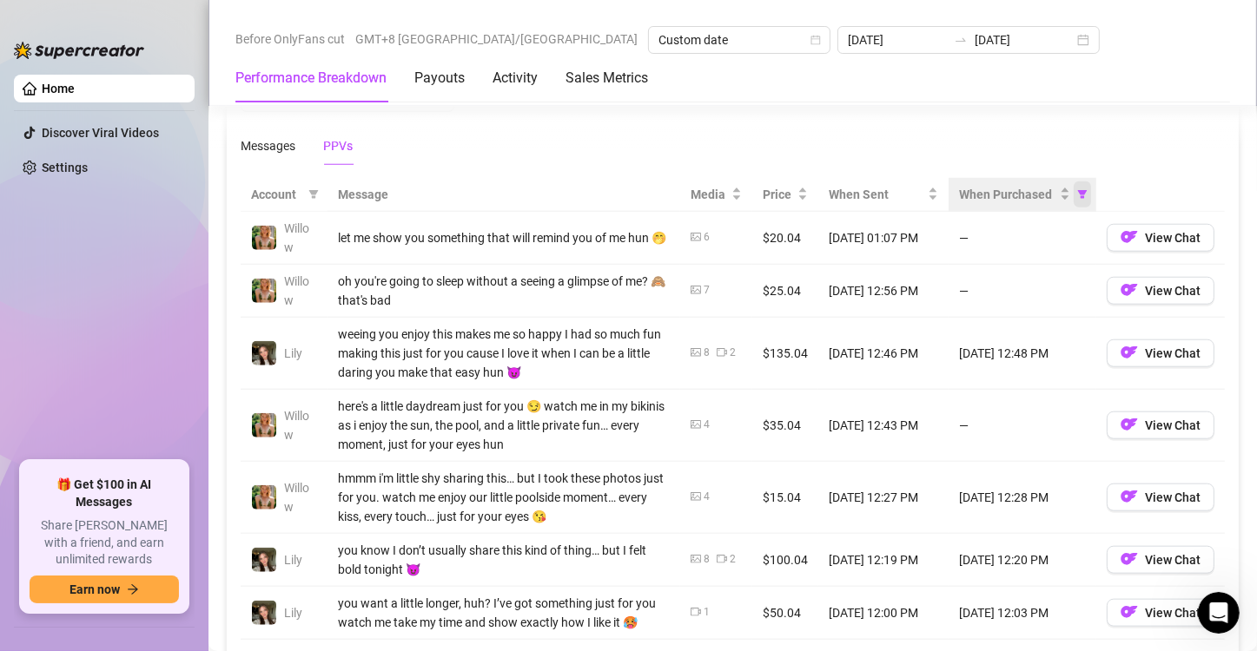
click at [1078, 194] on icon "filter" at bounding box center [1083, 194] width 10 height 9
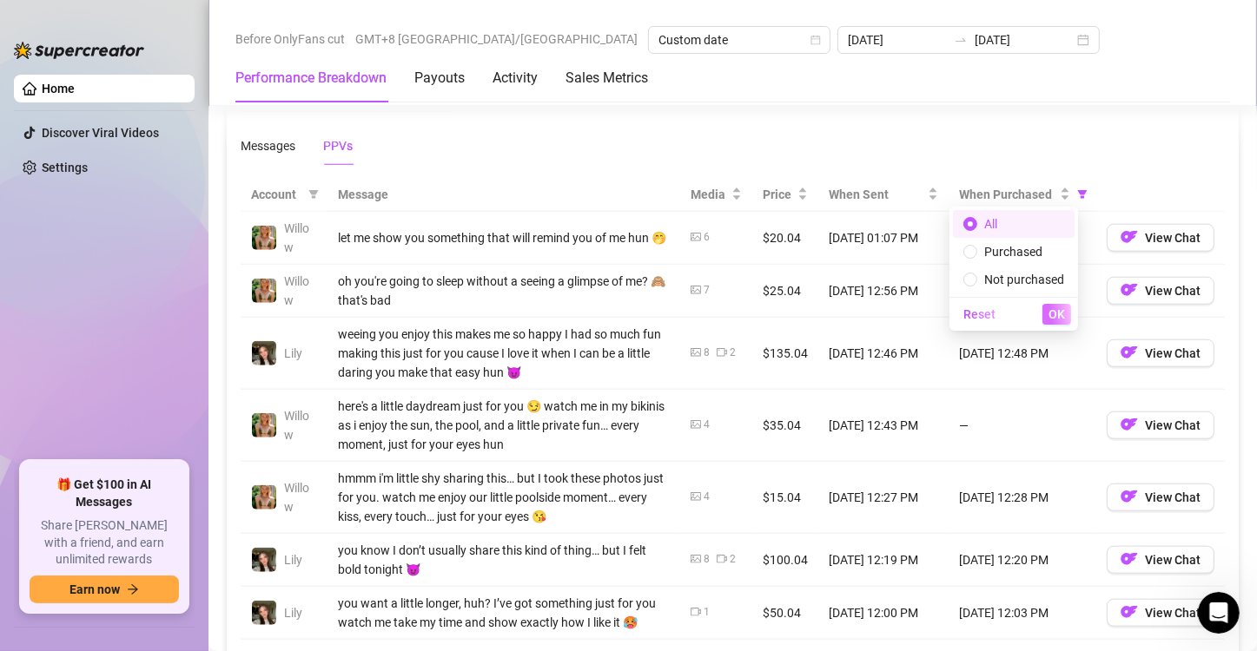
click at [1059, 314] on span "OK" at bounding box center [1056, 315] width 17 height 14
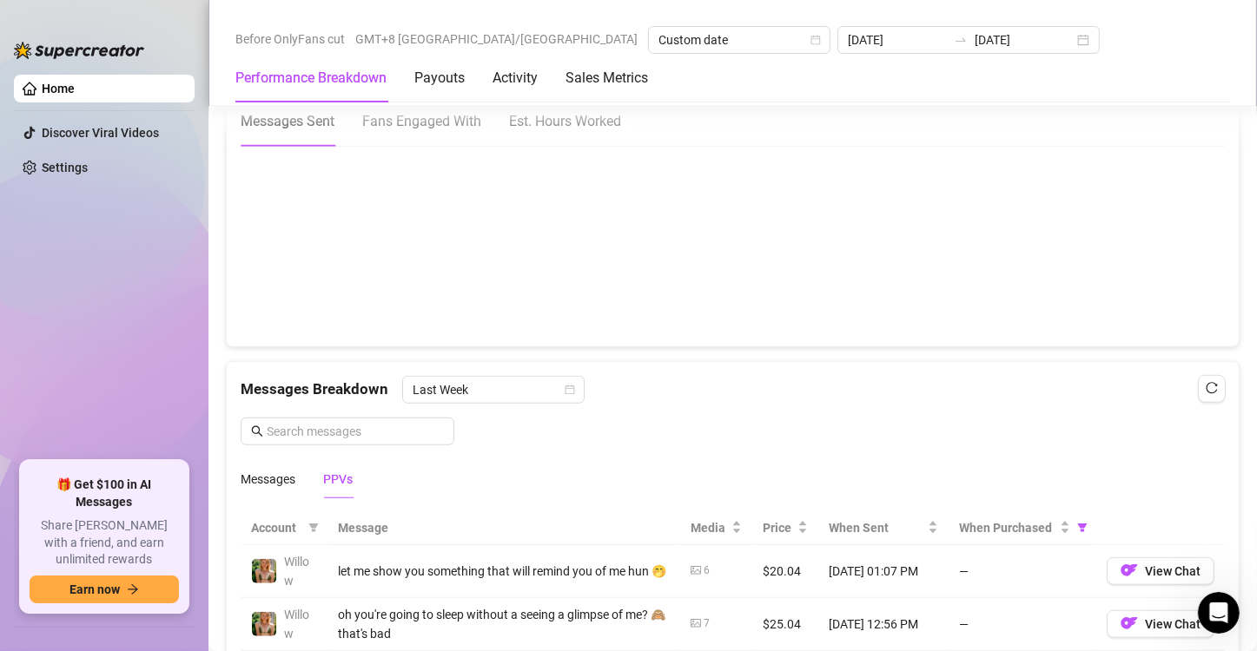
scroll to position [1227, 0]
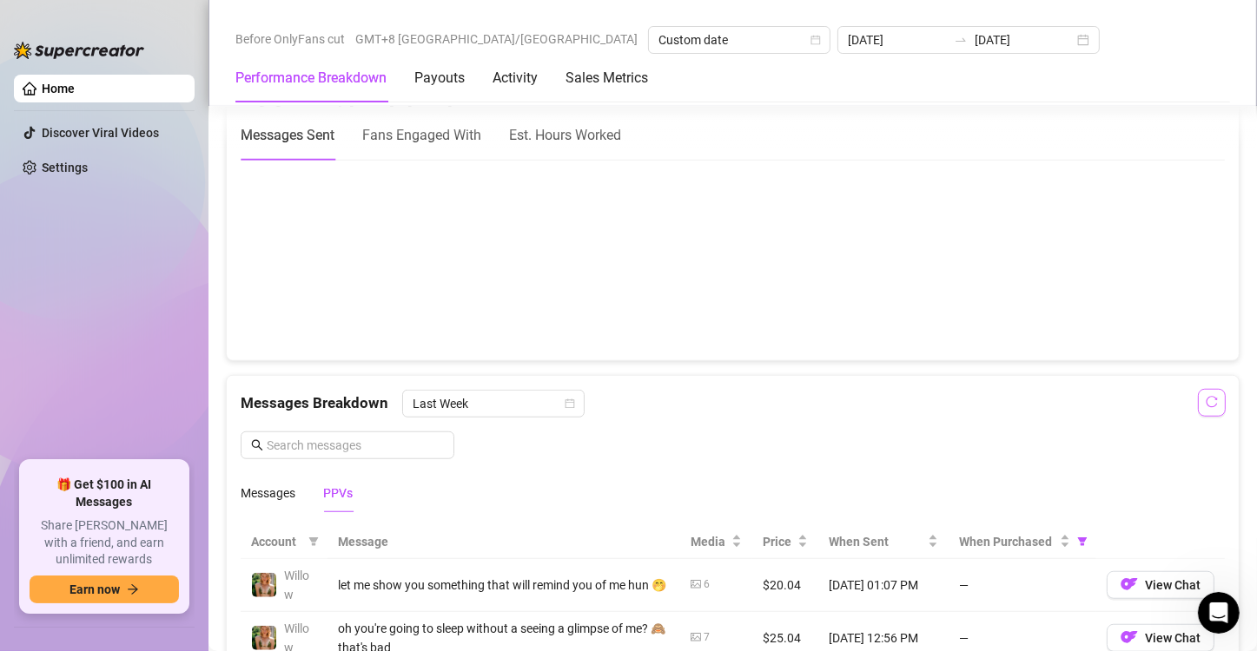
click at [1081, 402] on icon "reload" at bounding box center [1212, 402] width 12 height 12
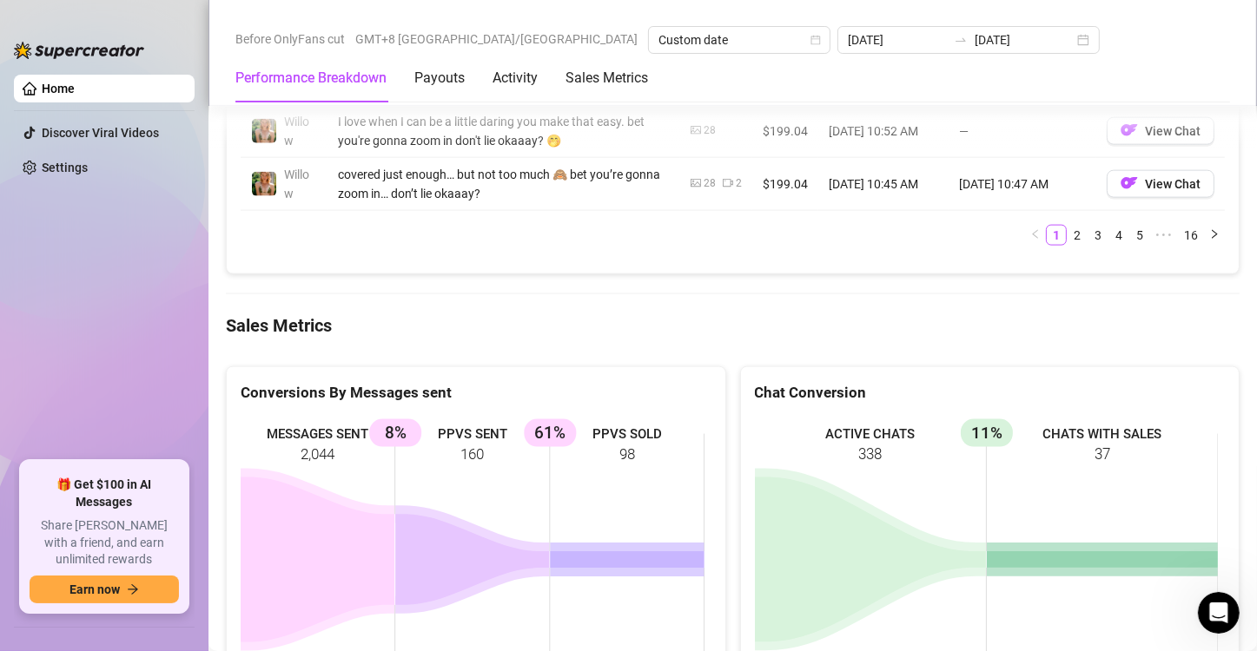
scroll to position [2183, 0]
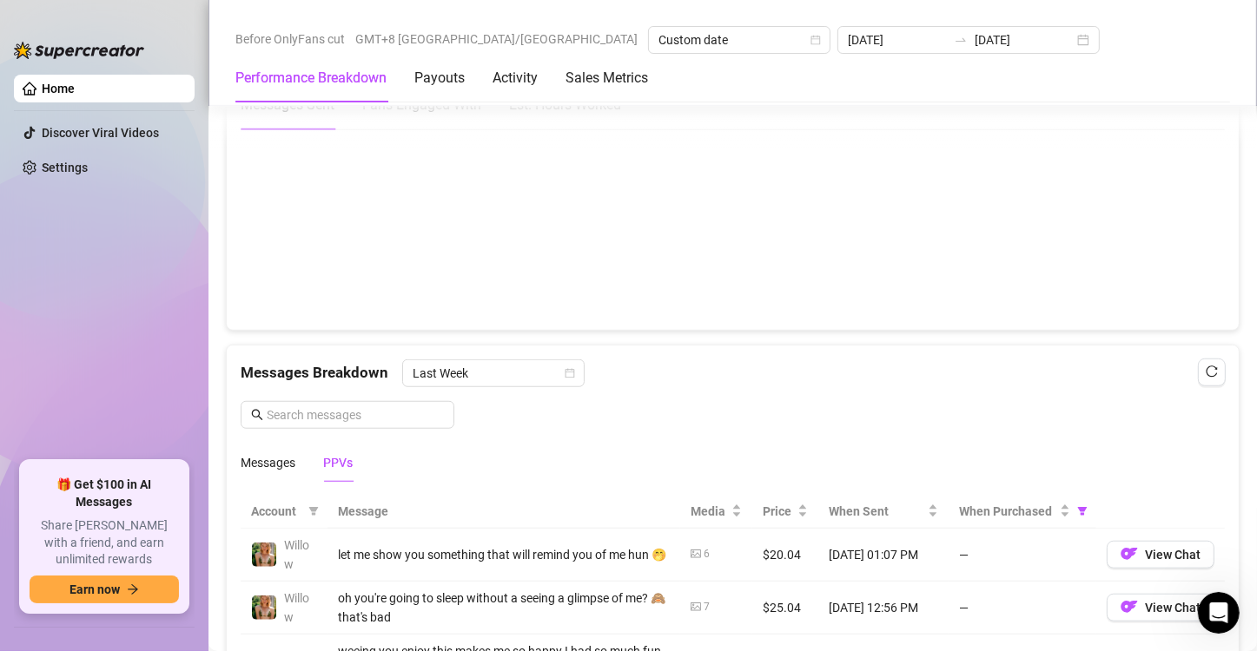
scroll to position [1227, 0]
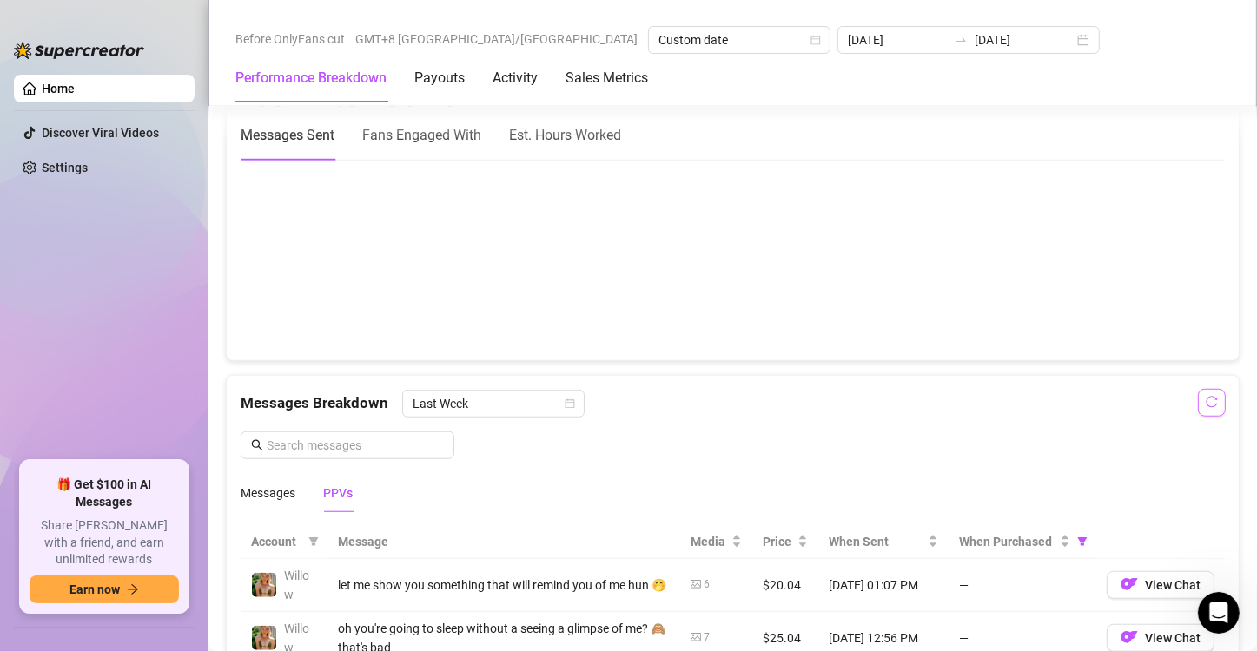
click at [1081, 400] on icon "reload" at bounding box center [1212, 402] width 12 height 12
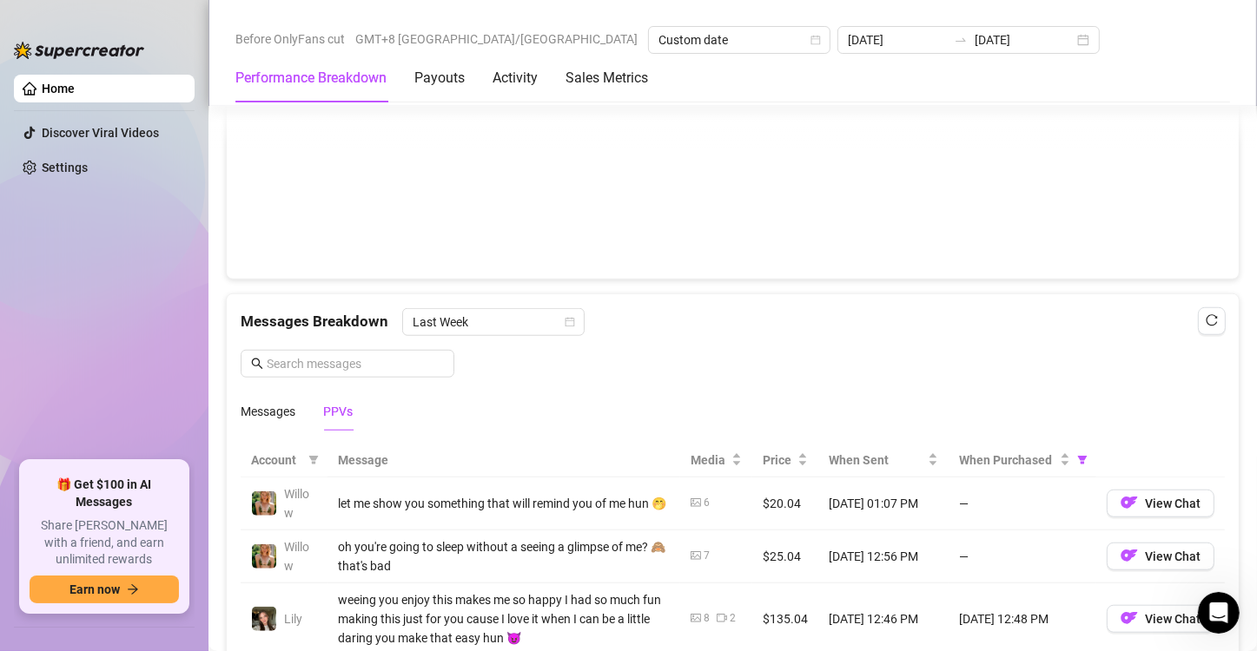
scroll to position [1314, 0]
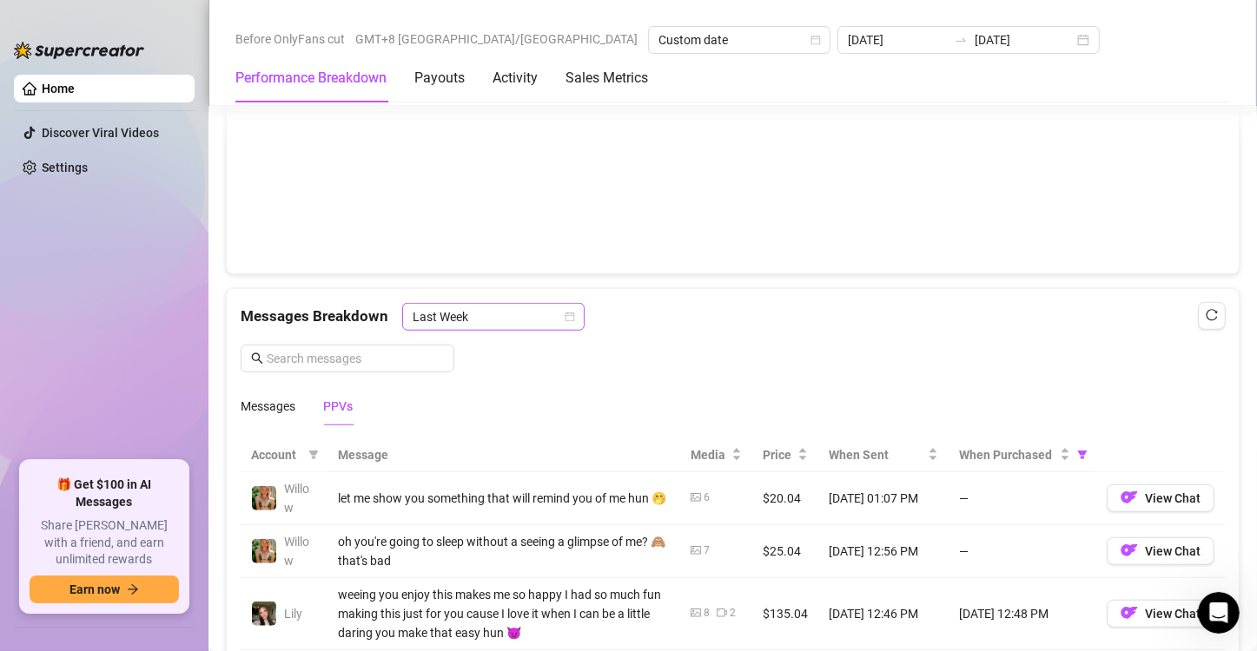
click at [565, 313] on icon "calendar" at bounding box center [570, 317] width 10 height 10
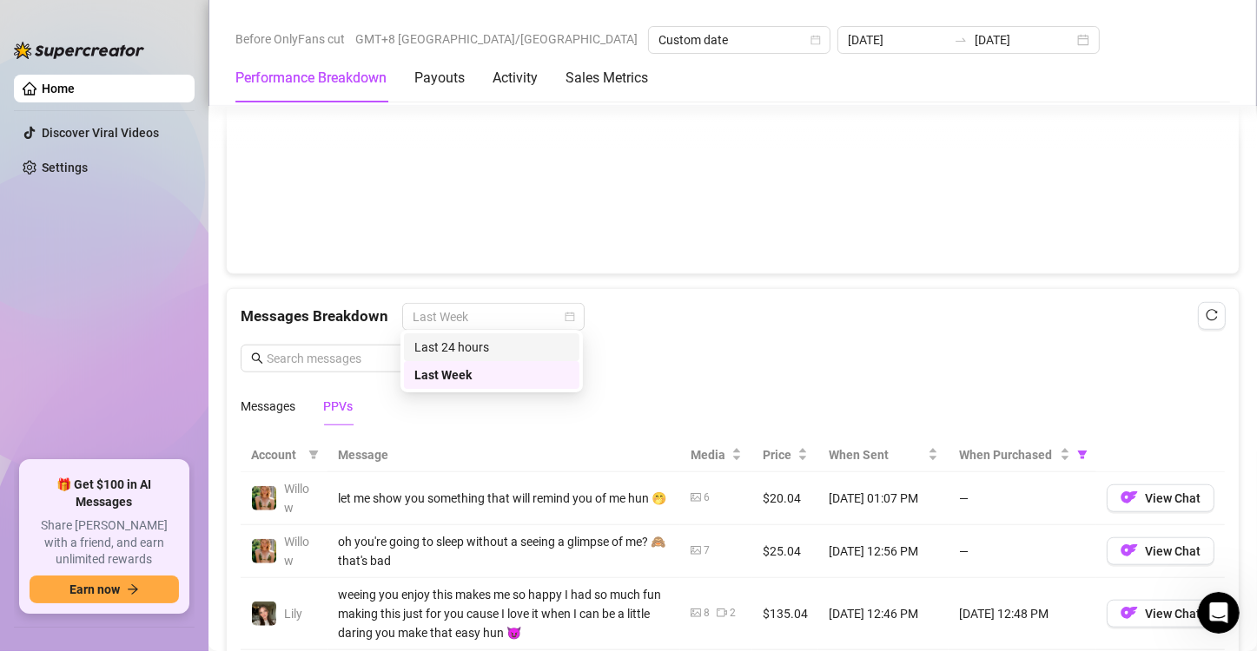
click at [498, 343] on div "Last 24 hours" at bounding box center [491, 347] width 155 height 19
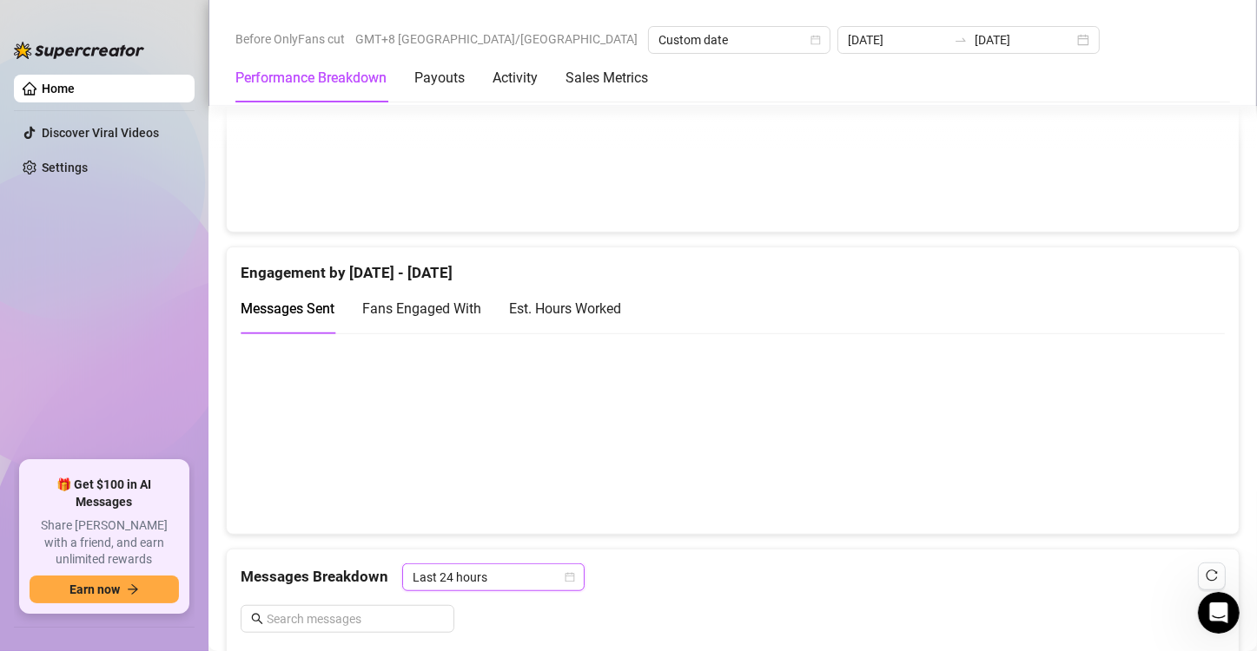
scroll to position [793, 0]
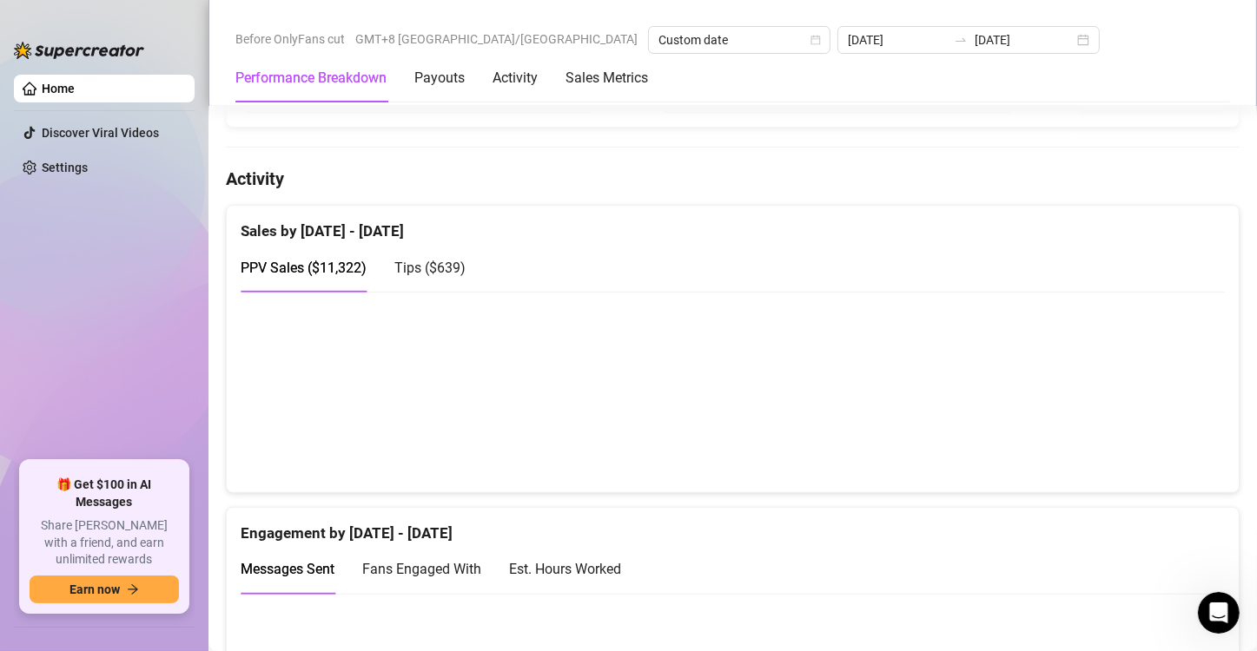
click at [1081, 65] on div "Performance Breakdown Payouts Activity Sales Metrics" at bounding box center [732, 78] width 995 height 49
click at [1081, 67] on div "Performance Breakdown Payouts Activity Sales Metrics" at bounding box center [732, 78] width 995 height 49
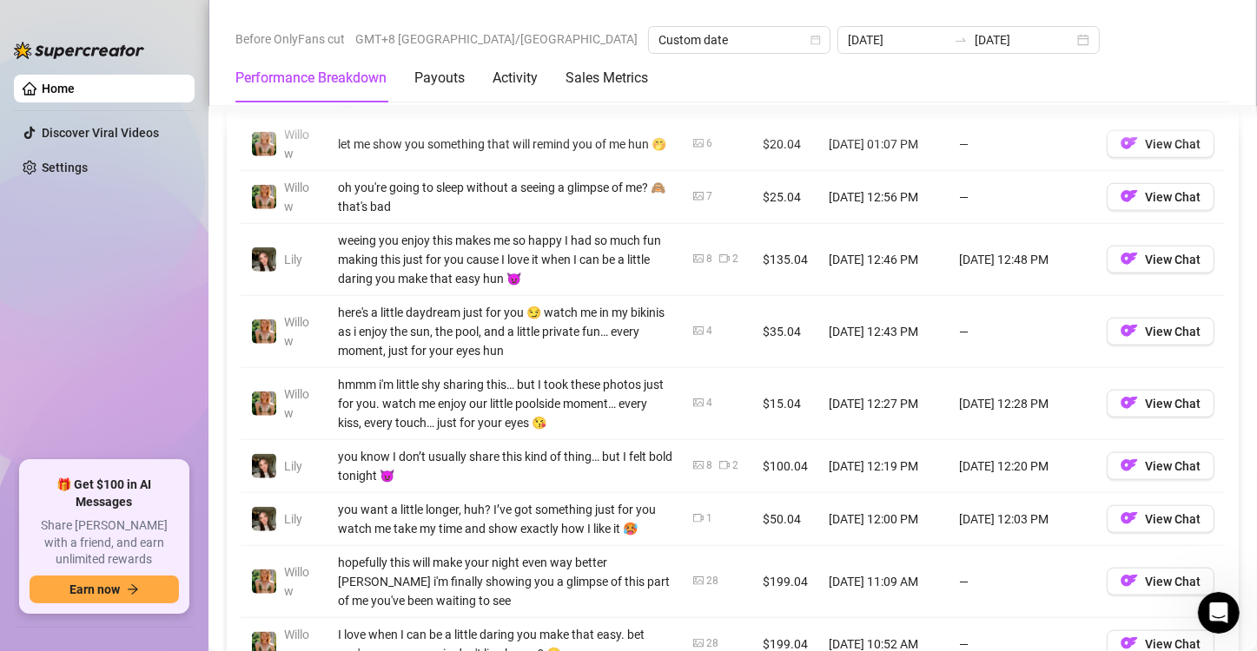
scroll to position [1564, 0]
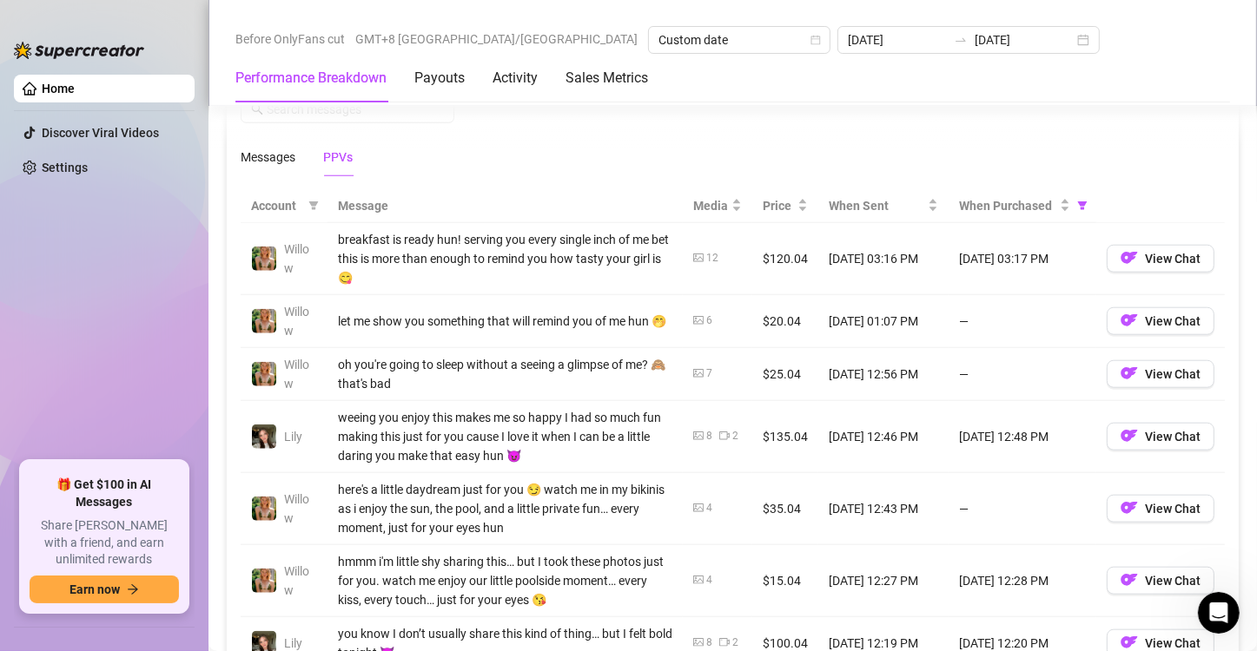
click at [565, 114] on div "Messages Breakdown Last 24 hours Messages PPVs" at bounding box center [733, 115] width 984 height 122
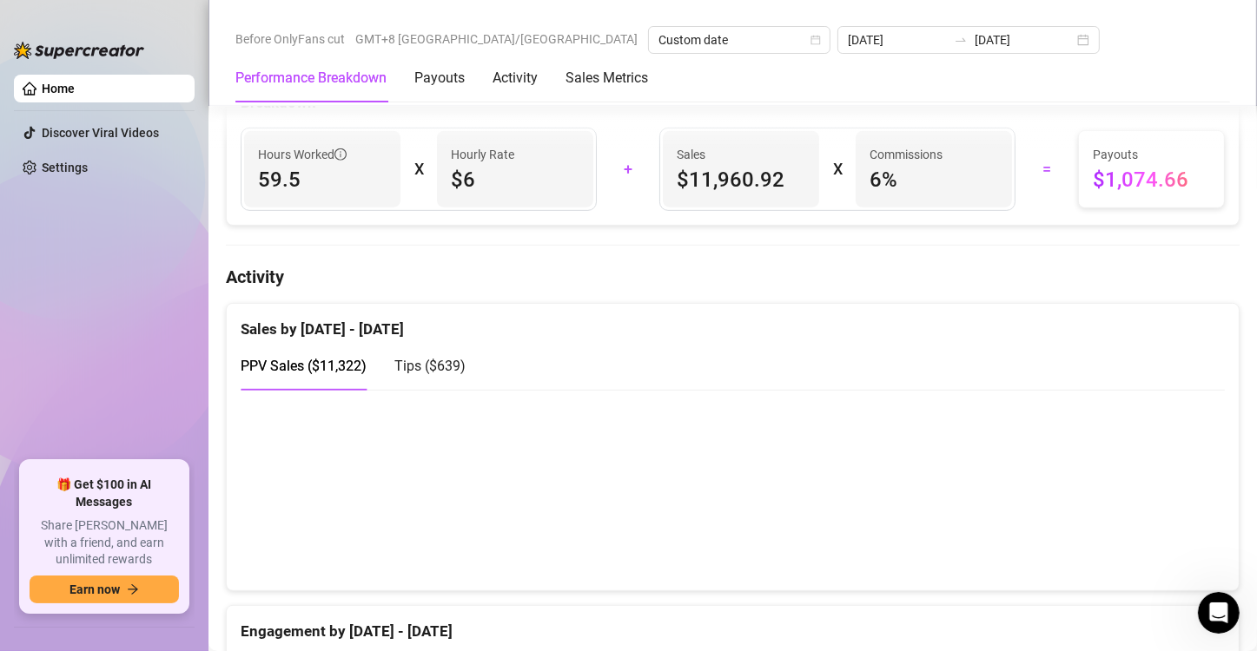
scroll to position [261, 0]
